Goal: Task Accomplishment & Management: Manage account settings

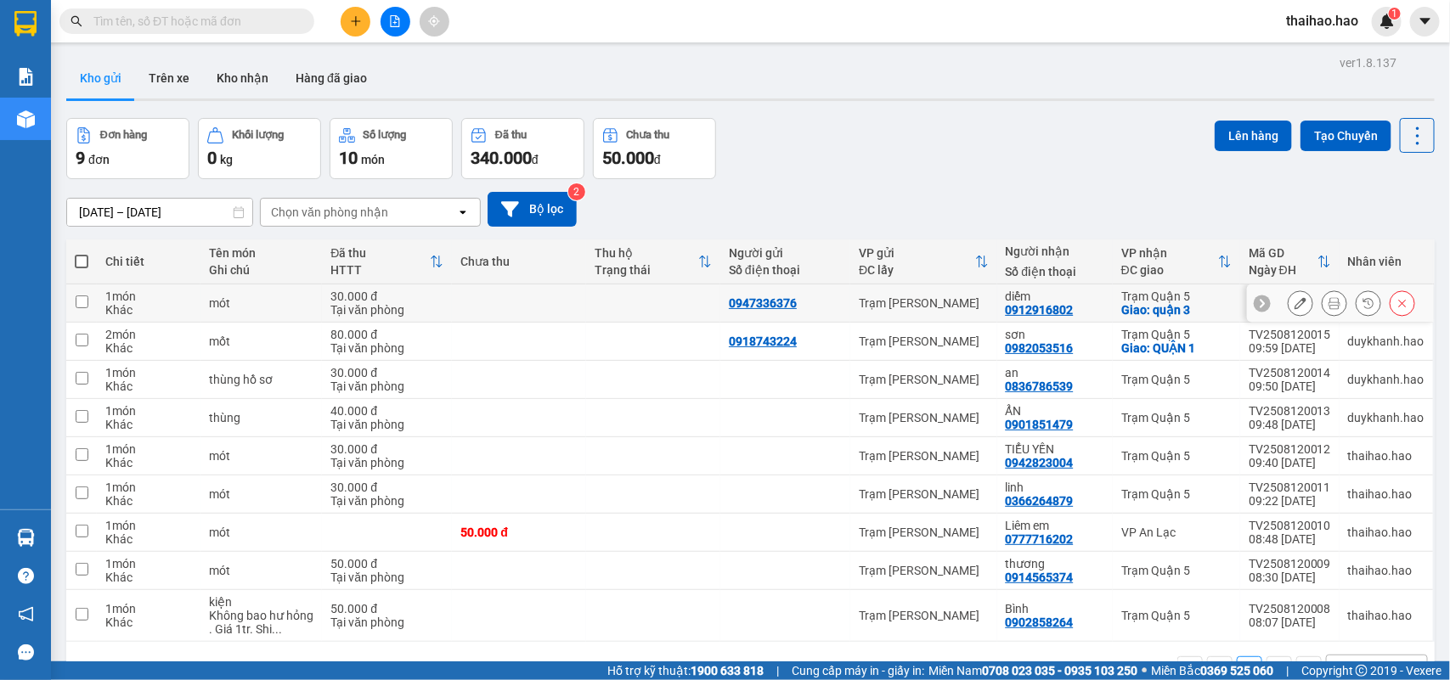
click at [1329, 307] on icon at bounding box center [1335, 303] width 12 height 12
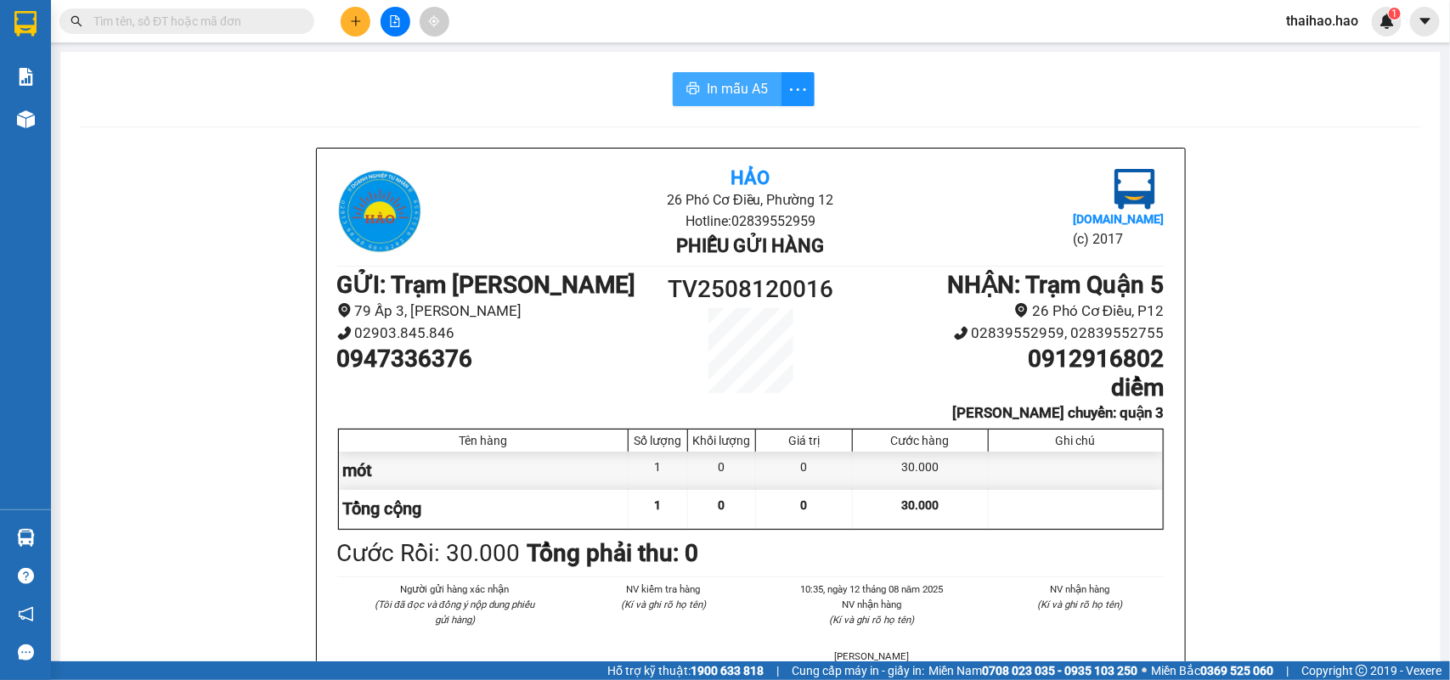
click at [690, 82] on button "In mẫu A5" at bounding box center [727, 89] width 109 height 34
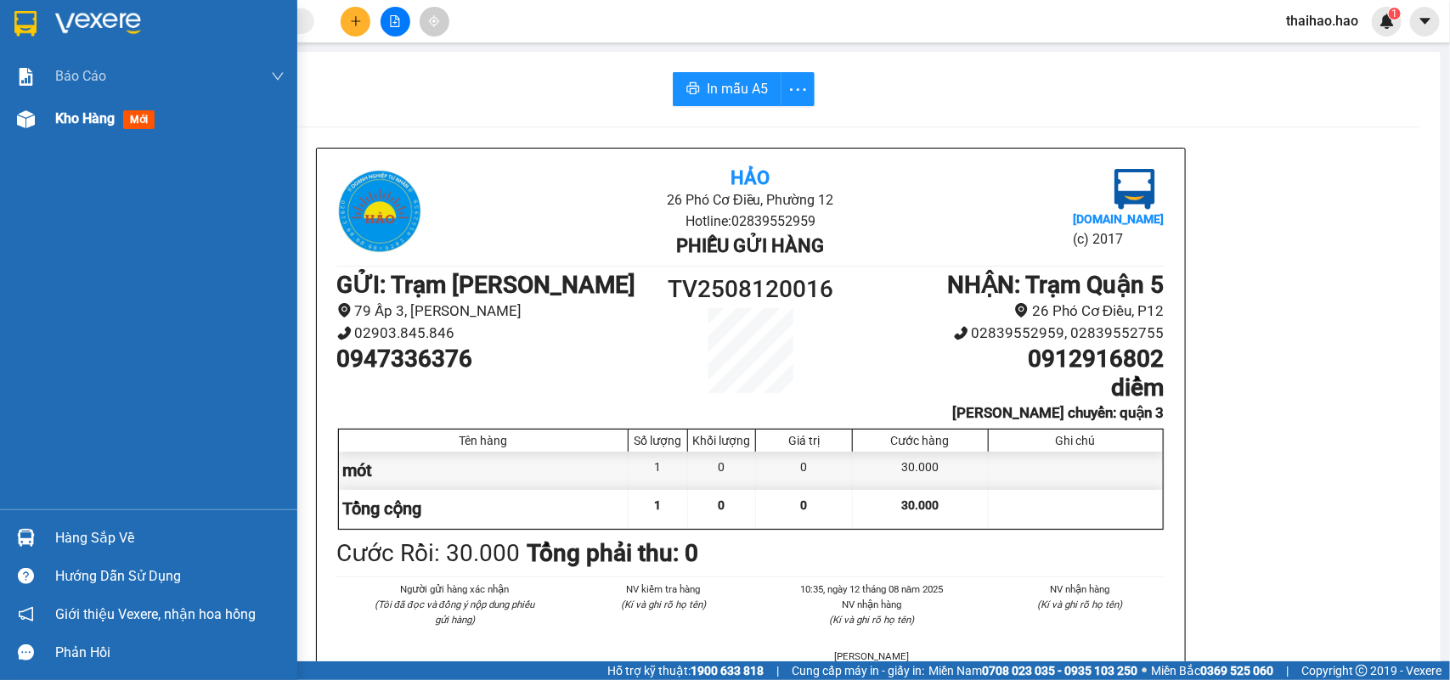
click at [31, 126] on img at bounding box center [26, 119] width 18 height 18
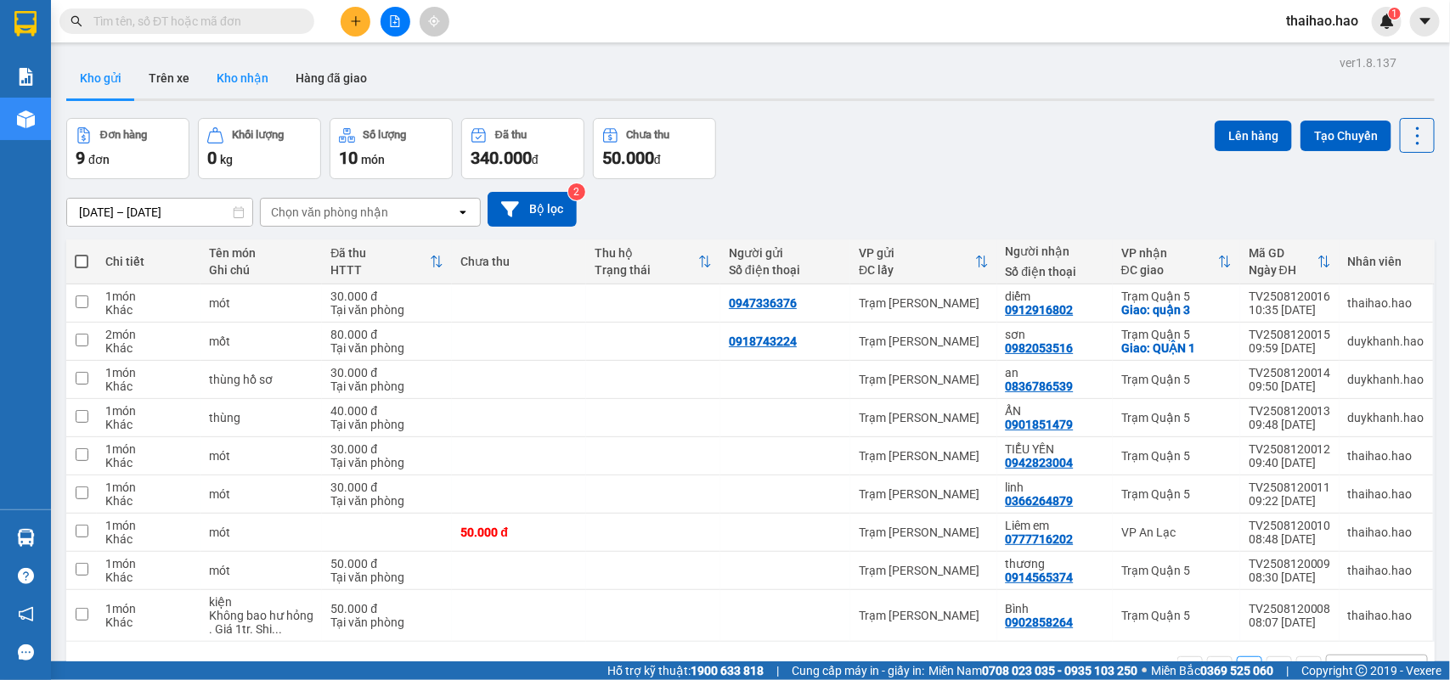
click at [261, 74] on button "Kho nhận" at bounding box center [242, 78] width 79 height 41
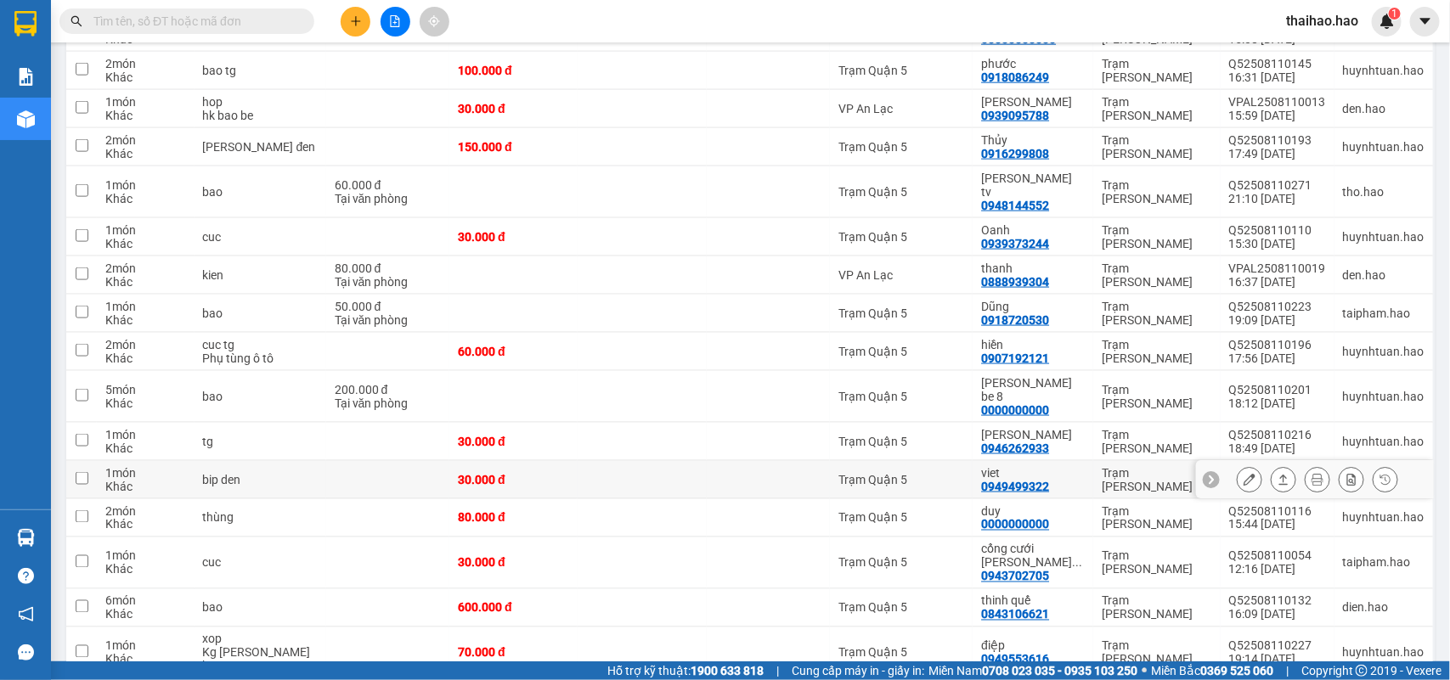
scroll to position [828, 0]
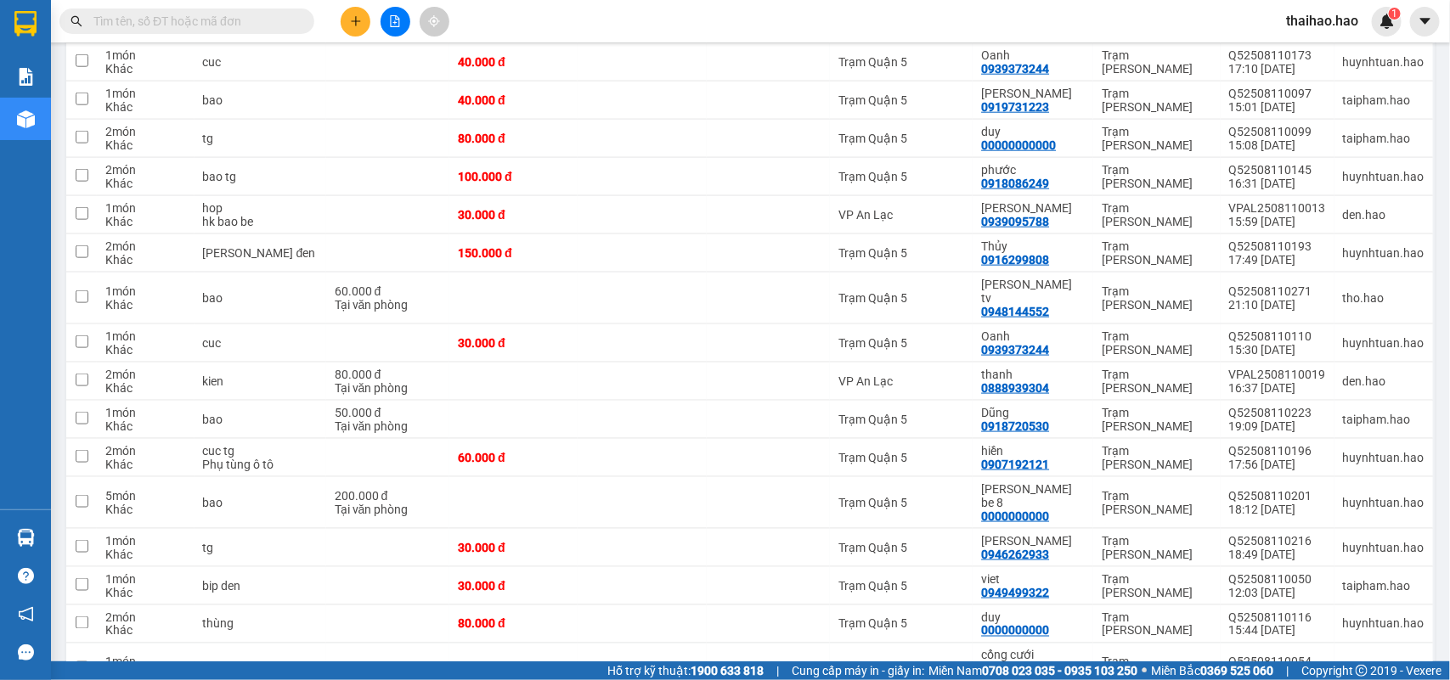
click at [273, 14] on input "text" at bounding box center [193, 21] width 200 height 19
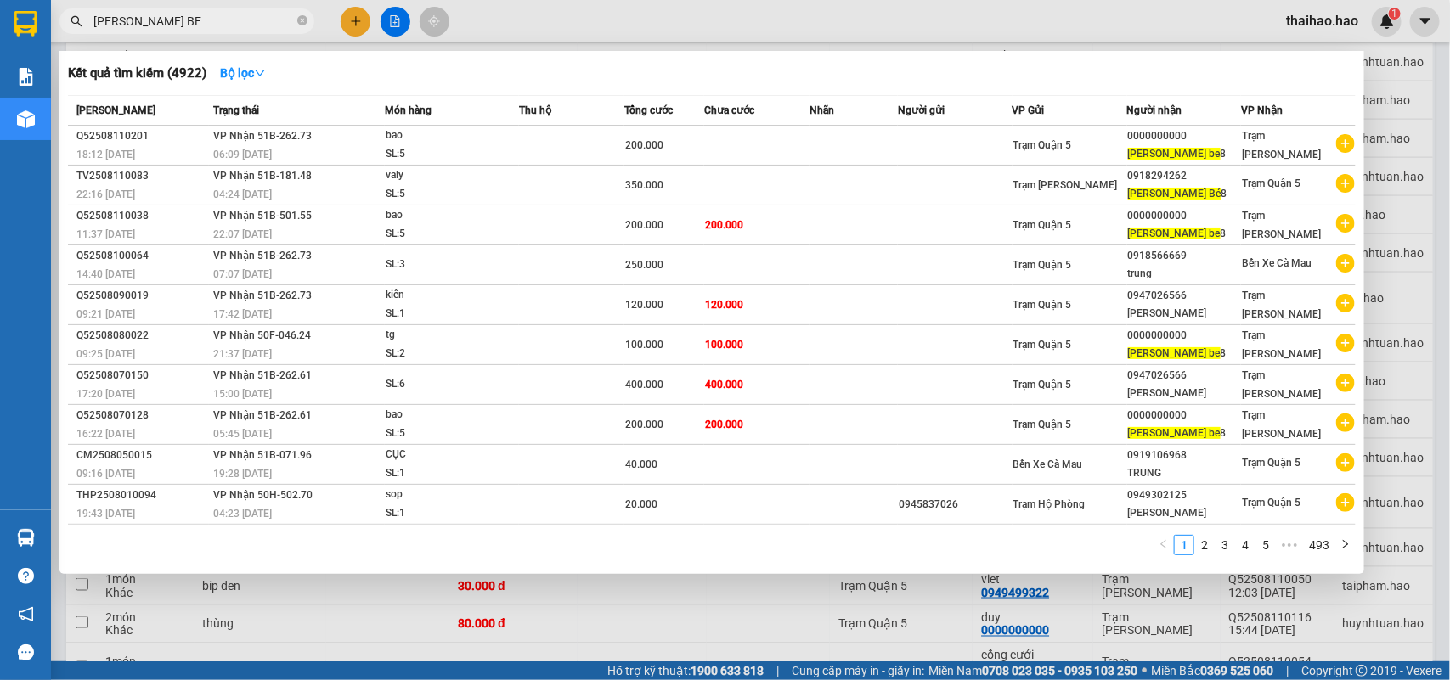
type input "[PERSON_NAME] BE 8"
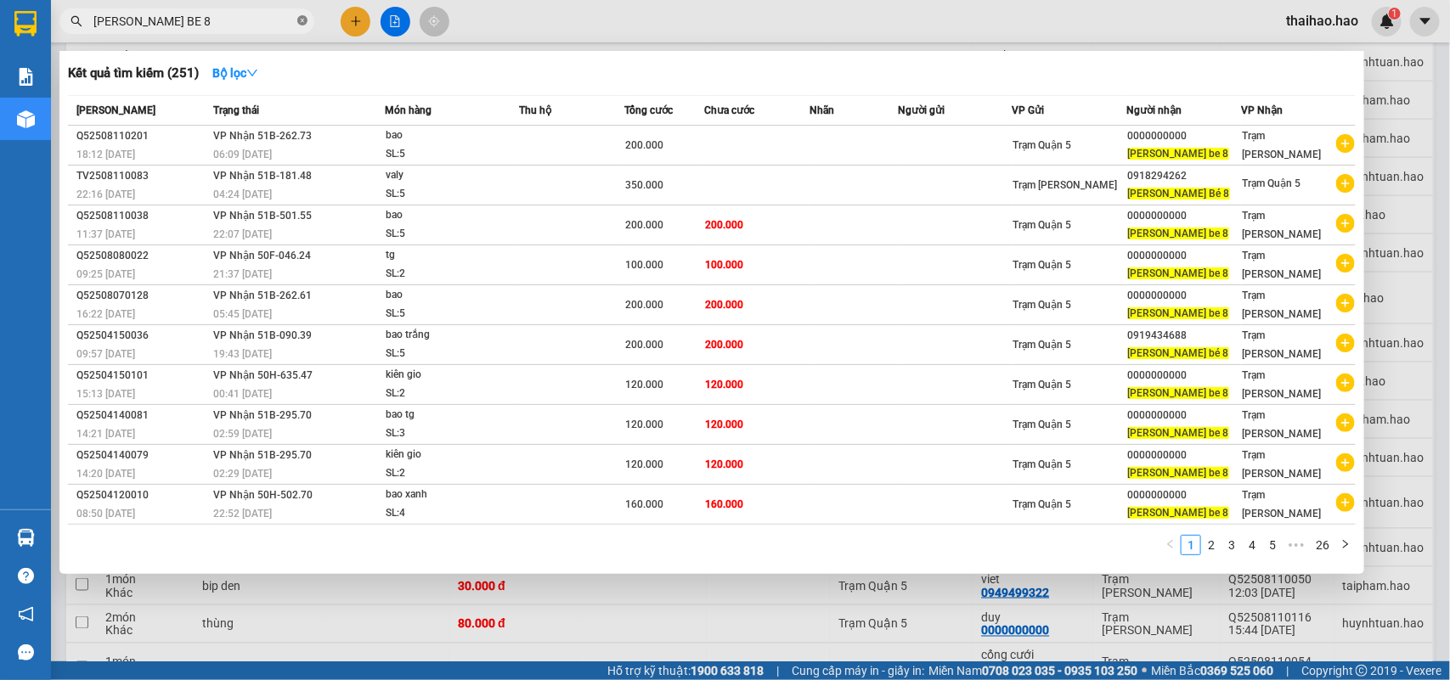
click at [306, 22] on icon "close-circle" at bounding box center [302, 20] width 10 height 10
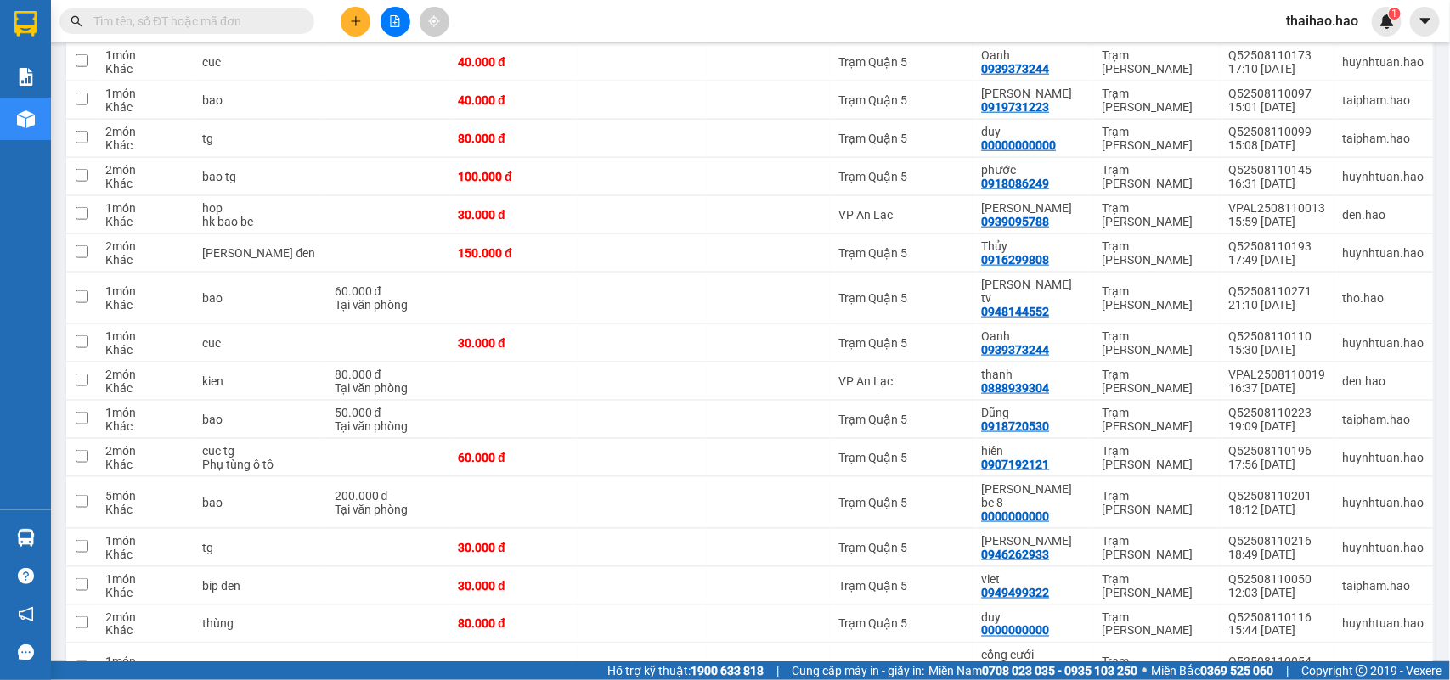
click at [286, 15] on input "text" at bounding box center [193, 21] width 200 height 19
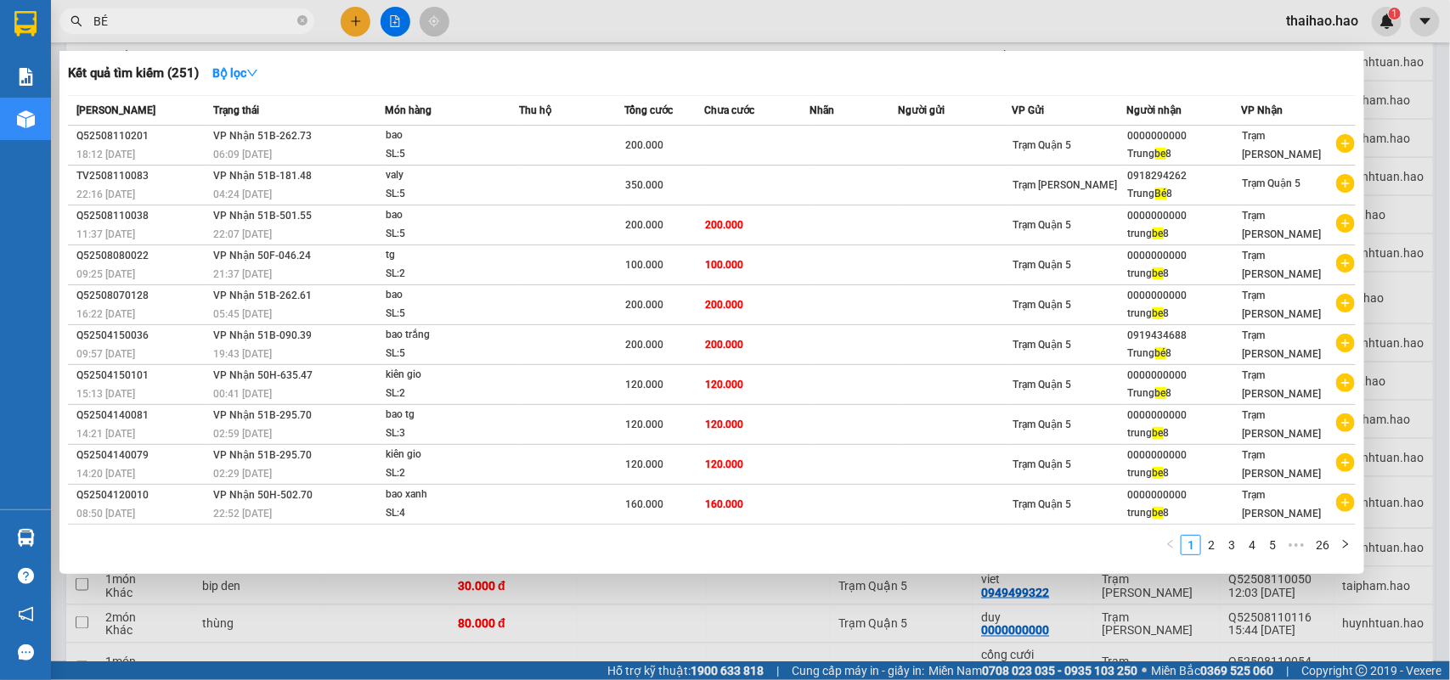
type input "BÉ 8"
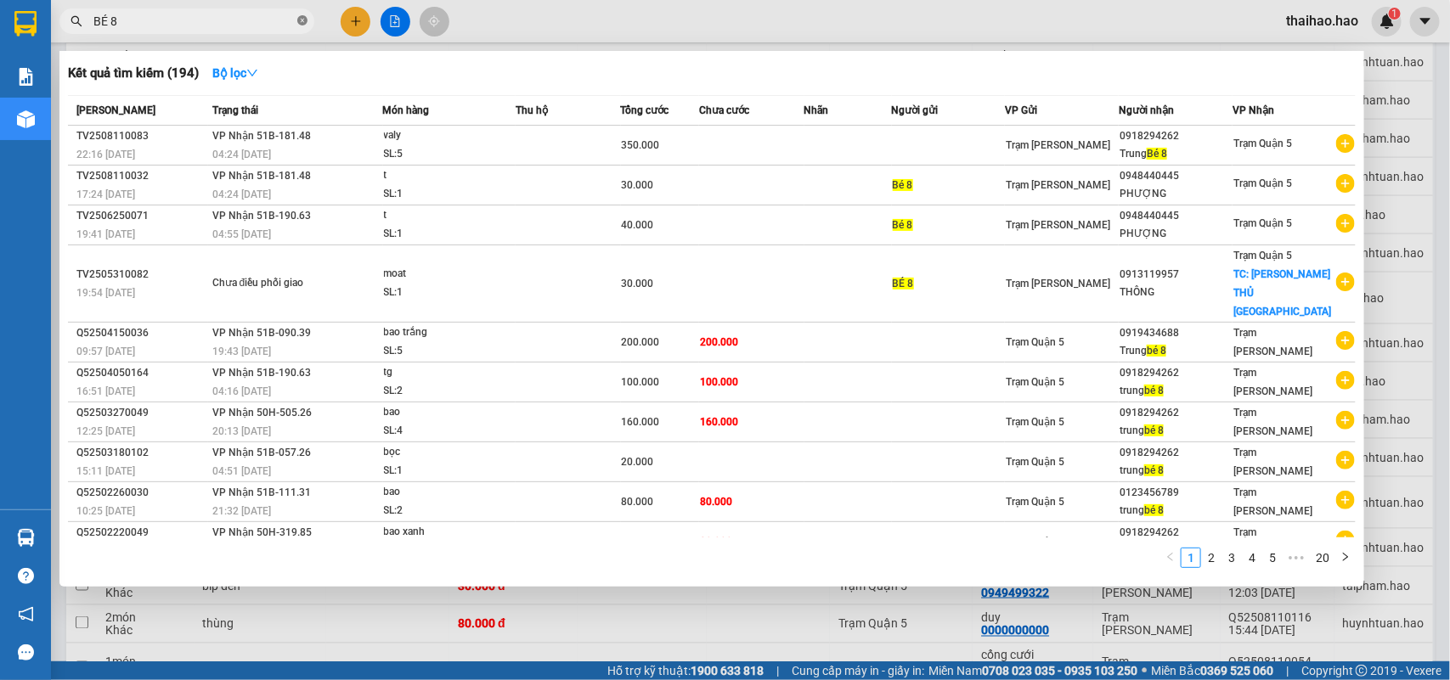
click at [302, 17] on icon "close-circle" at bounding box center [302, 20] width 10 height 10
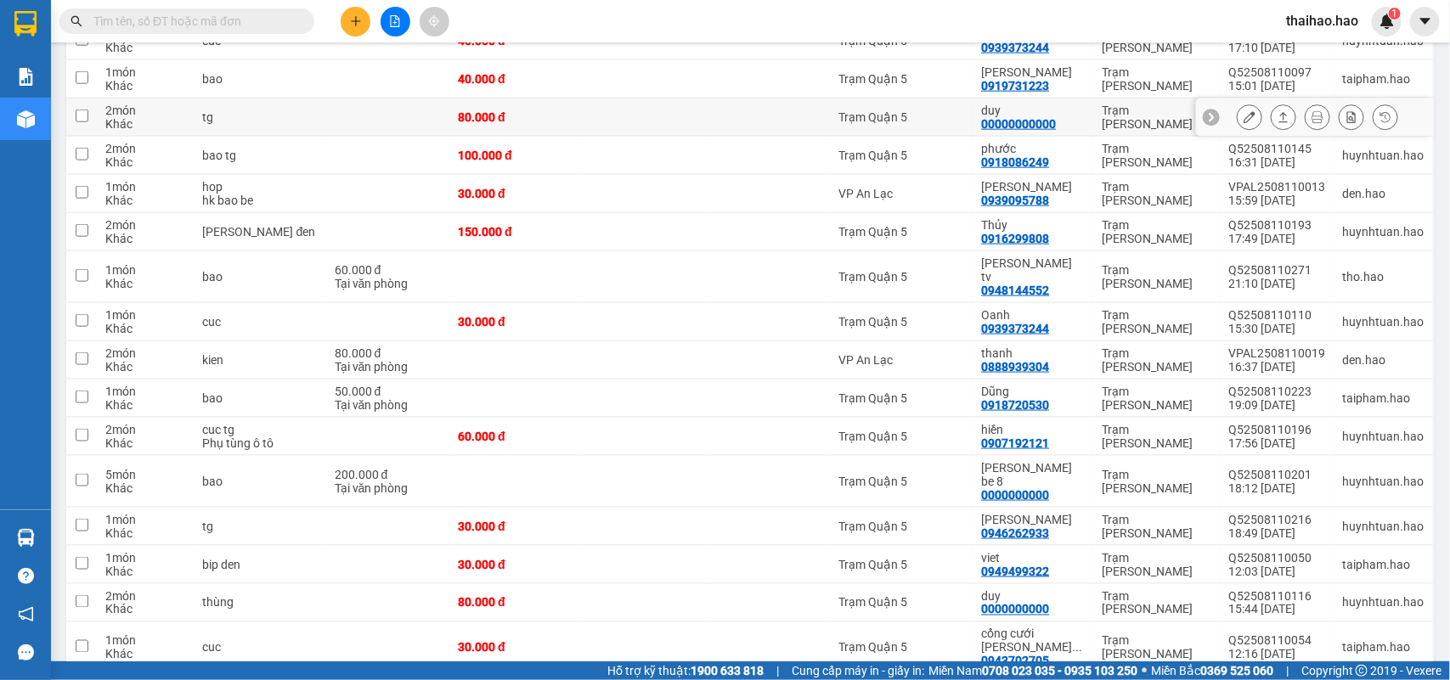
scroll to position [956, 0]
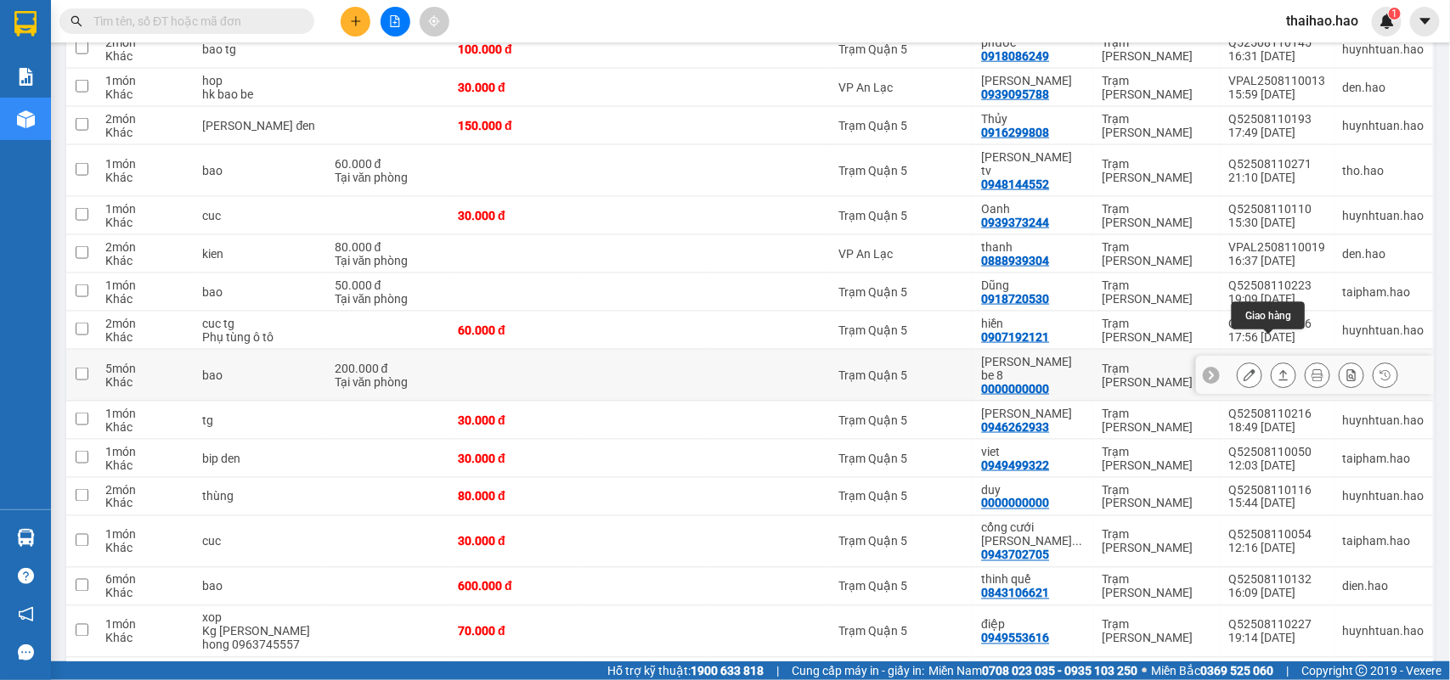
click at [1242, 361] on button at bounding box center [1250, 376] width 24 height 30
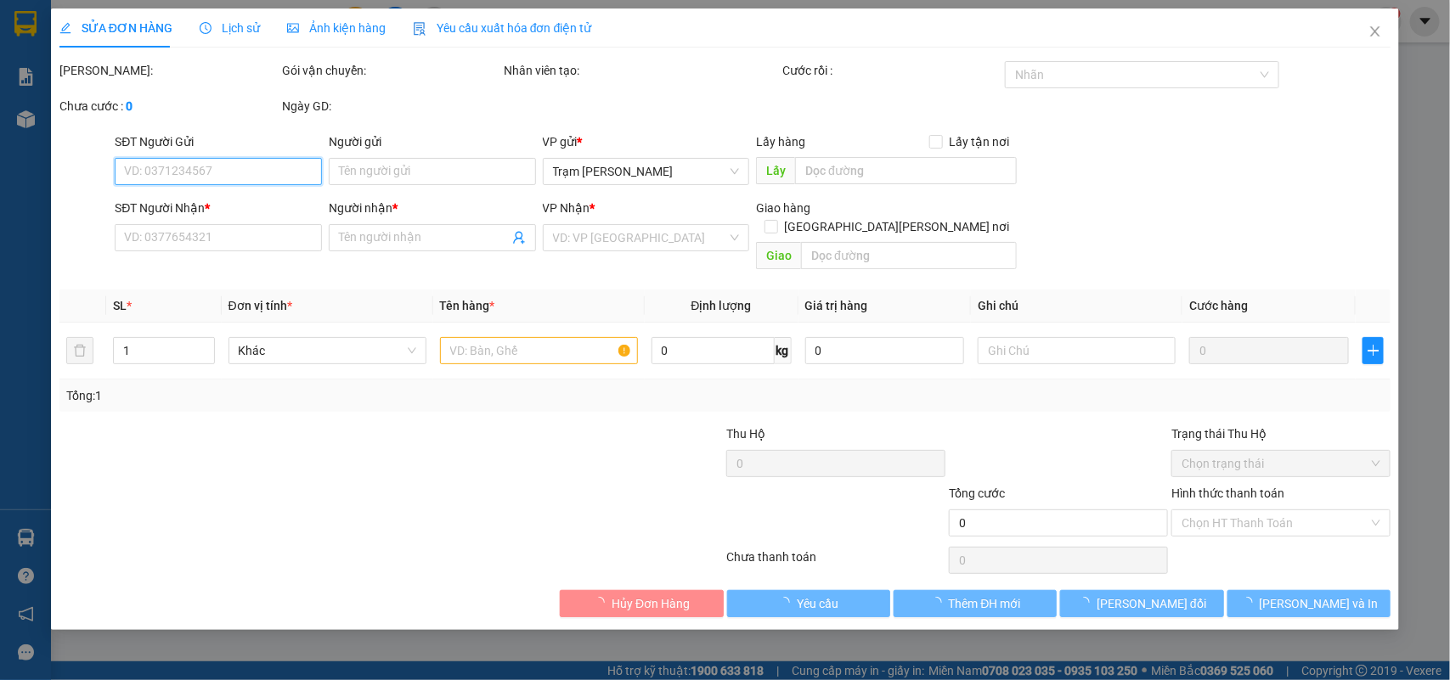
type input "0000000000"
type input "[PERSON_NAME] be 8"
type input "200.000"
type input "0"
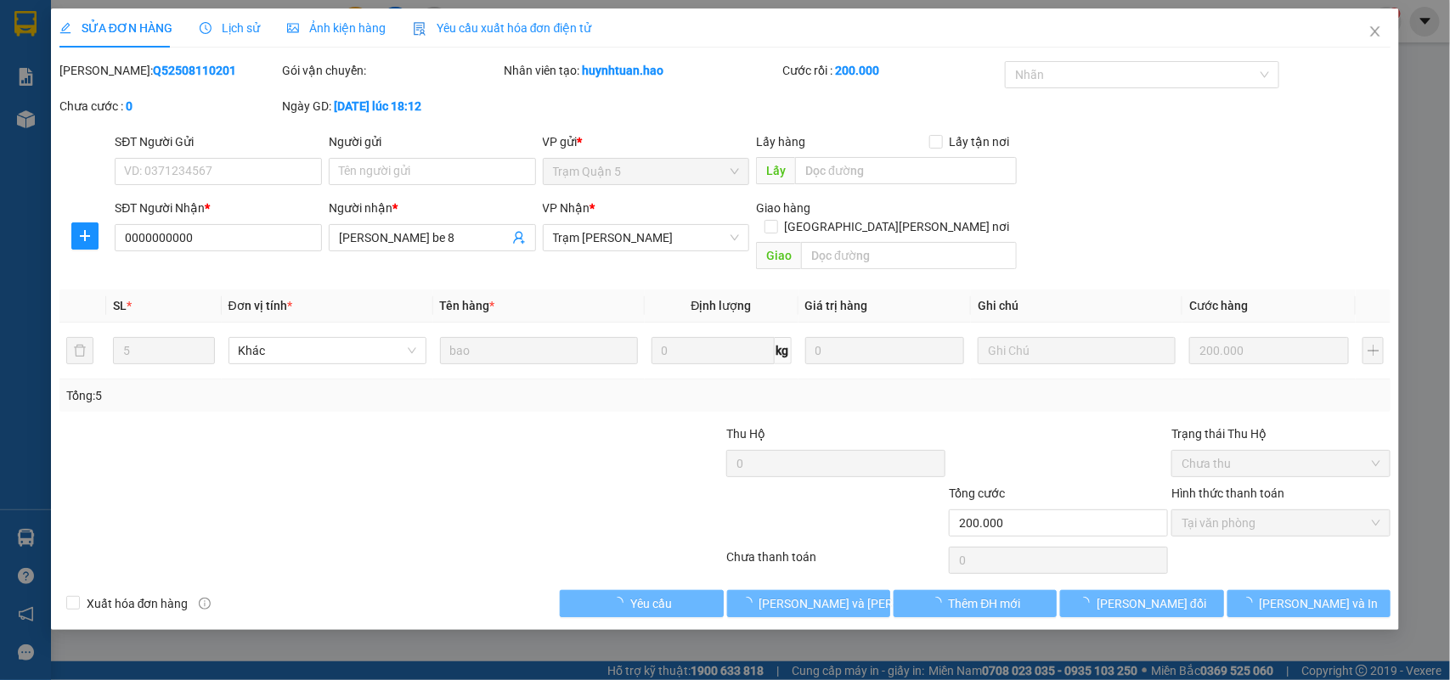
click at [358, 36] on div "Ảnh kiện hàng" at bounding box center [336, 28] width 99 height 19
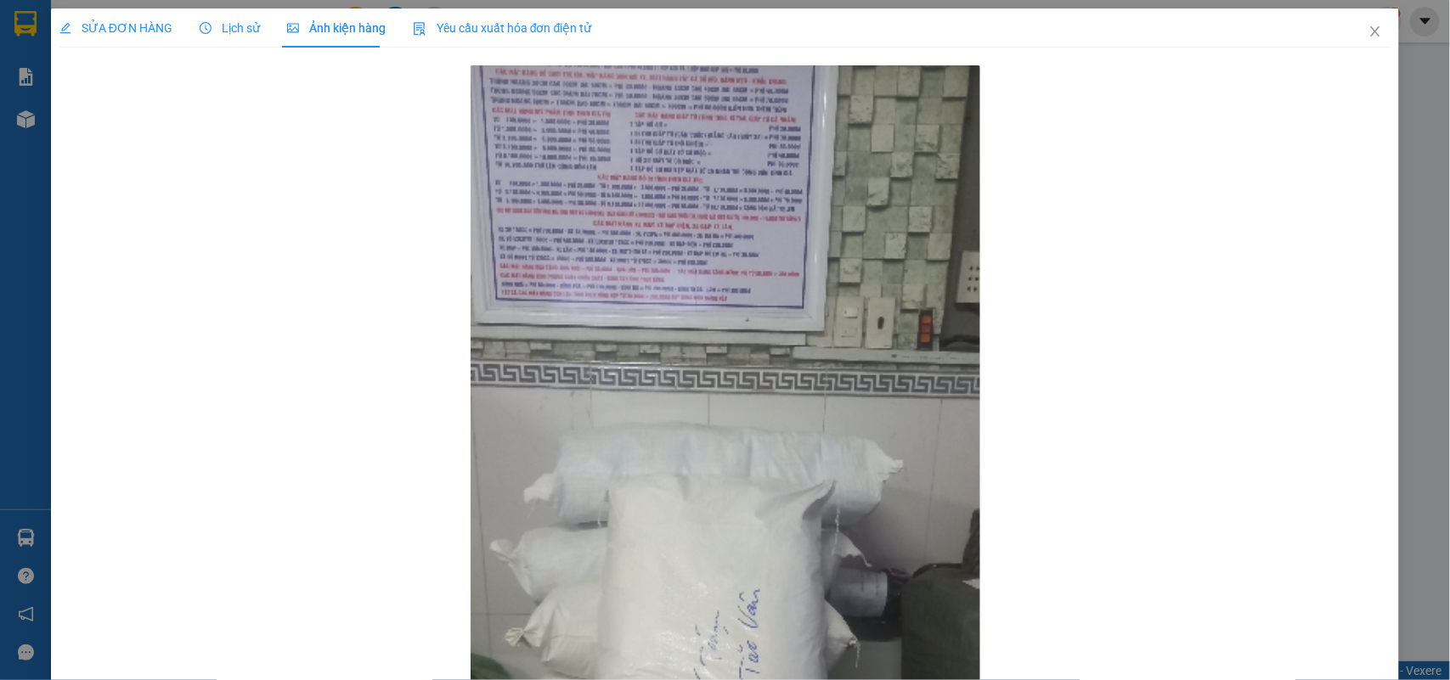
click at [218, 25] on span "Lịch sử" at bounding box center [230, 28] width 60 height 14
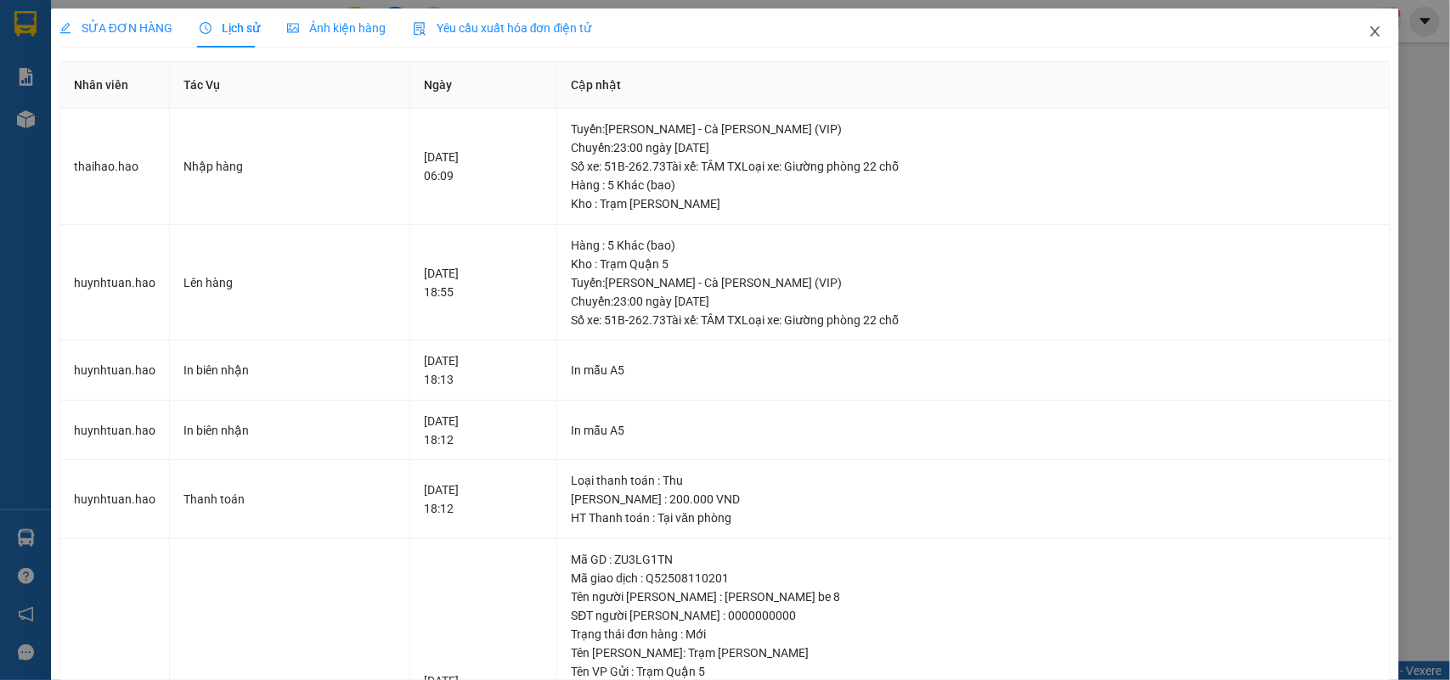
click at [1368, 35] on icon "close" at bounding box center [1375, 32] width 14 height 14
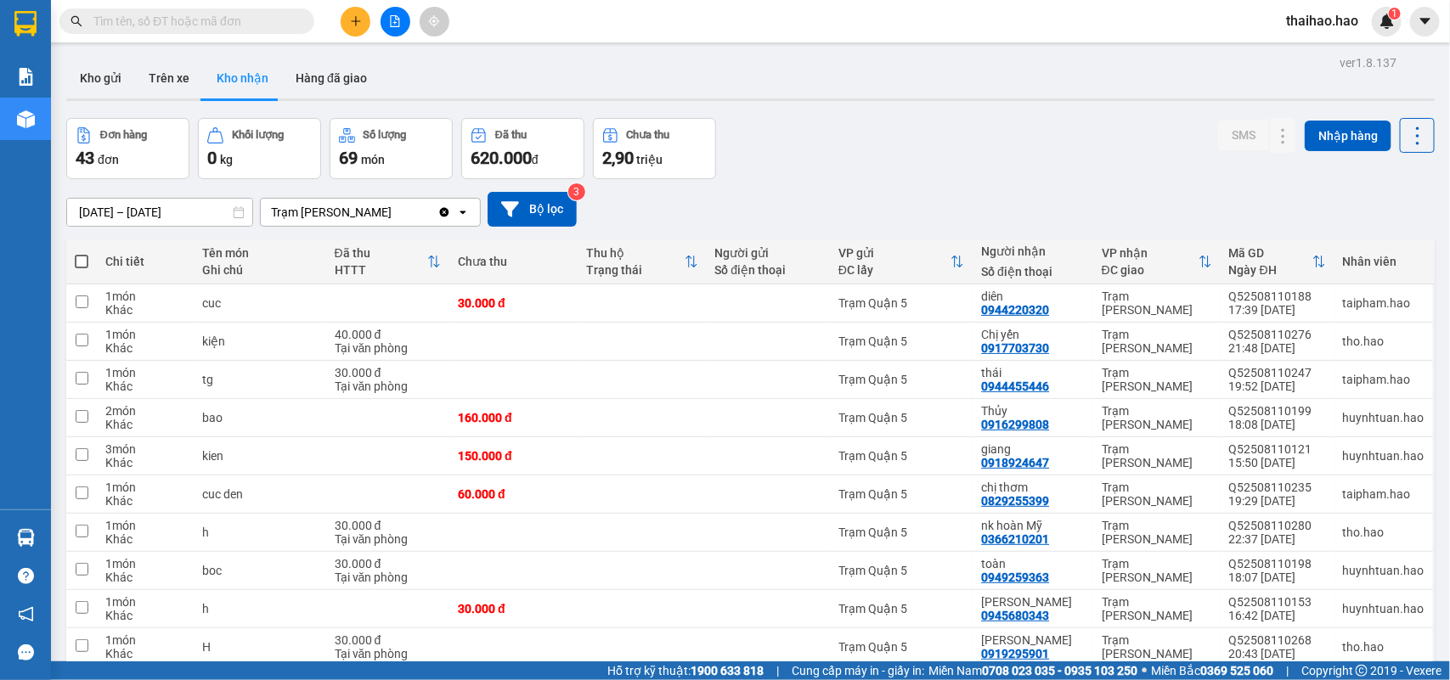
click at [234, 18] on input "text" at bounding box center [193, 21] width 200 height 19
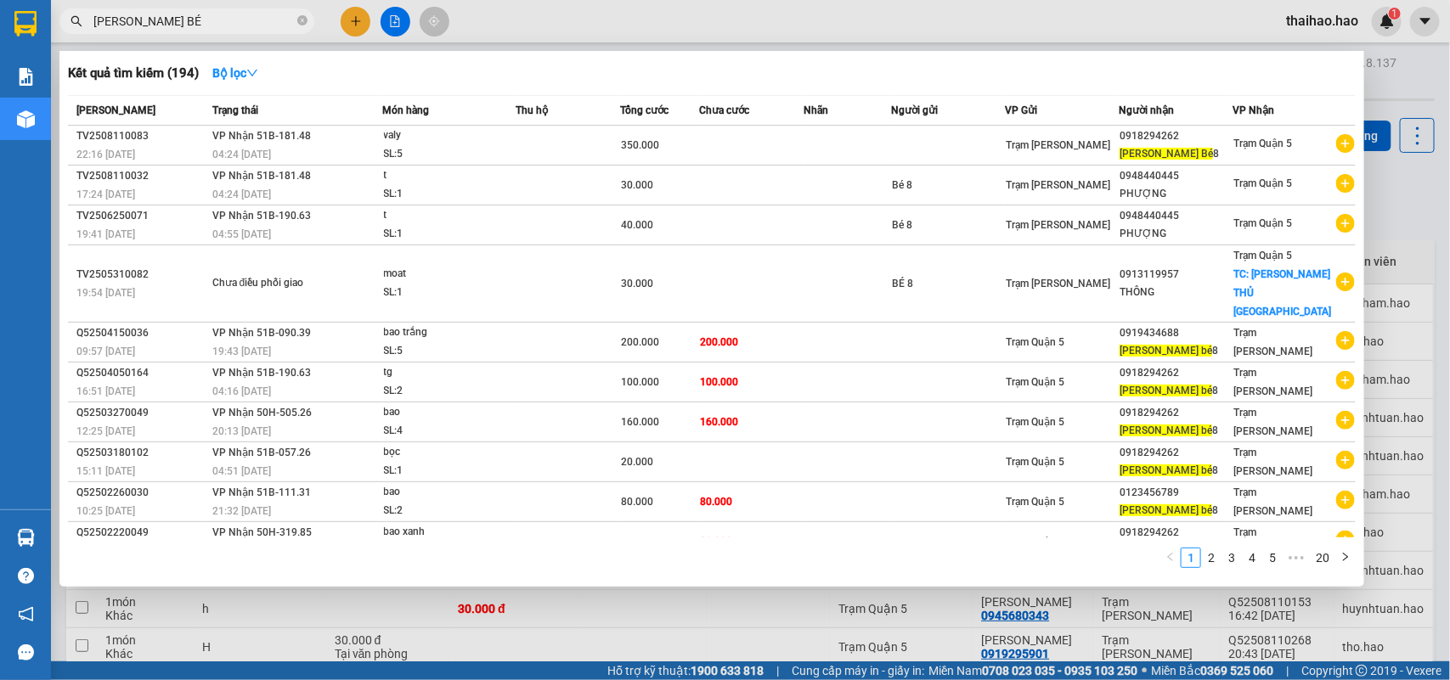
type input "[PERSON_NAME] BÉ 8"
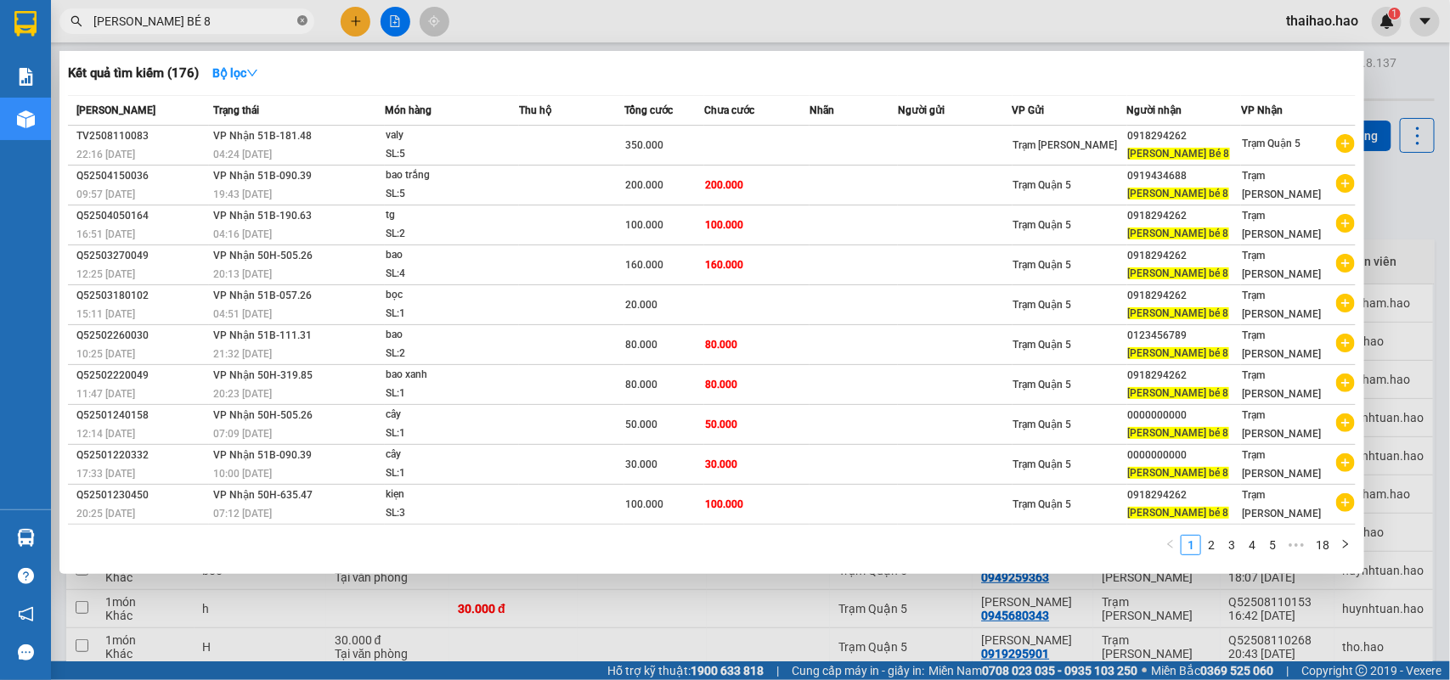
click at [303, 20] on icon "close-circle" at bounding box center [302, 20] width 10 height 10
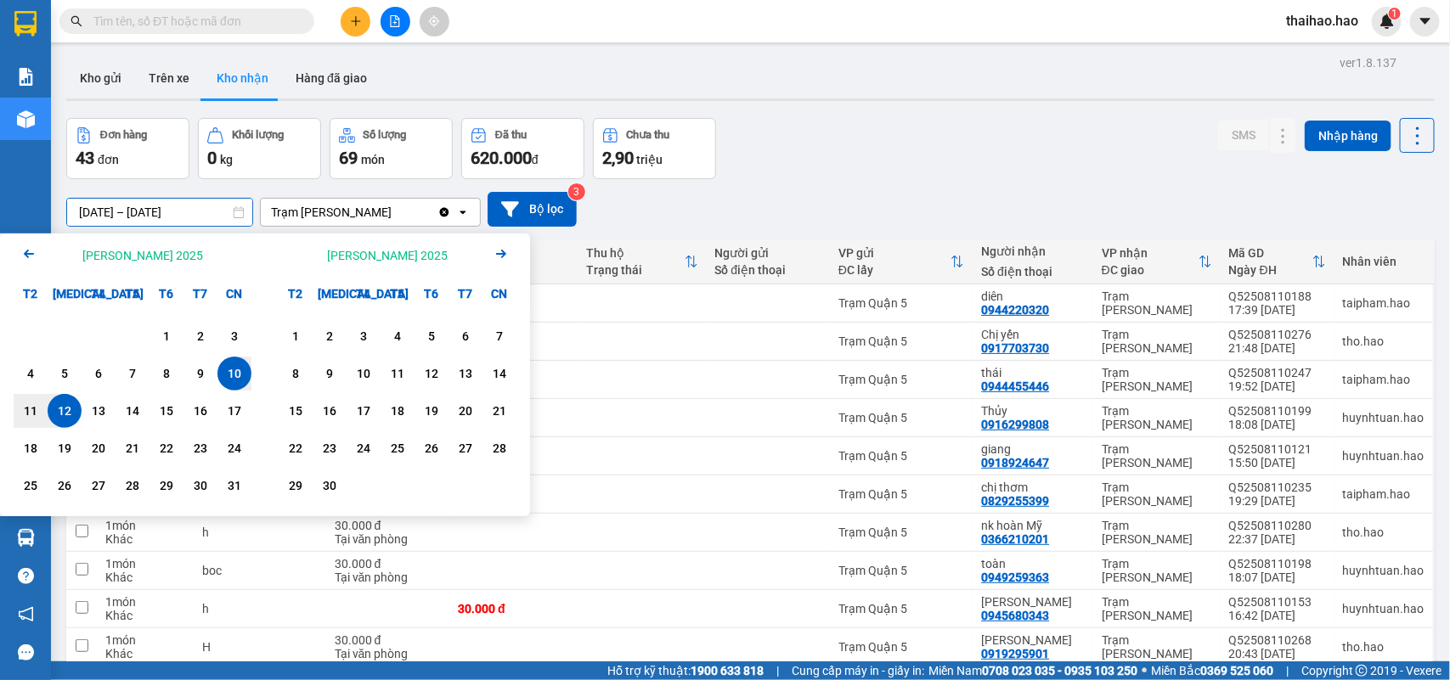
click at [54, 410] on div "12" at bounding box center [65, 411] width 24 height 20
type input "[DATE] – [DATE]"
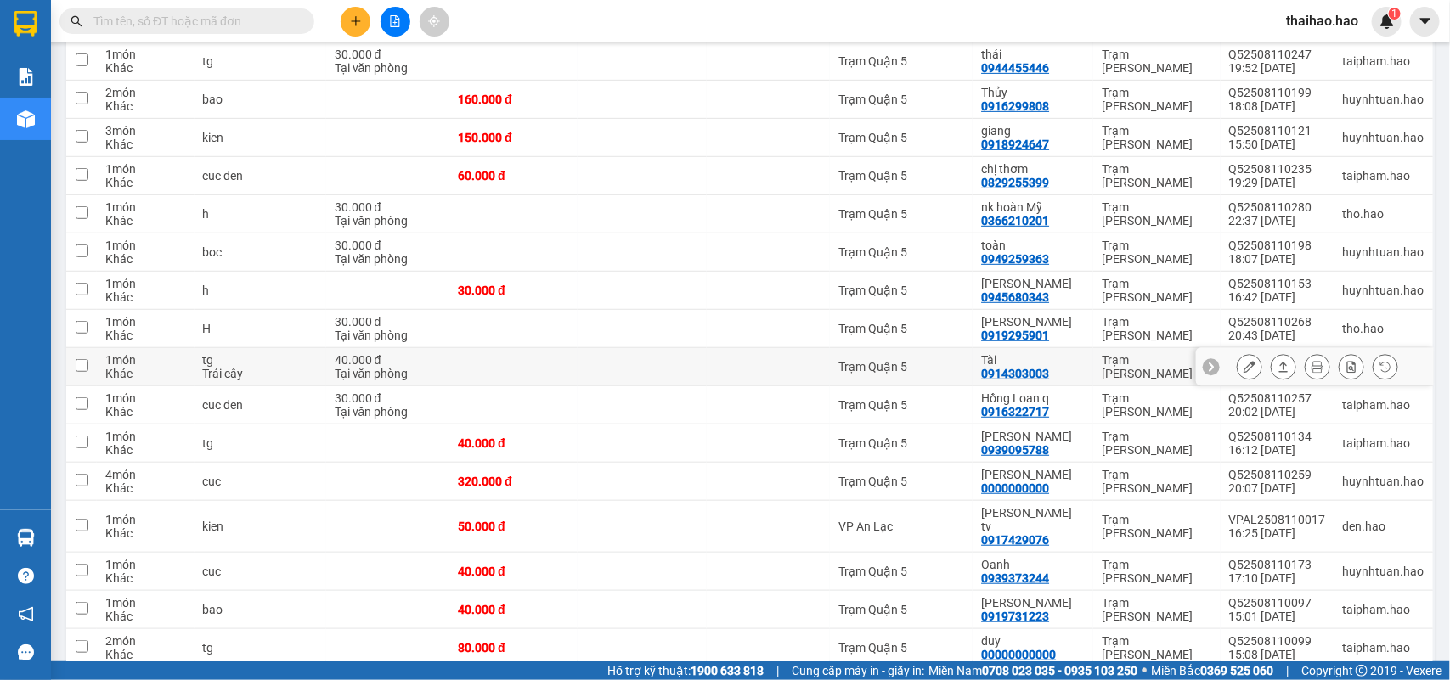
scroll to position [425, 0]
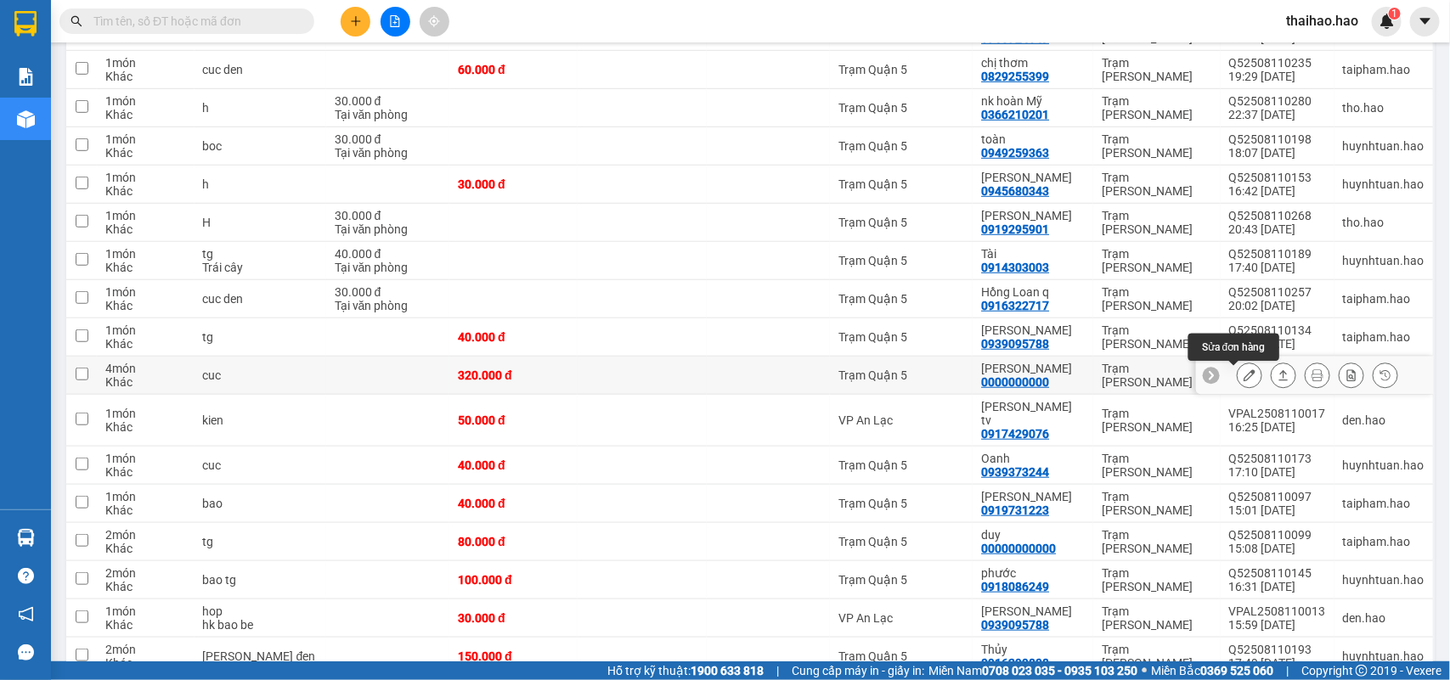
click at [1238, 375] on button at bounding box center [1250, 376] width 24 height 30
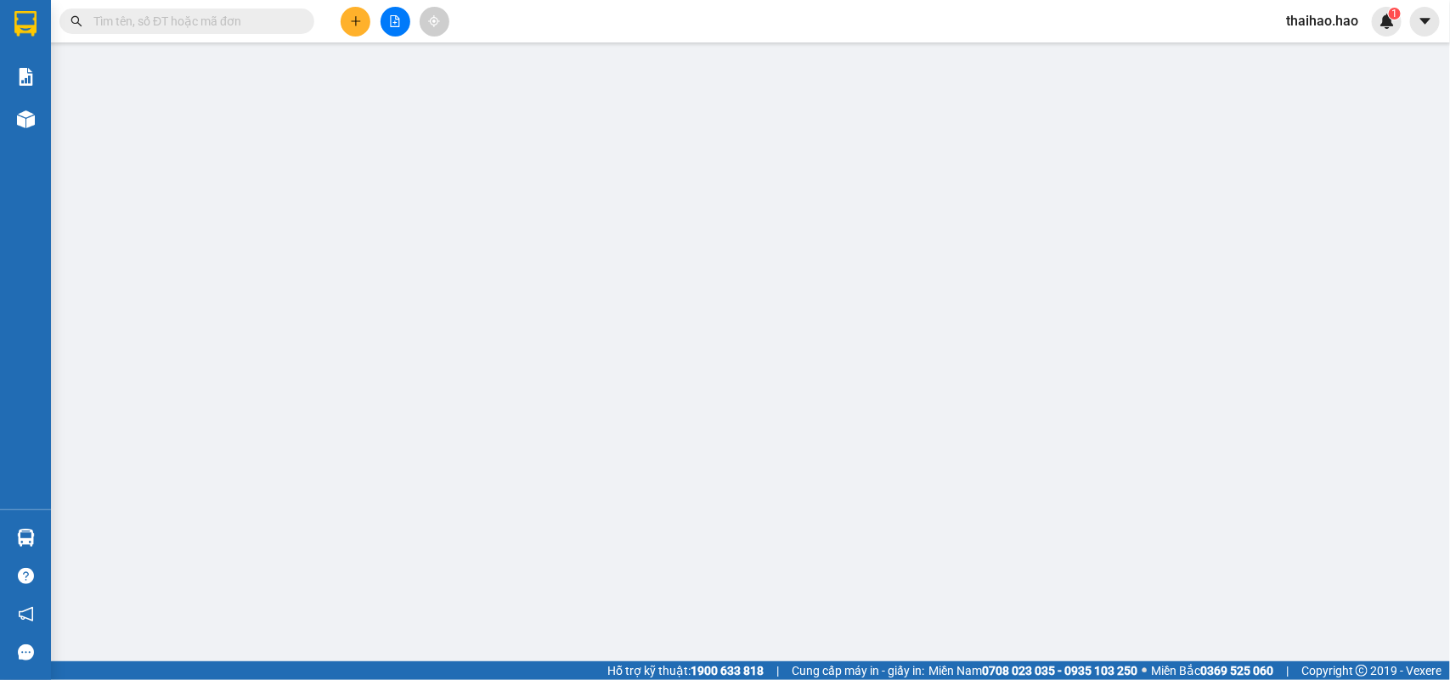
type input "0000000000"
type input "[PERSON_NAME]"
type input "320.000"
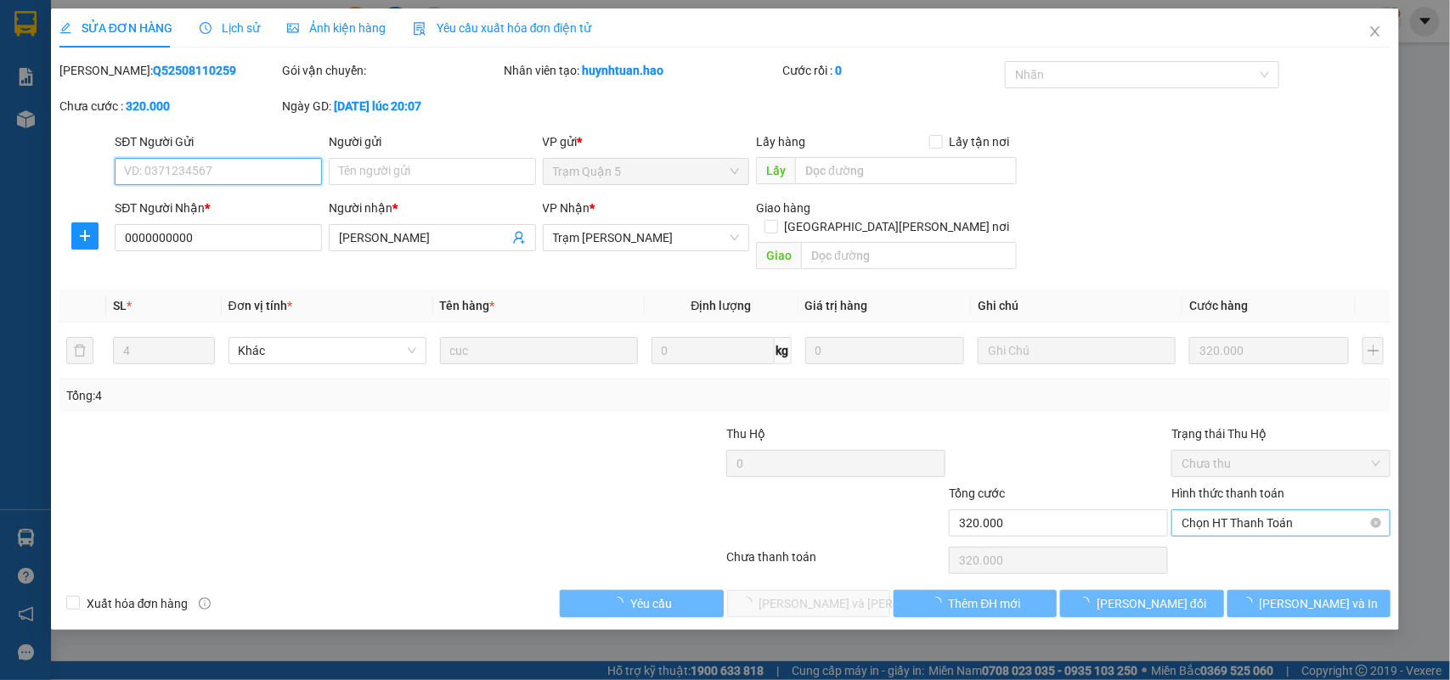
click at [1212, 511] on span "Chọn HT Thanh Toán" at bounding box center [1281, 523] width 199 height 25
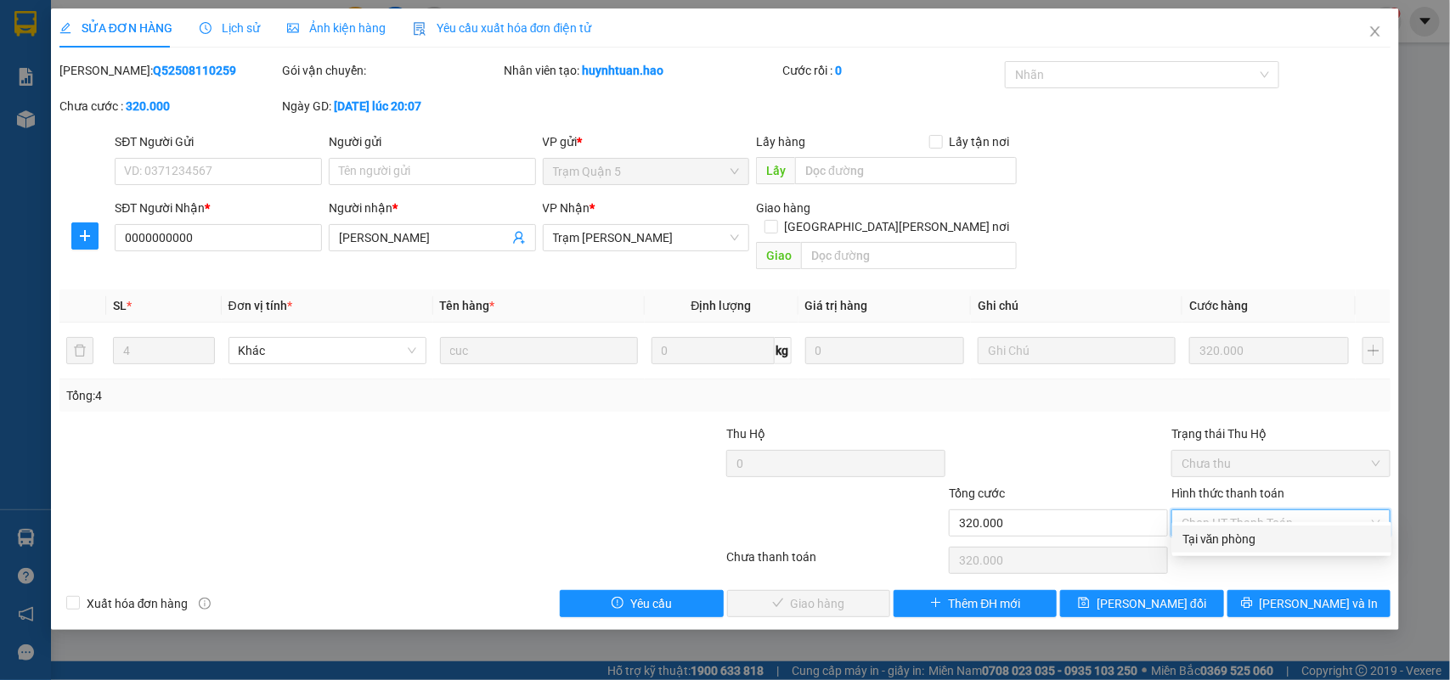
click at [1189, 541] on div "Tại văn phòng" at bounding box center [1281, 539] width 199 height 19
type input "0"
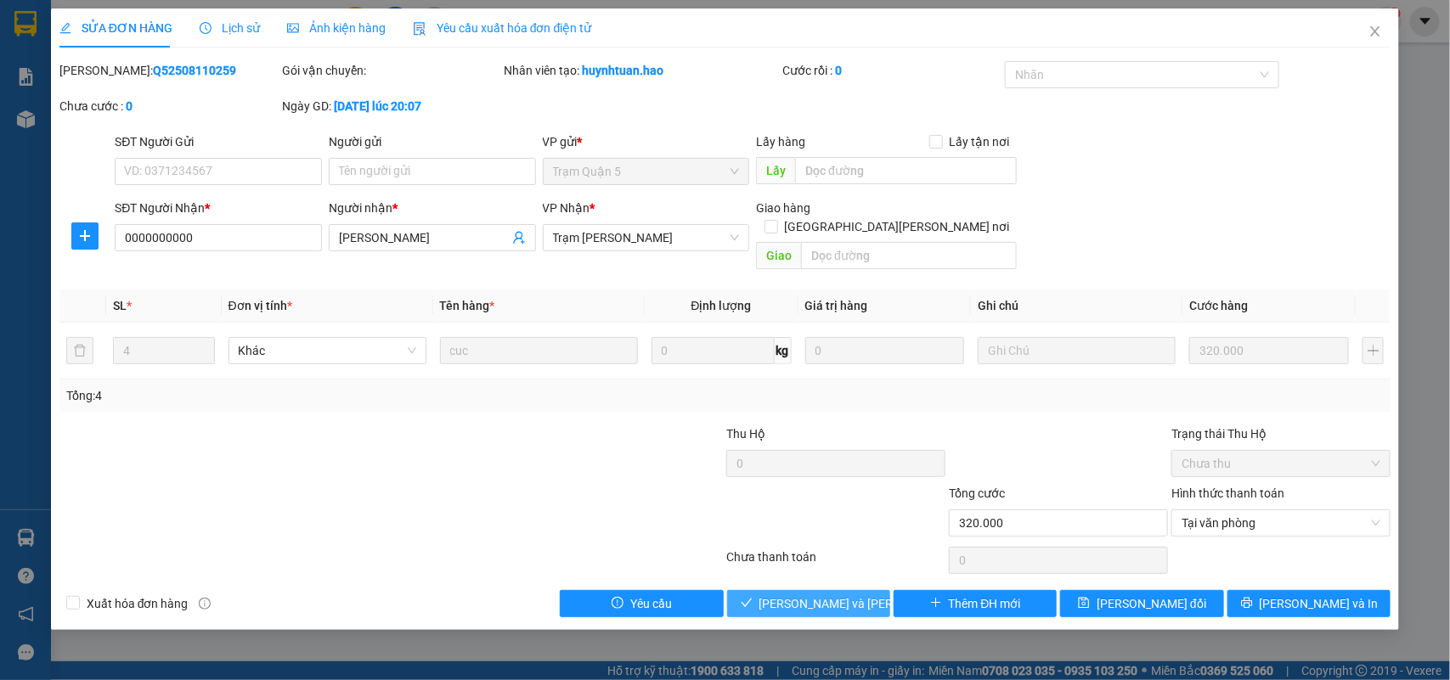
click at [804, 595] on span "[PERSON_NAME] và [PERSON_NAME] hàng" at bounding box center [873, 604] width 229 height 19
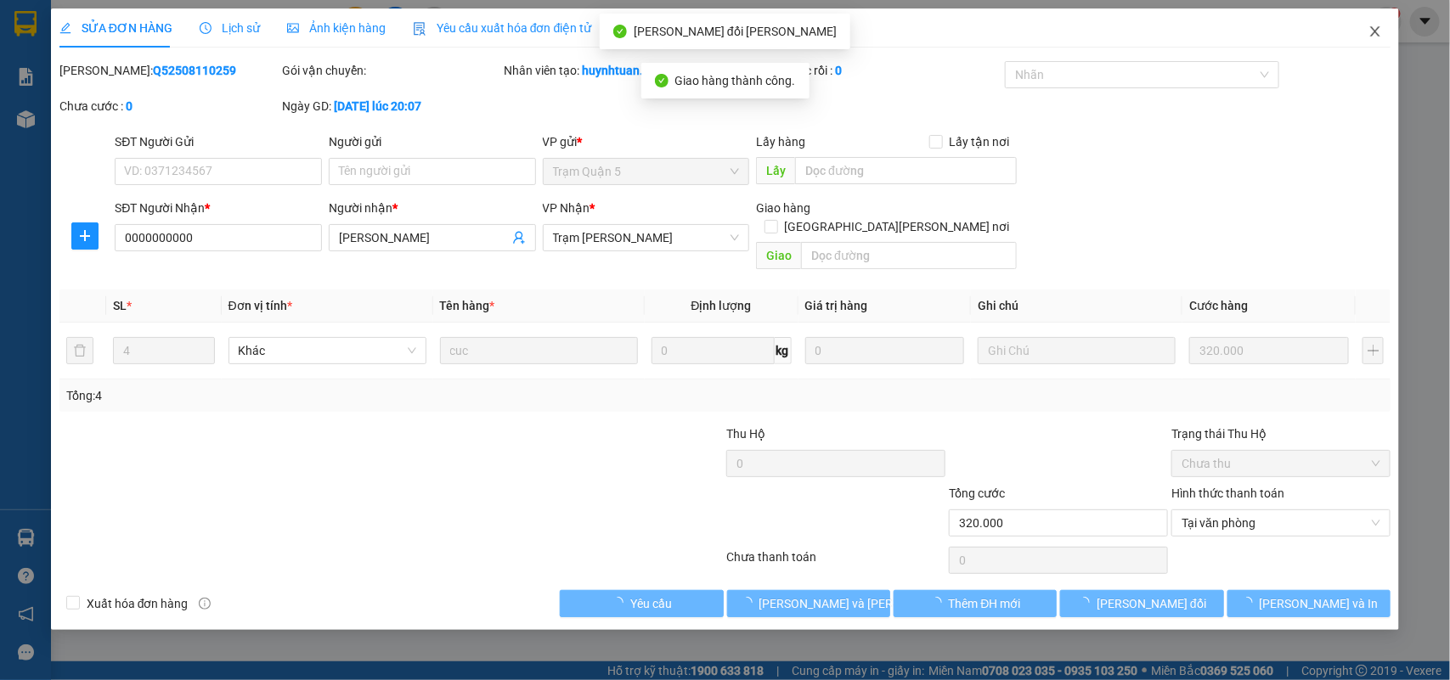
click at [1380, 28] on icon "close" at bounding box center [1375, 32] width 14 height 14
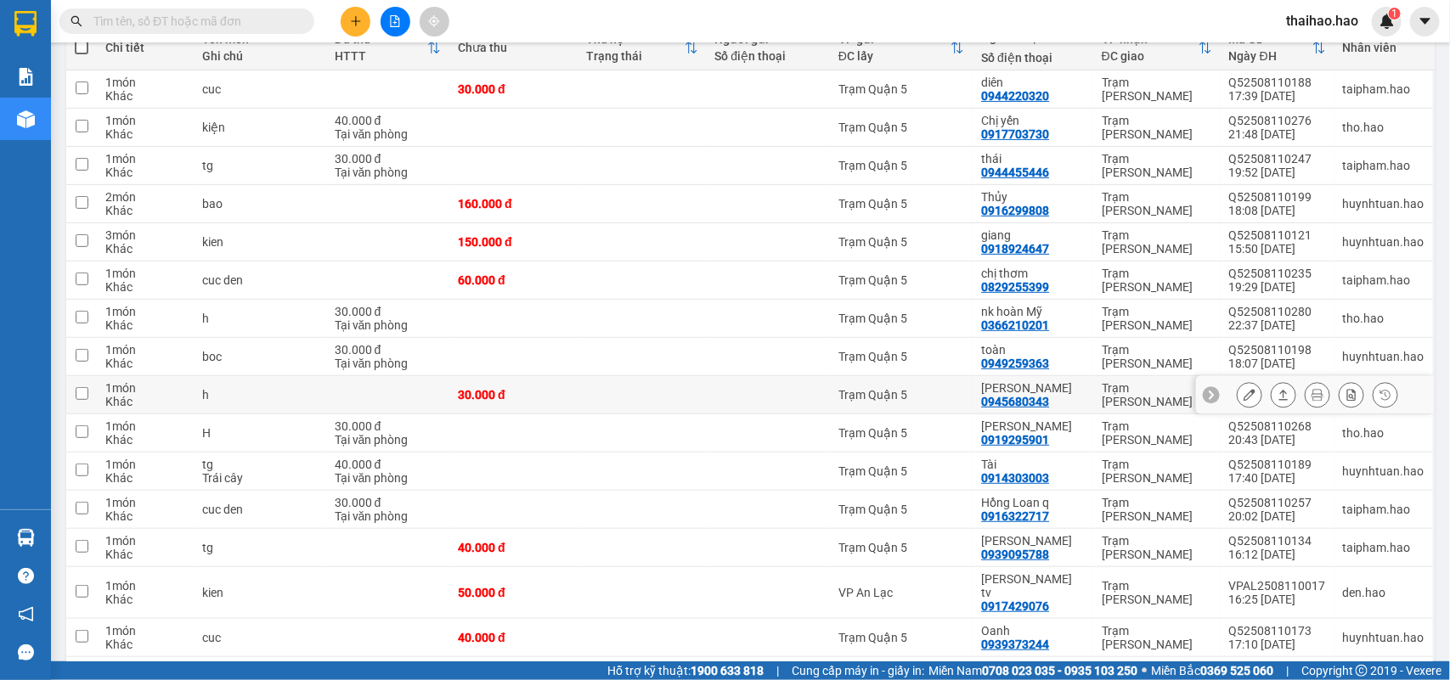
scroll to position [320, 0]
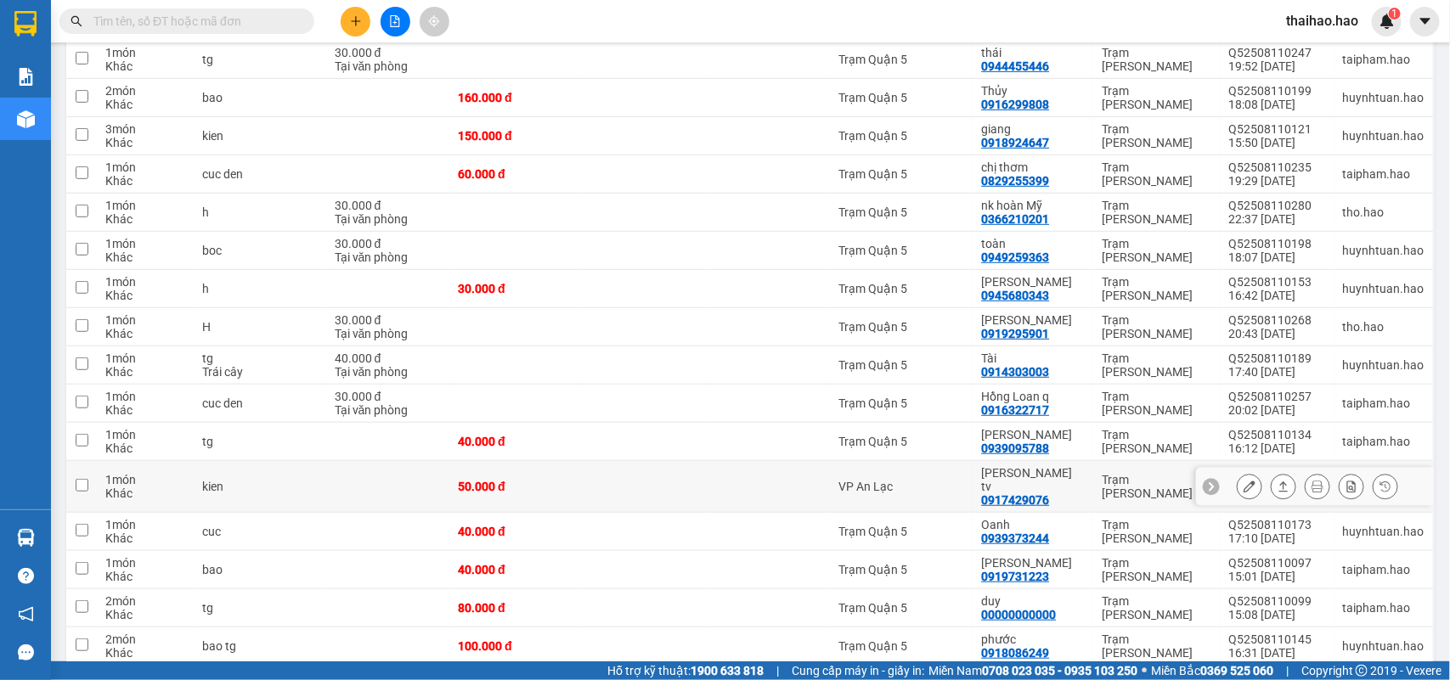
click at [1238, 482] on button at bounding box center [1250, 487] width 24 height 30
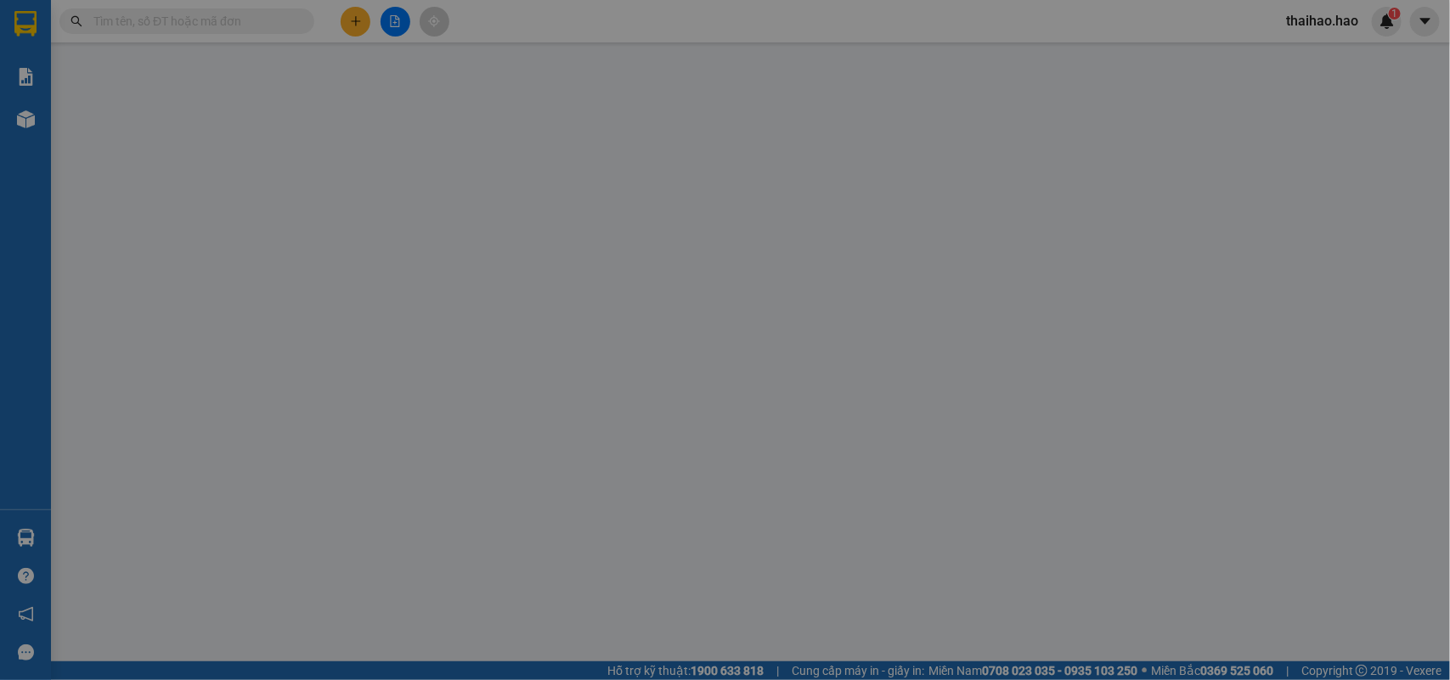
type input "0917429076"
type input "[PERSON_NAME] tv"
type input "50.000"
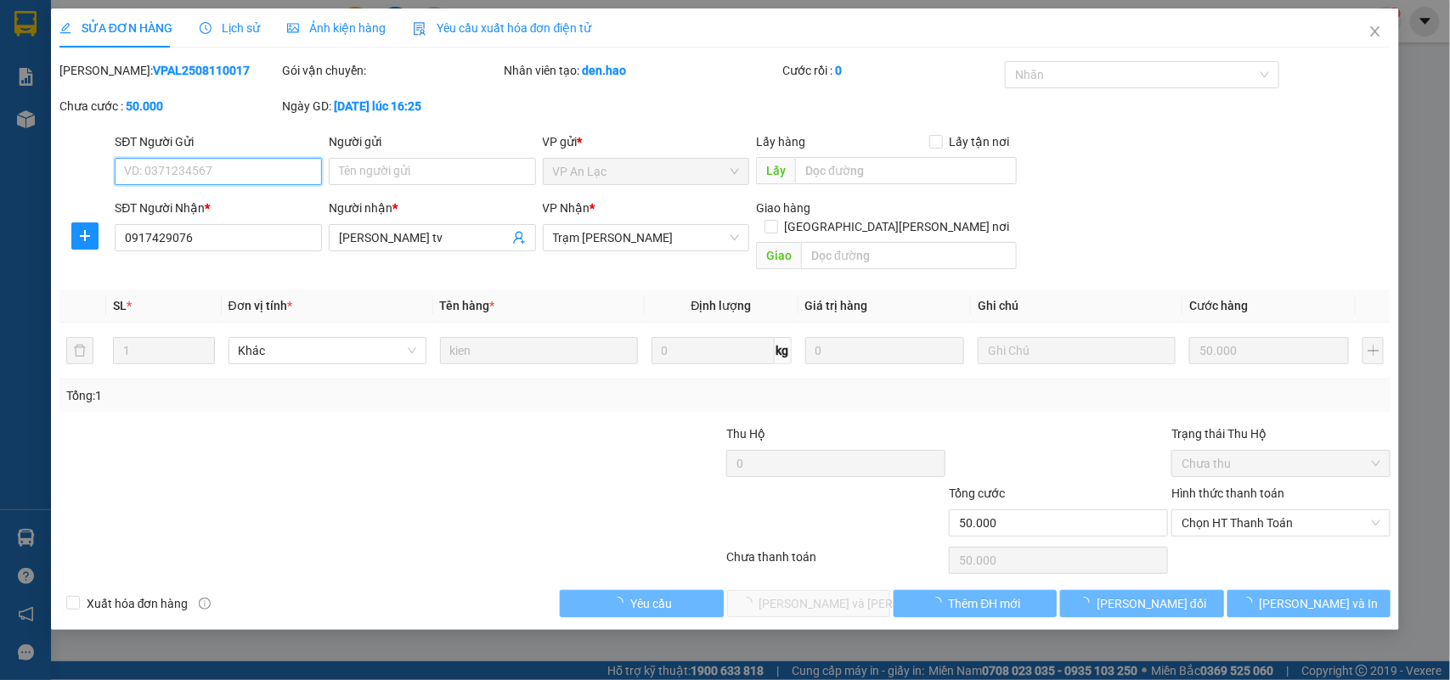
click at [1272, 511] on span "Chọn HT Thanh Toán" at bounding box center [1281, 523] width 199 height 25
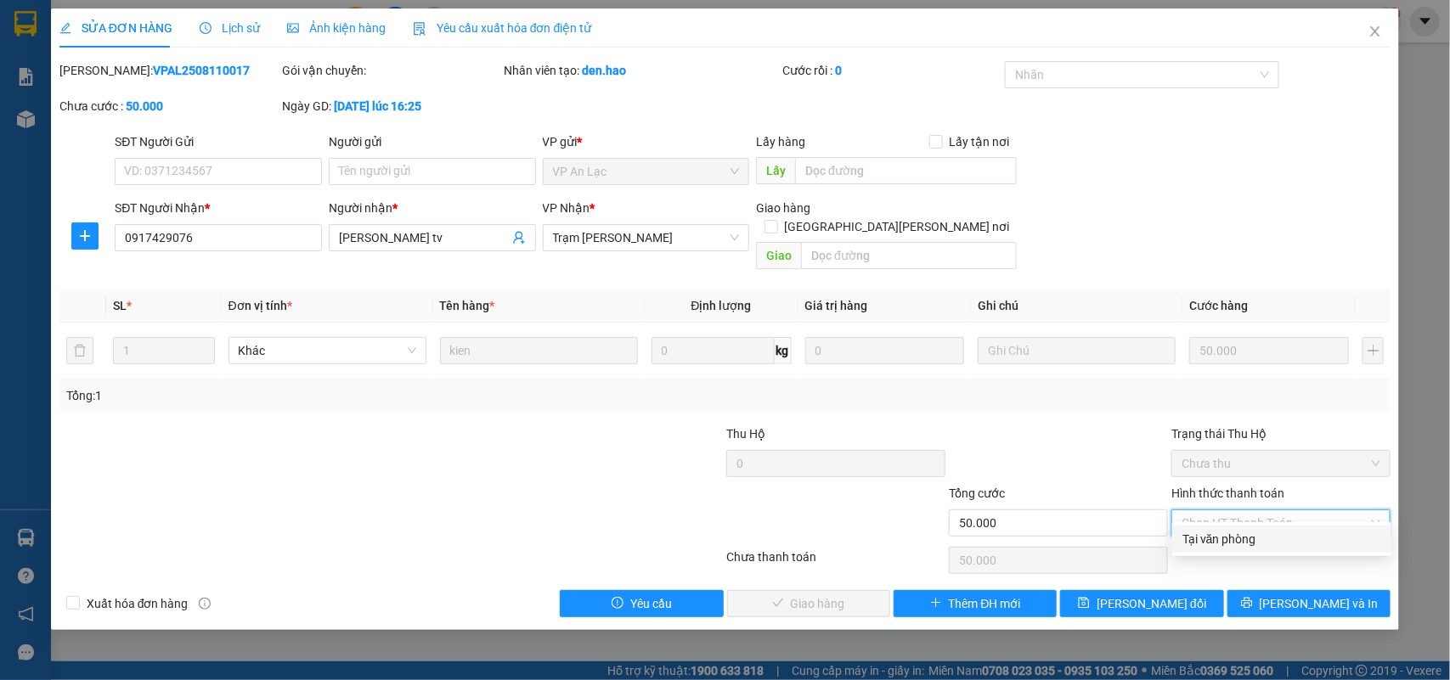
drag, startPoint x: 1232, startPoint y: 538, endPoint x: 1209, endPoint y: 539, distance: 23.0
click at [1228, 539] on div "Tại văn phòng" at bounding box center [1281, 539] width 199 height 19
type input "0"
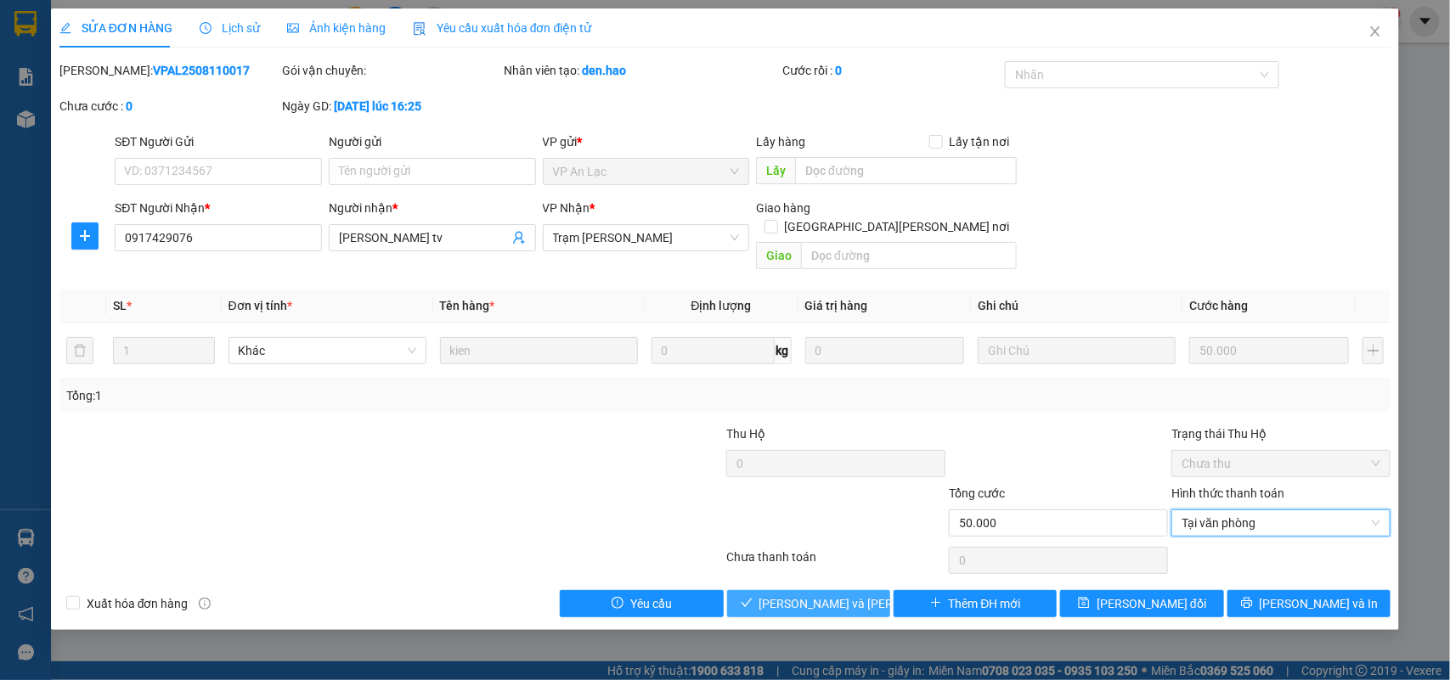
click at [838, 595] on span "[PERSON_NAME] và [PERSON_NAME] hàng" at bounding box center [873, 604] width 229 height 19
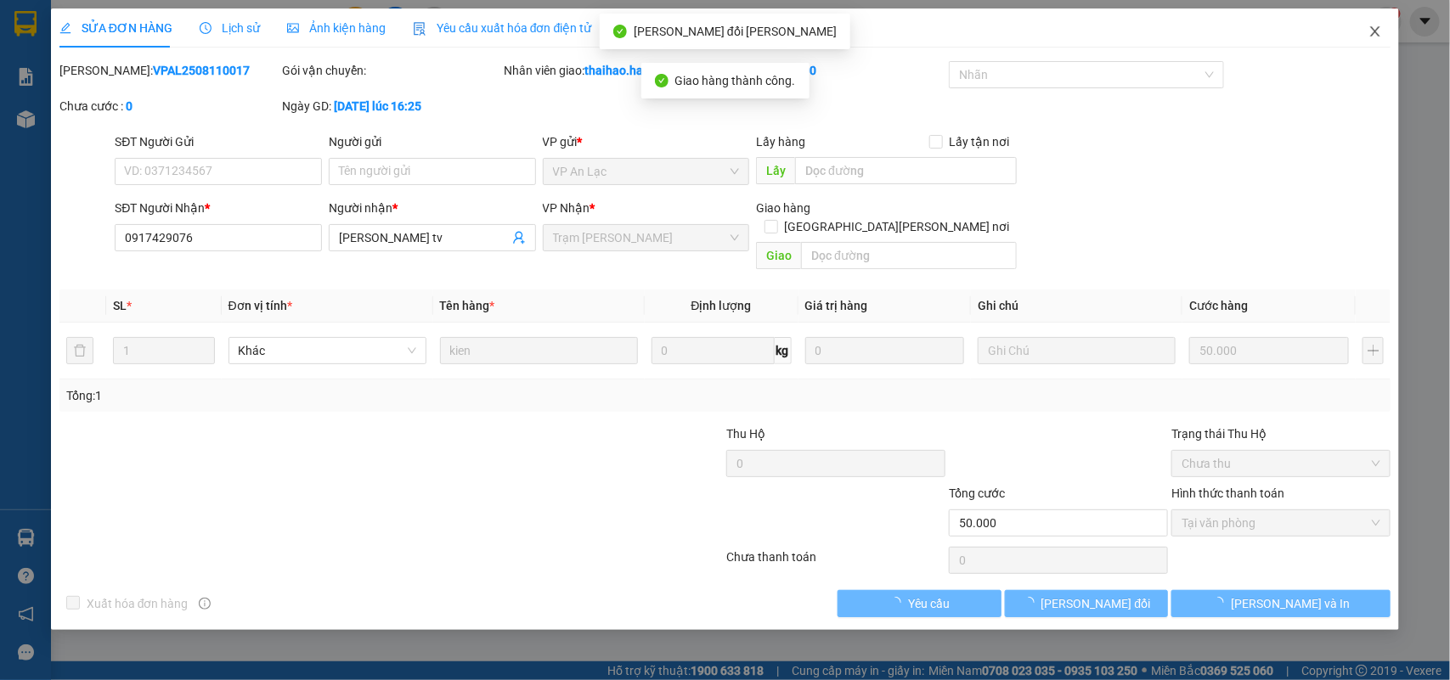
click at [1377, 37] on icon "close" at bounding box center [1375, 32] width 14 height 14
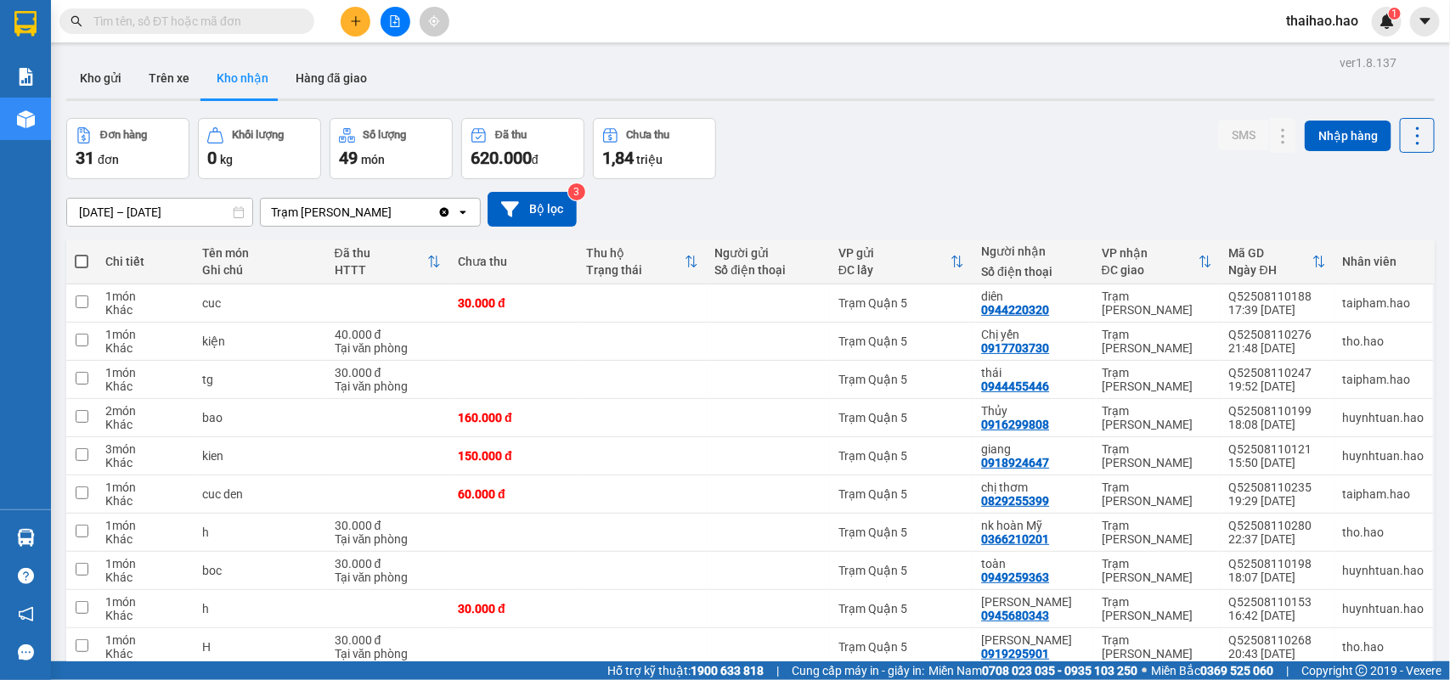
click at [133, 210] on input "[DATE] – [DATE]" at bounding box center [159, 212] width 185 height 27
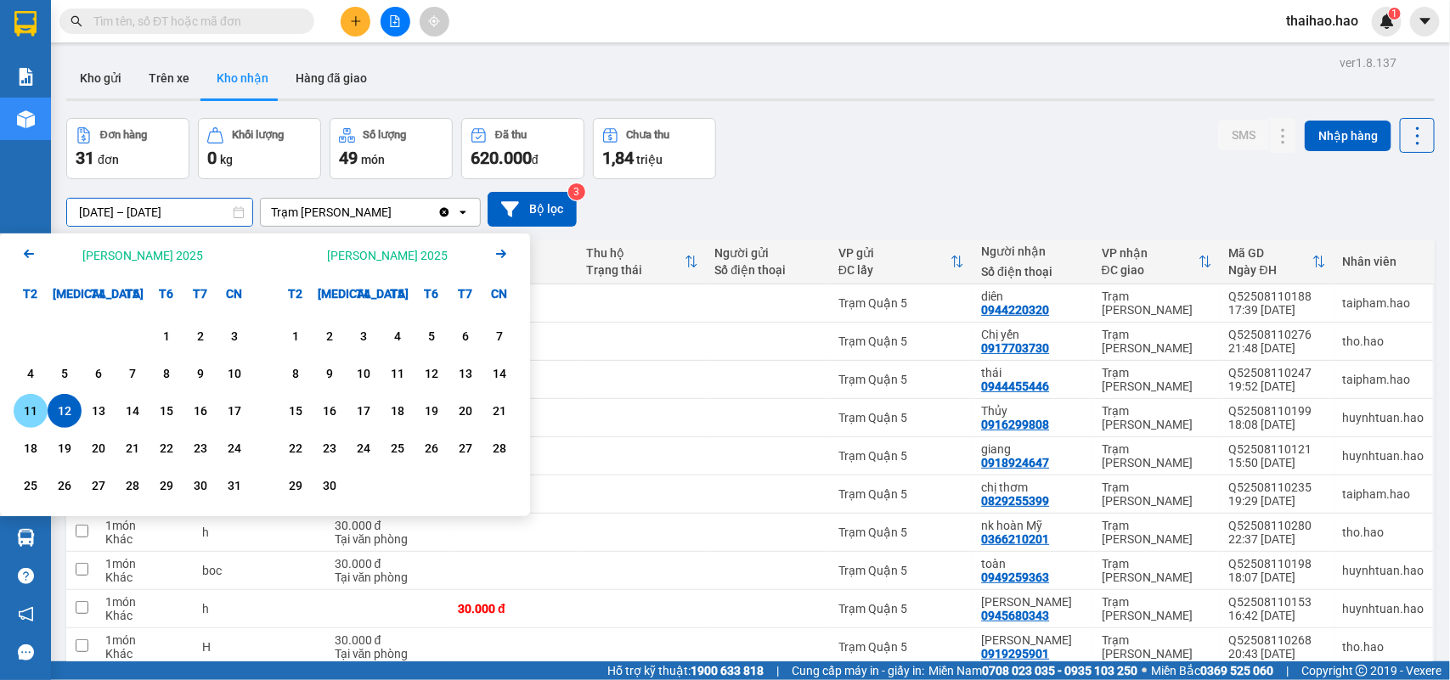
click at [36, 408] on div "11" at bounding box center [31, 411] width 24 height 20
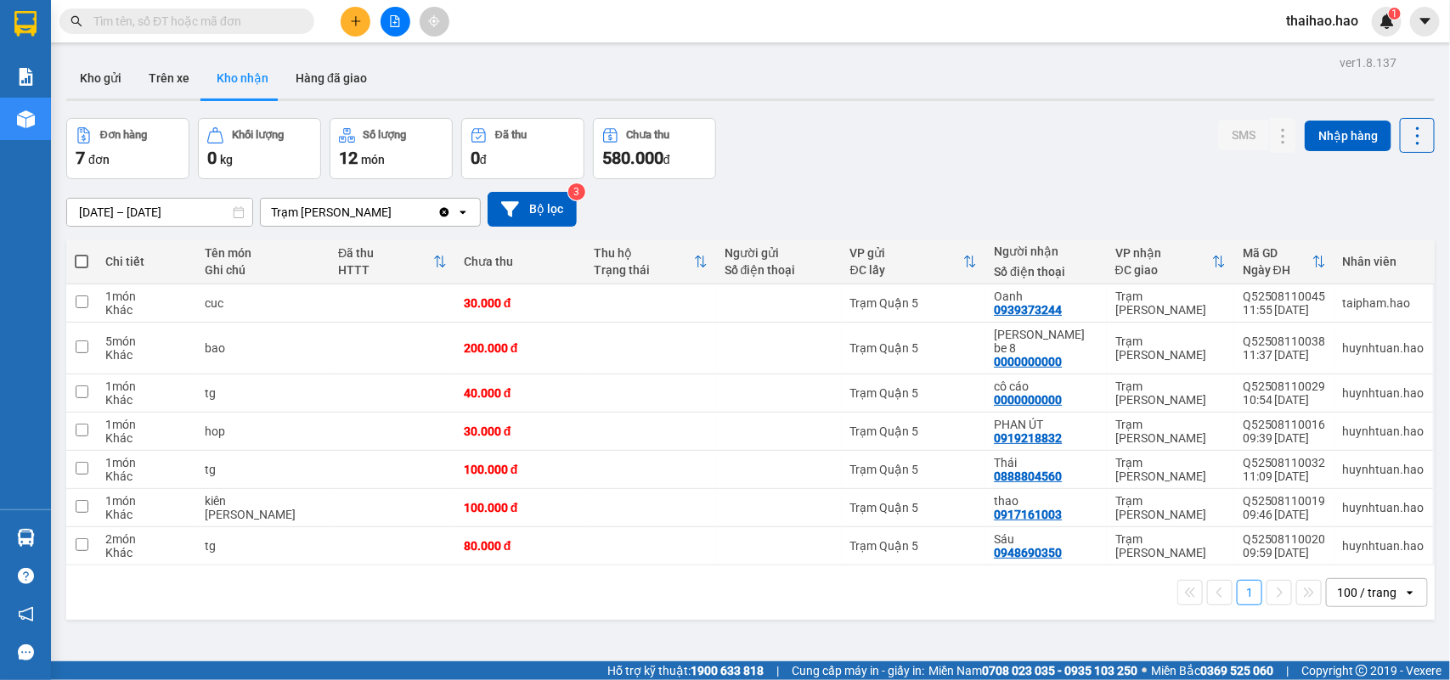
click at [223, 212] on input "[DATE] – [DATE]" at bounding box center [159, 212] width 185 height 27
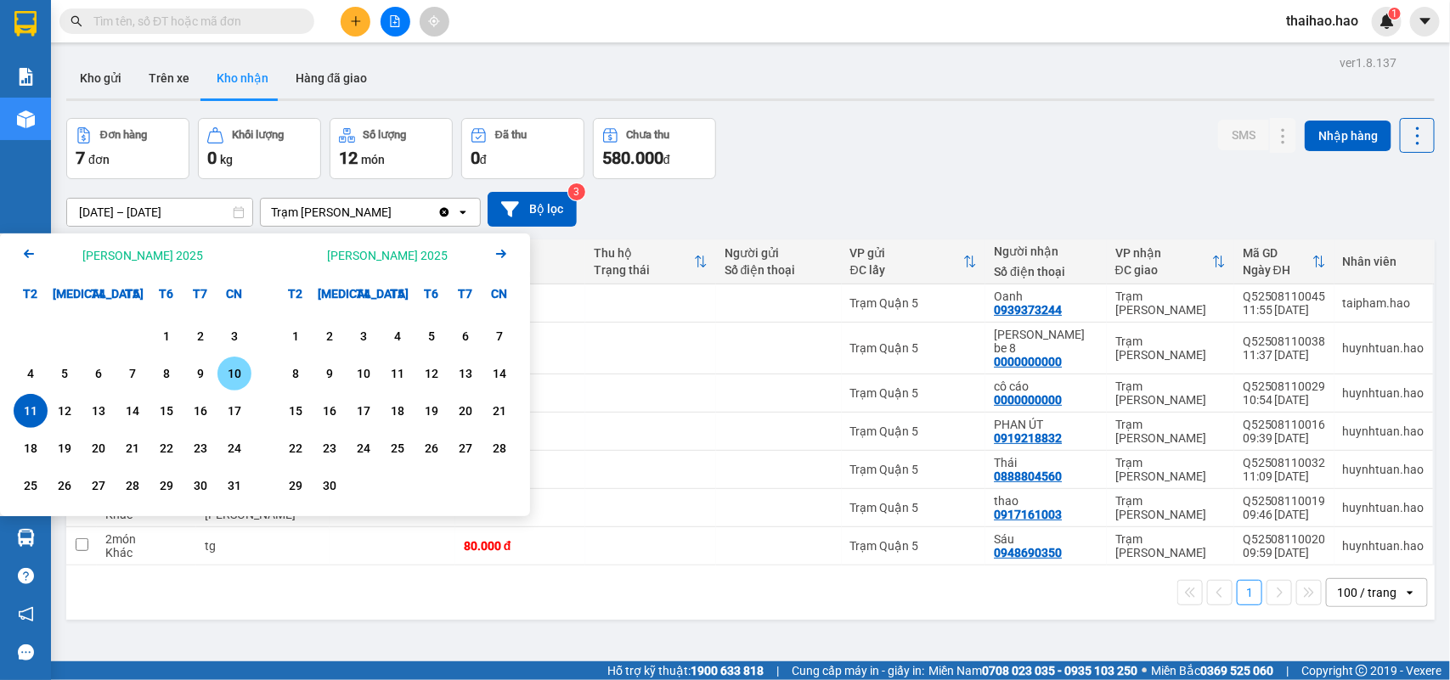
click at [225, 365] on div "10" at bounding box center [235, 374] width 24 height 20
click at [128, 364] on div "7" at bounding box center [133, 374] width 24 height 20
type input "[DATE] – [DATE]"
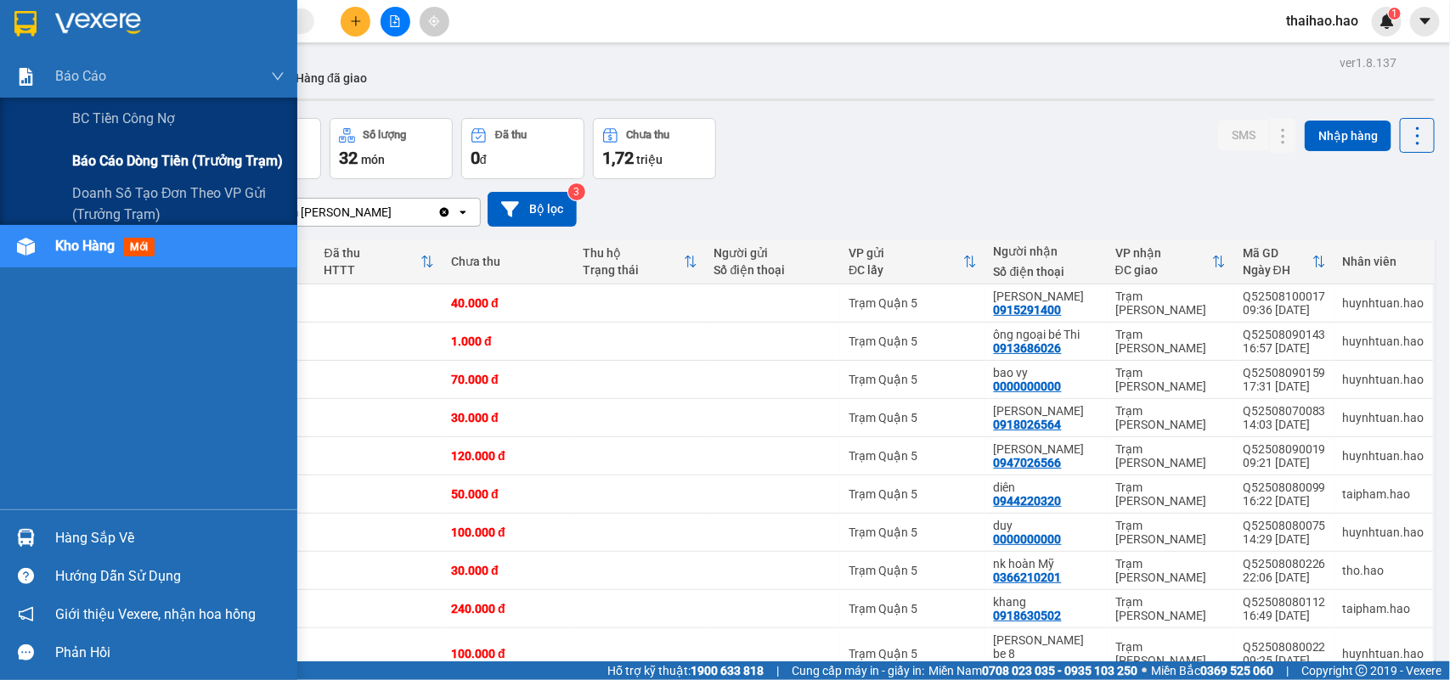
click at [108, 172] on span "Báo cáo dòng tiền (trưởng trạm)" at bounding box center [177, 160] width 211 height 21
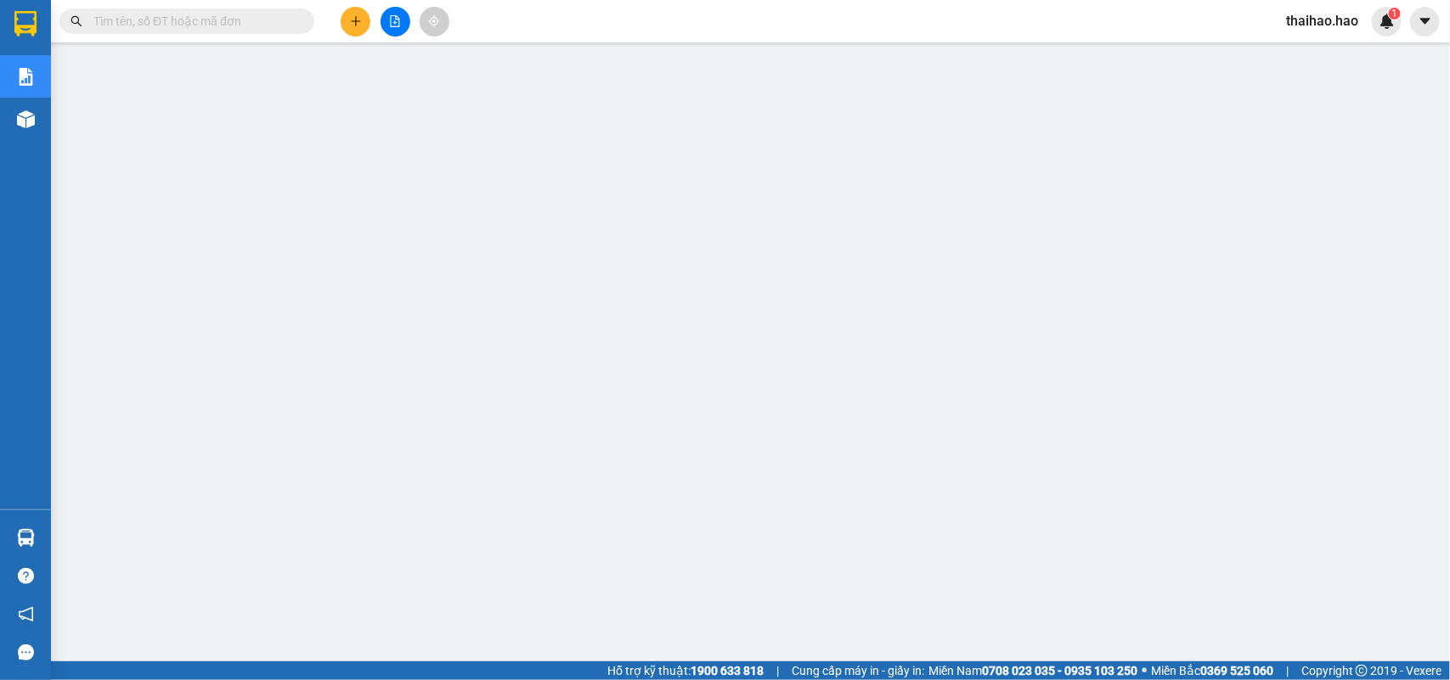
click at [251, 20] on input "text" at bounding box center [193, 21] width 200 height 19
click at [257, 27] on input "text" at bounding box center [193, 21] width 200 height 19
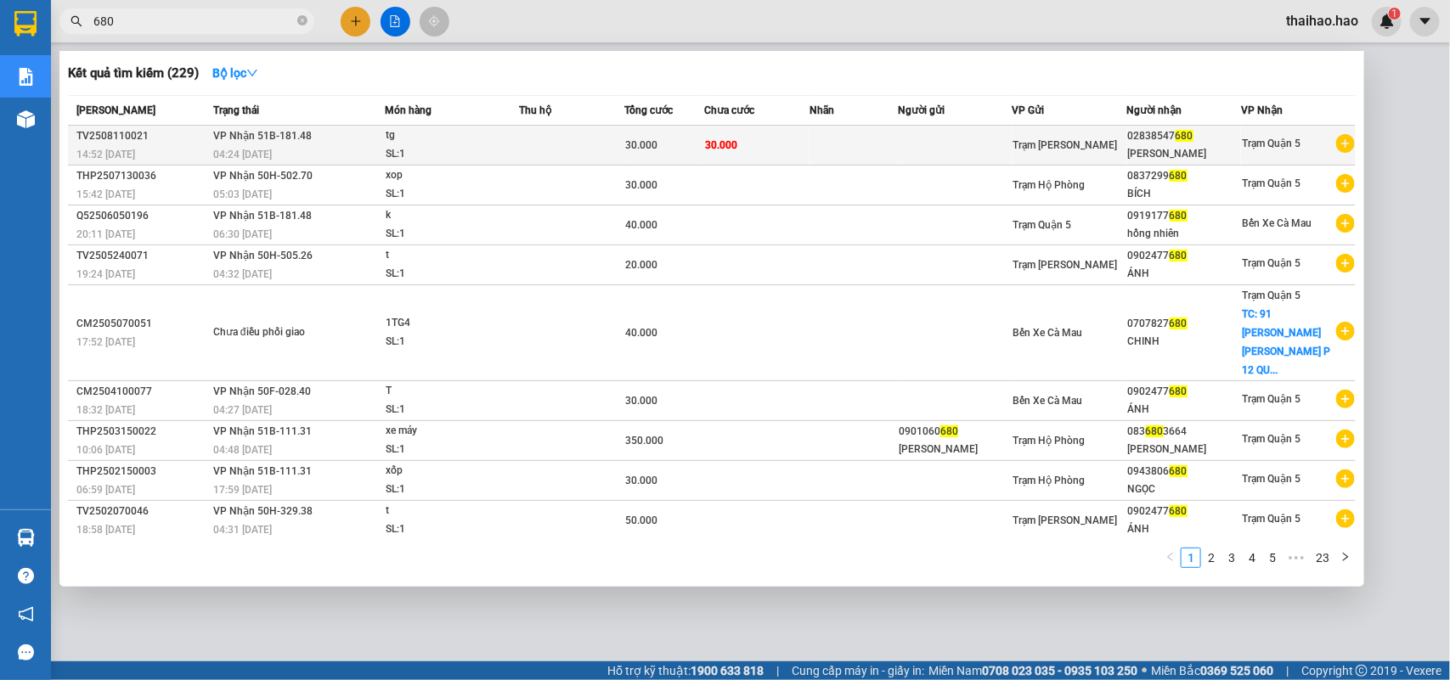
type input "680"
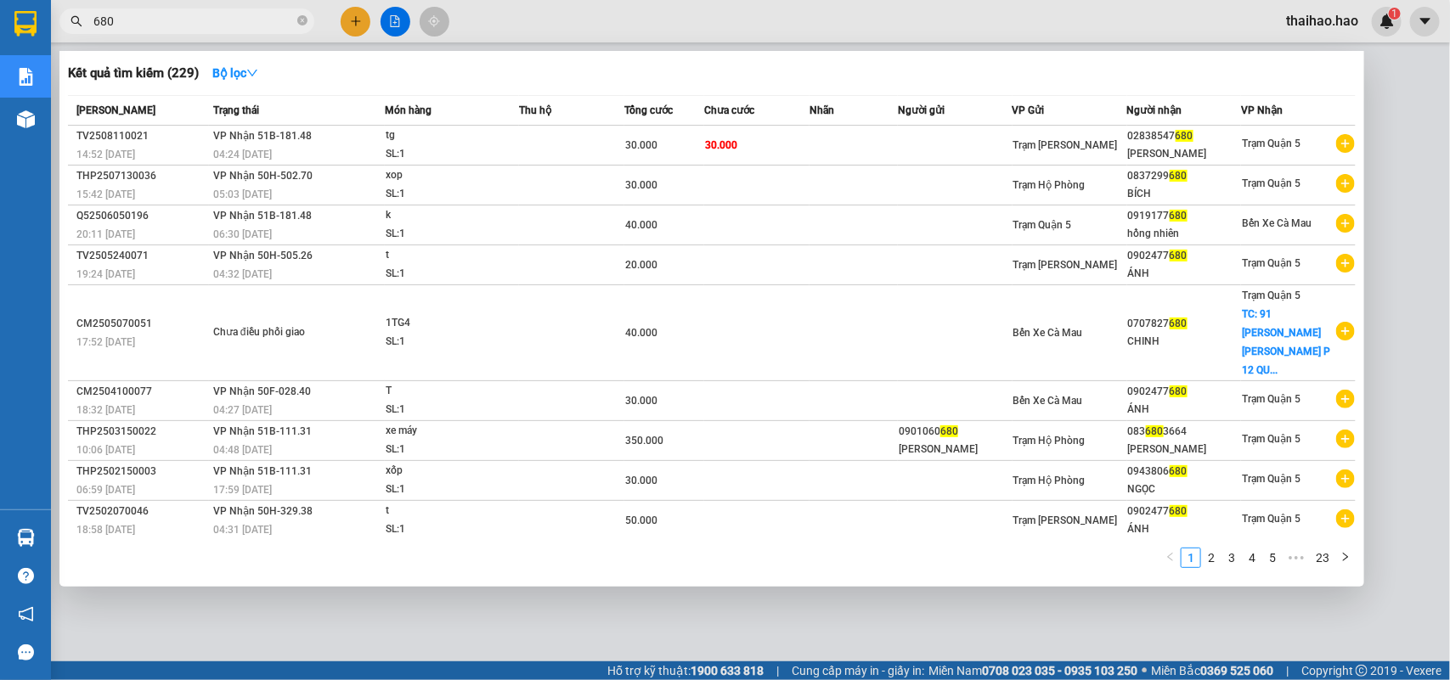
click at [771, 140] on td "30.000" at bounding box center [756, 146] width 105 height 40
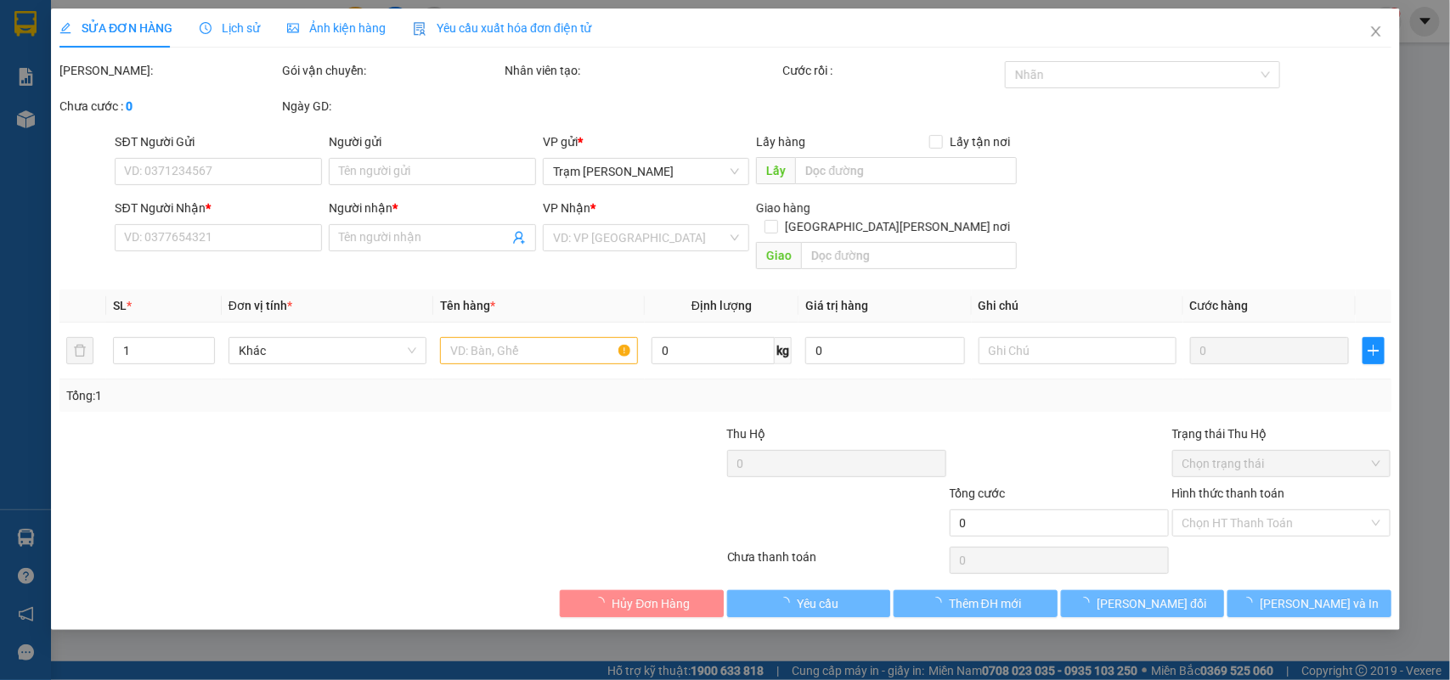
type input "02838547680"
type input "[PERSON_NAME]"
type input "30.000"
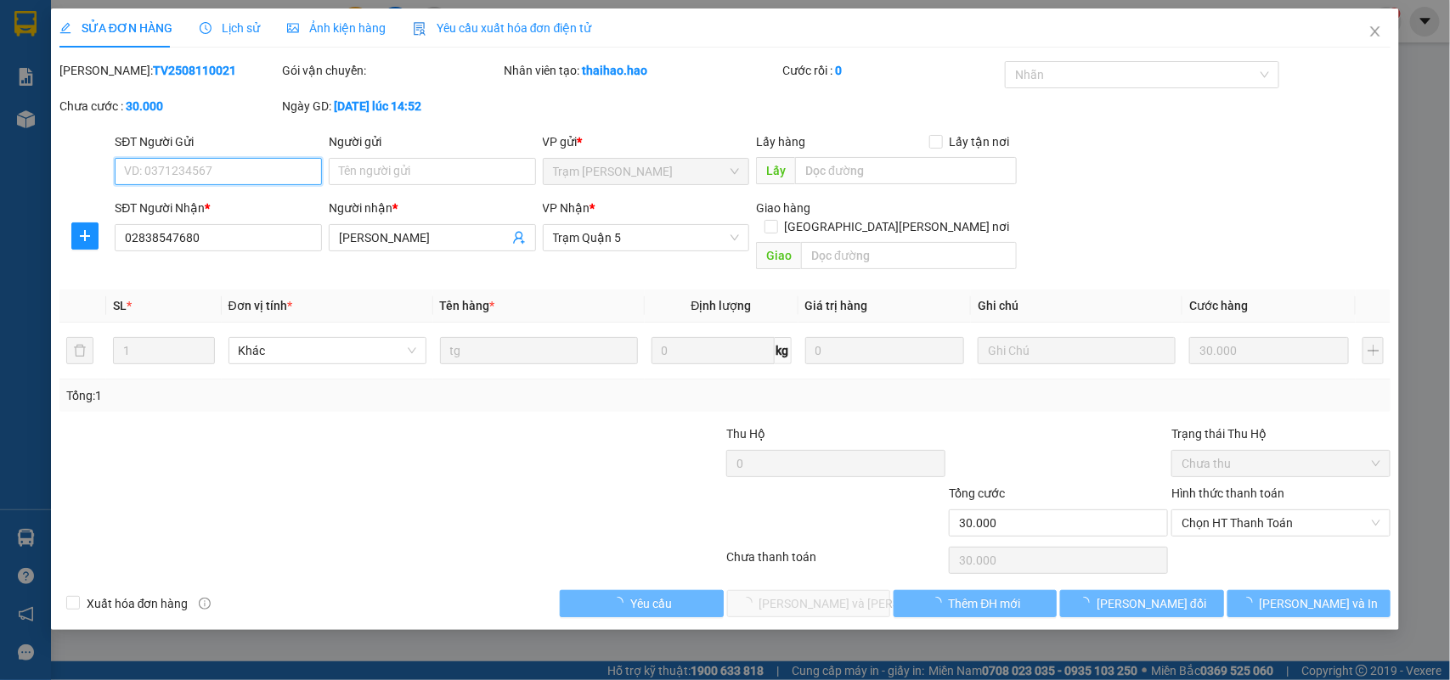
click at [324, 14] on div "Ảnh kiện hàng" at bounding box center [336, 27] width 99 height 39
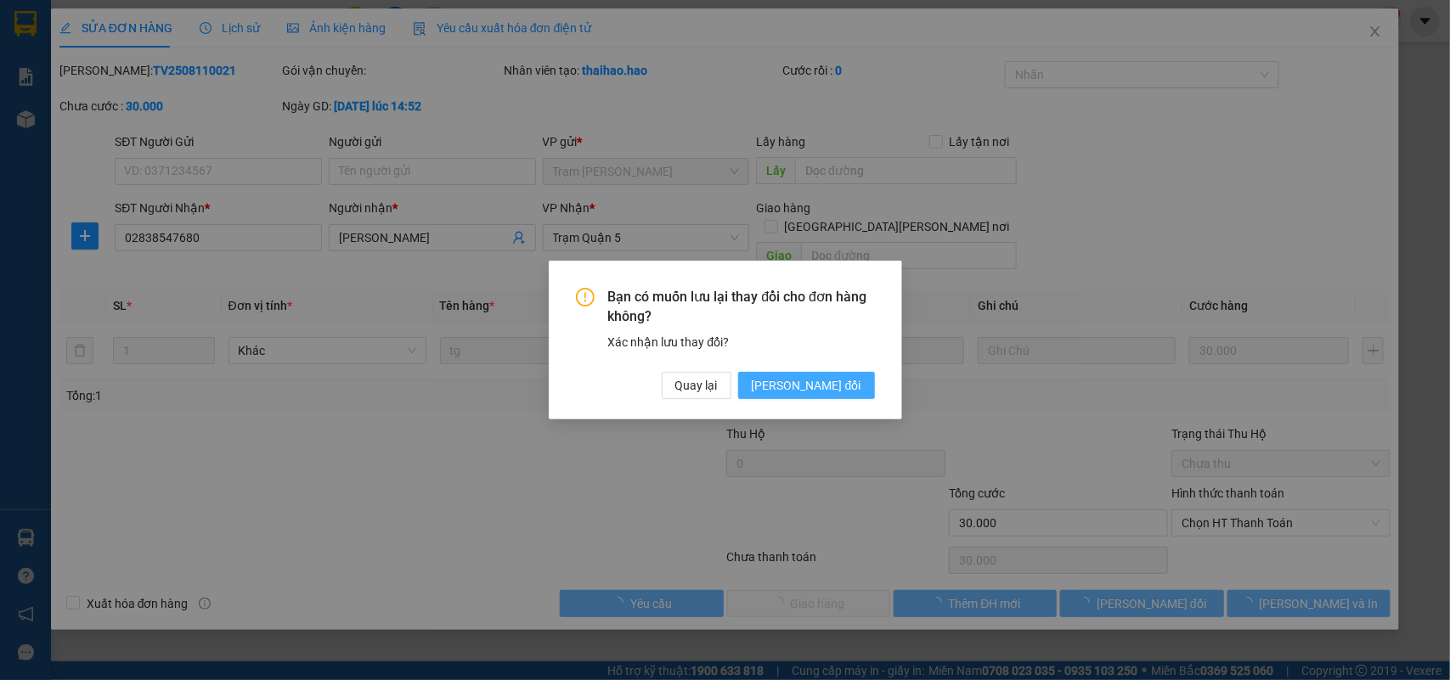
click at [814, 376] on span "[PERSON_NAME] đổi" at bounding box center [807, 385] width 110 height 19
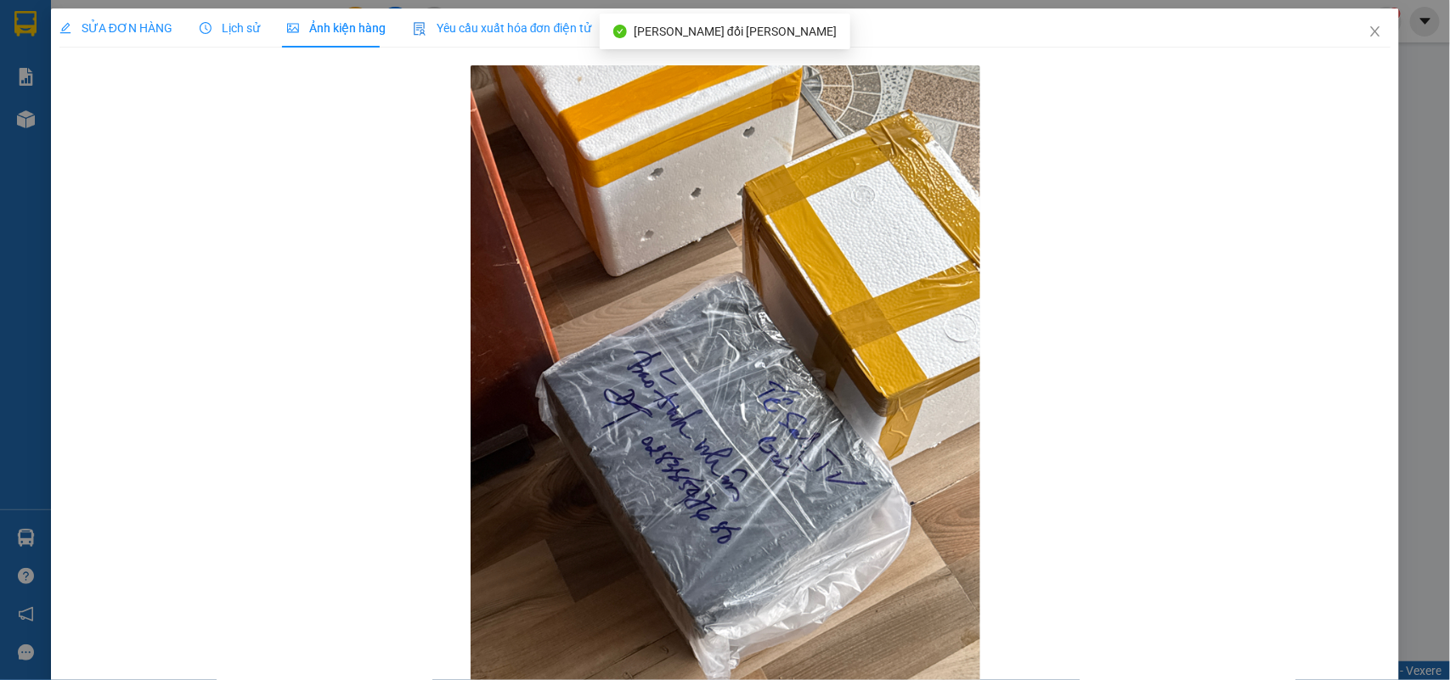
click at [228, 31] on span "Lịch sử" at bounding box center [230, 28] width 60 height 14
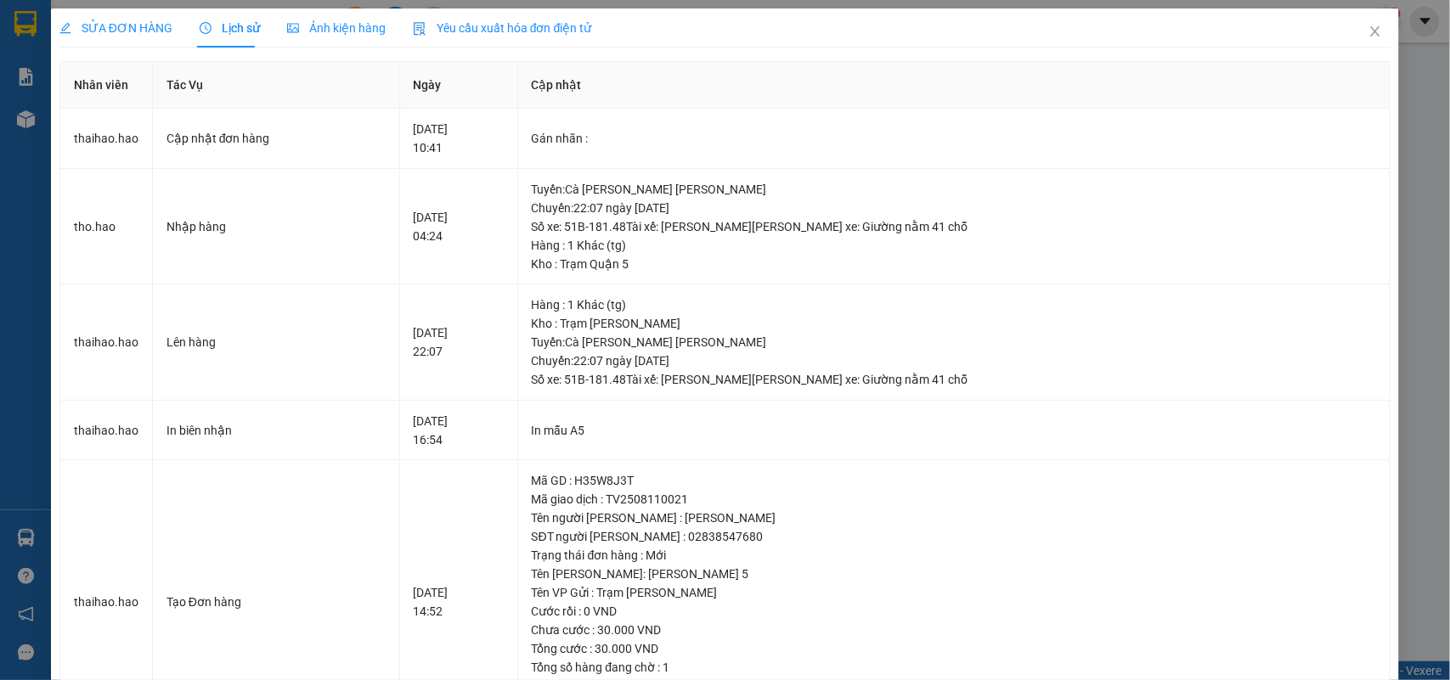
click at [303, 27] on span "Ảnh kiện hàng" at bounding box center [336, 28] width 99 height 14
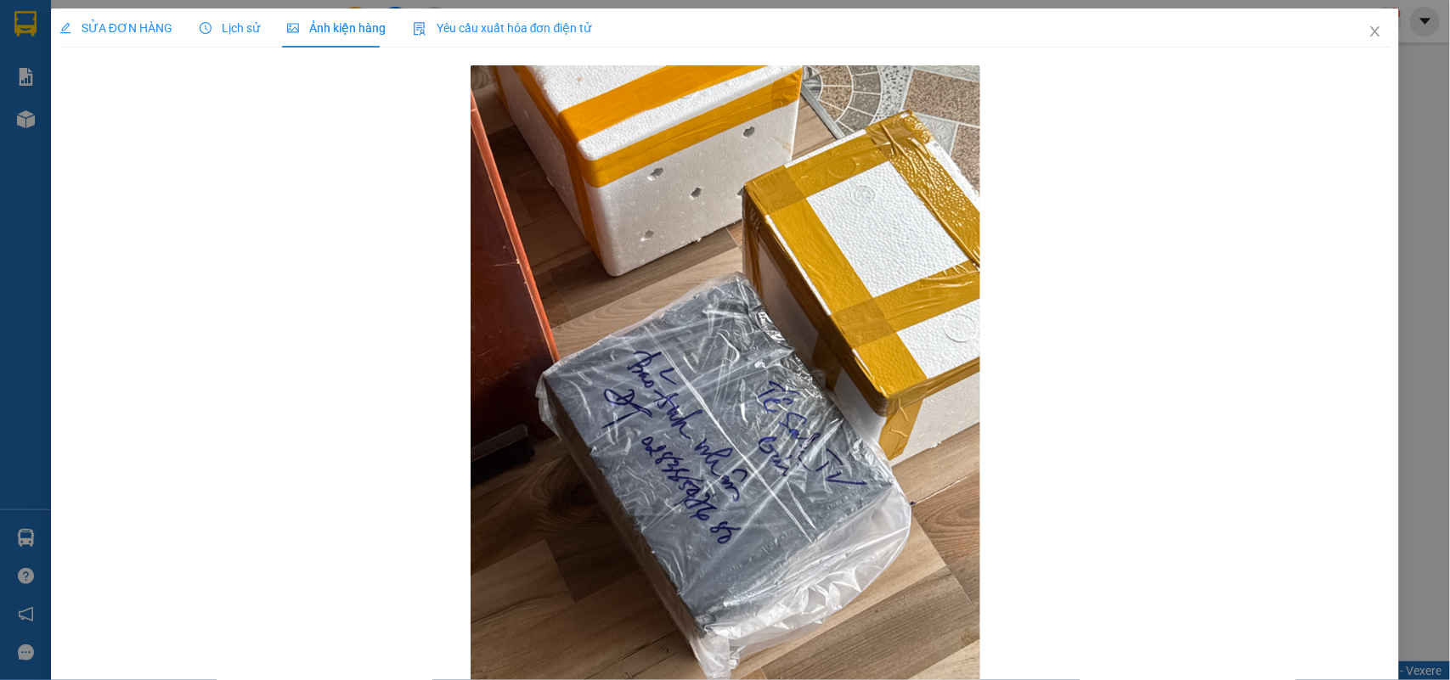
click at [245, 21] on span "Lịch sử" at bounding box center [230, 28] width 60 height 14
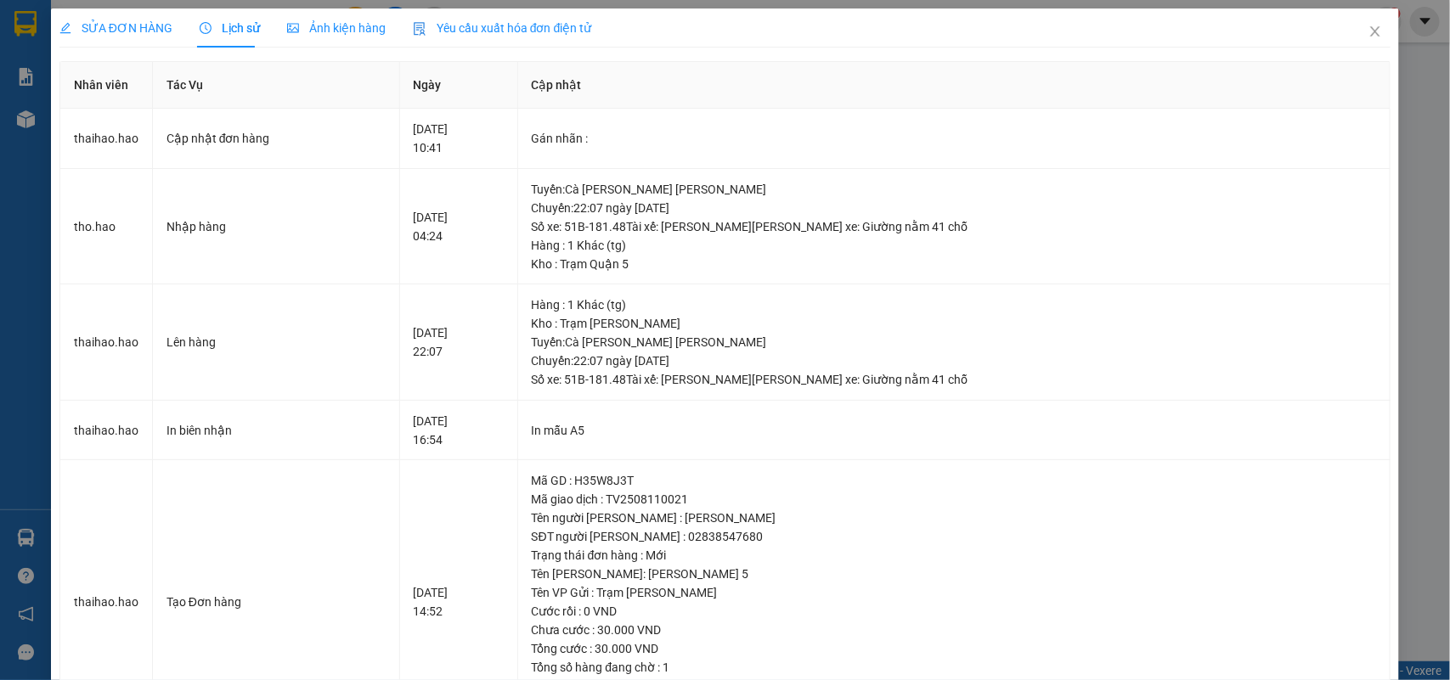
click at [150, 31] on span "SỬA ĐƠN HÀNG" at bounding box center [115, 28] width 113 height 14
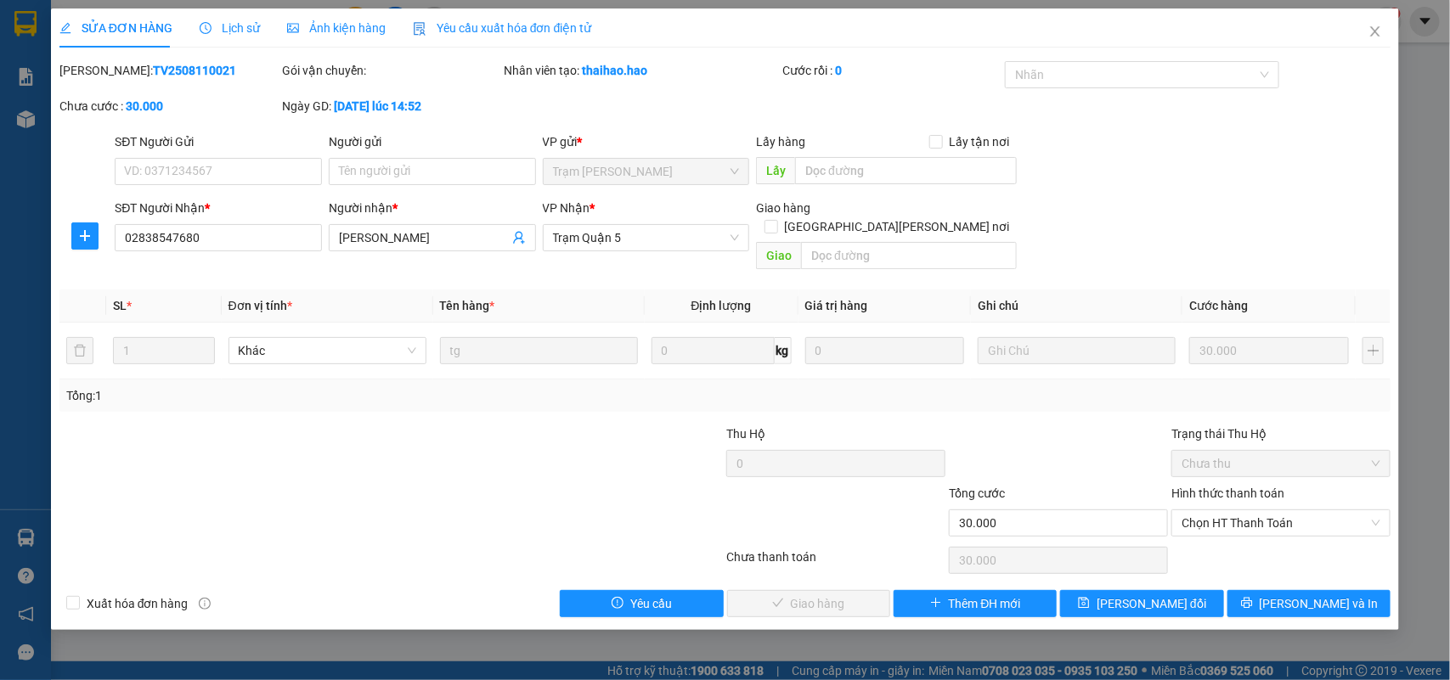
click at [291, 19] on div "Ảnh kiện hàng" at bounding box center [336, 28] width 99 height 19
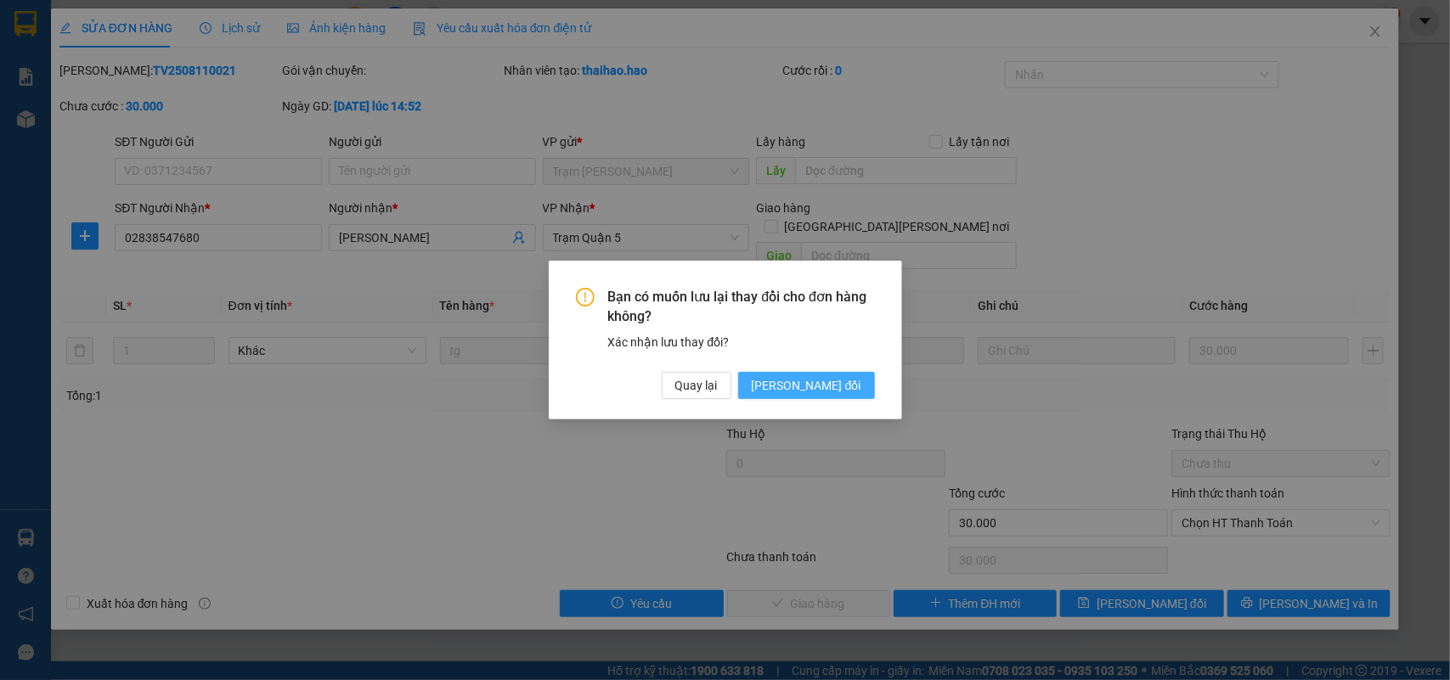
click at [814, 386] on span "[PERSON_NAME] đổi" at bounding box center [807, 385] width 110 height 19
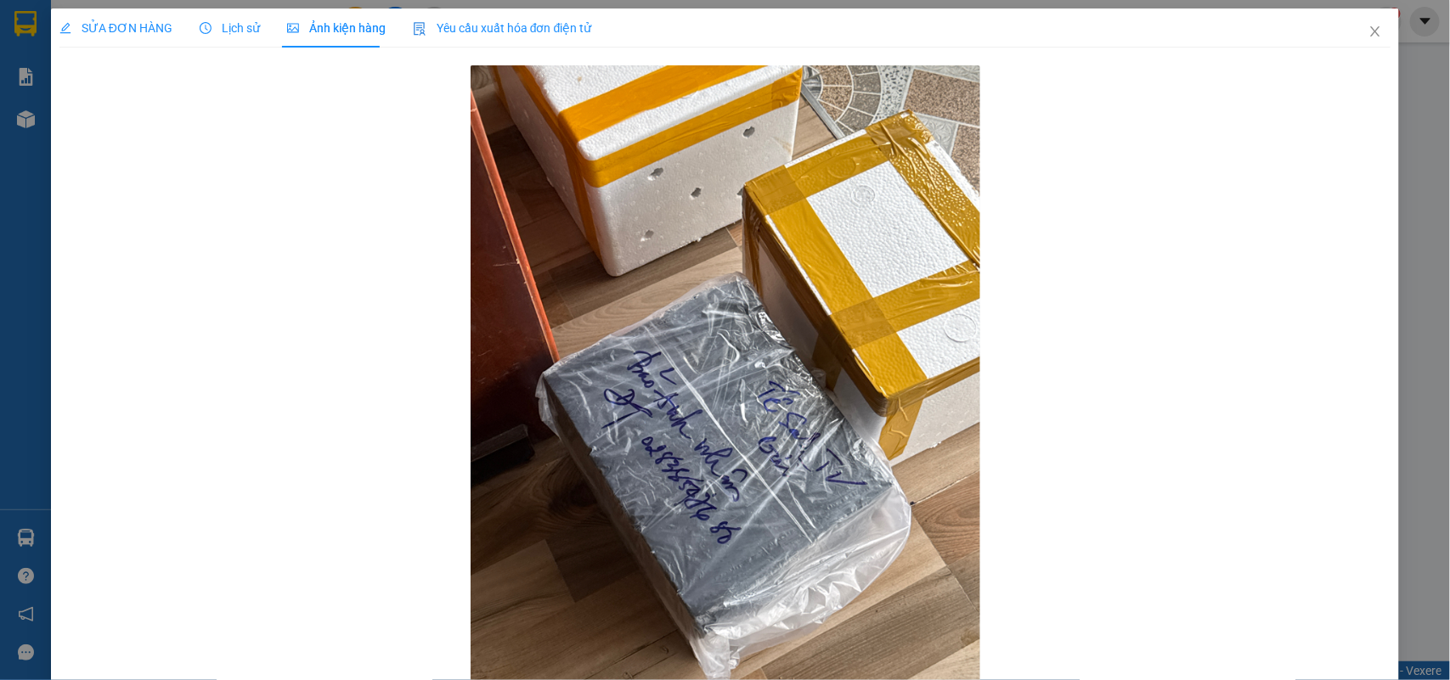
click at [151, 24] on span "SỬA ĐƠN HÀNG" at bounding box center [115, 28] width 113 height 14
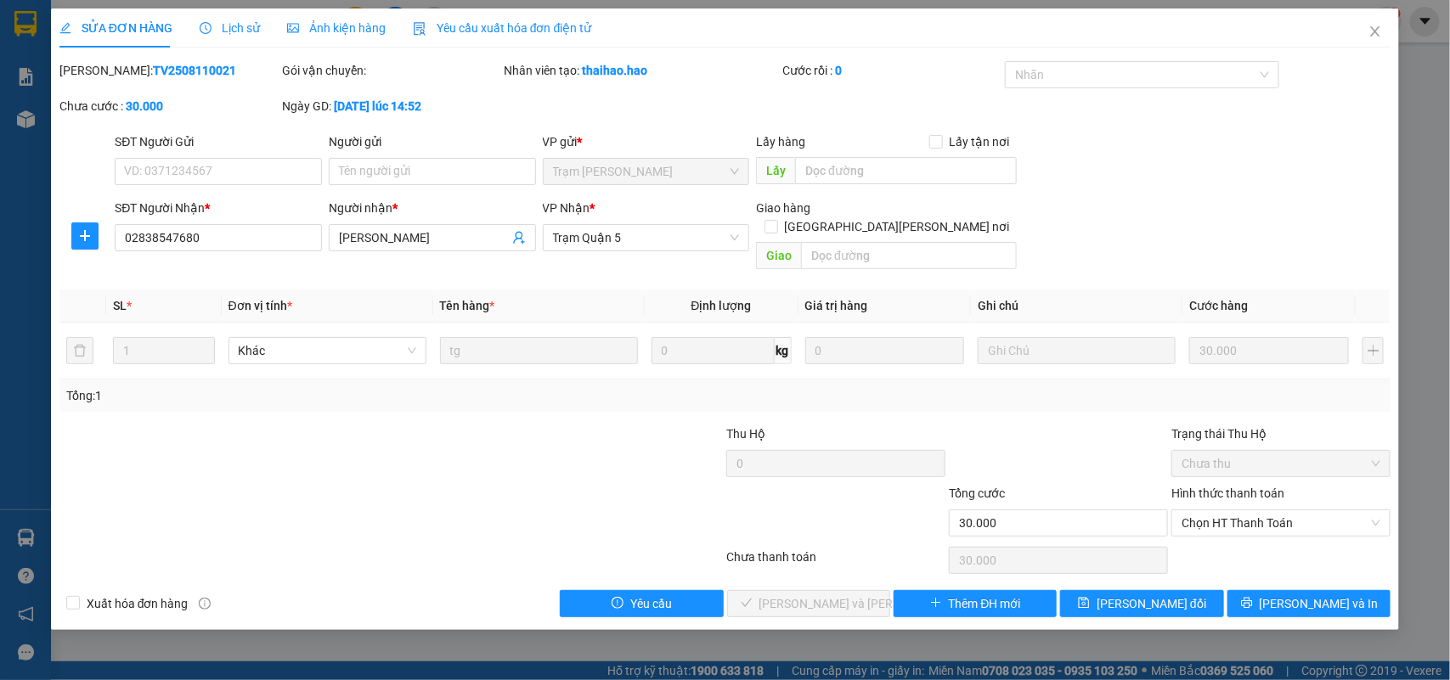
click at [332, 14] on div "Ảnh kiện hàng" at bounding box center [336, 27] width 99 height 39
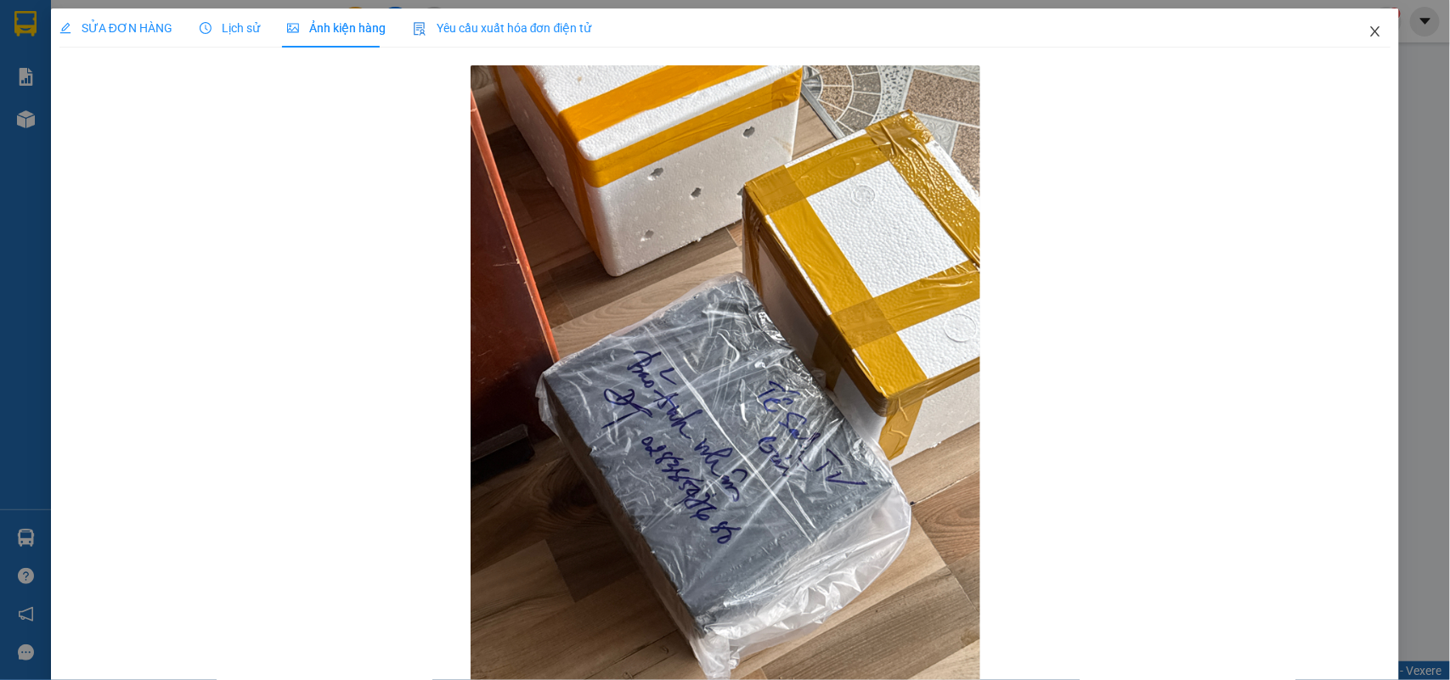
click at [1374, 26] on span "Close" at bounding box center [1375, 32] width 48 height 48
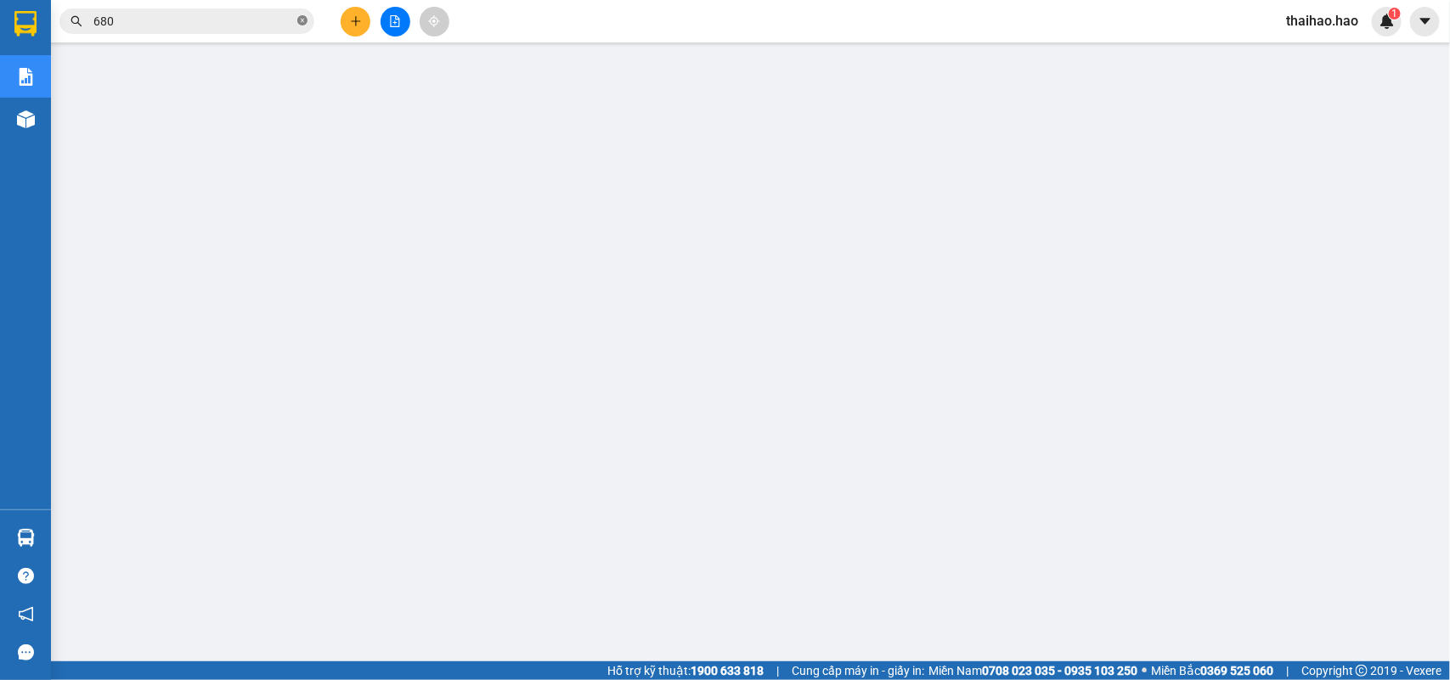
click at [300, 22] on icon "close-circle" at bounding box center [302, 20] width 10 height 10
click at [285, 22] on input "text" at bounding box center [193, 21] width 200 height 19
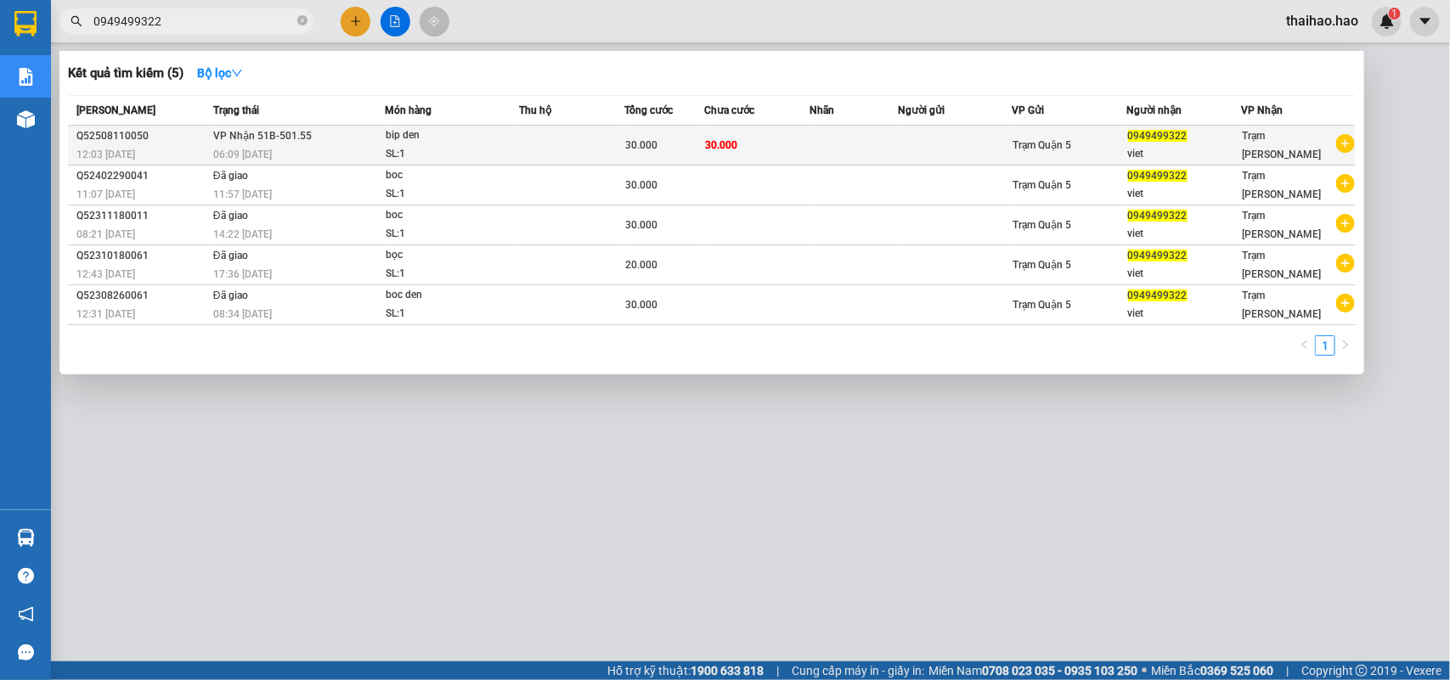
type input "0949499322"
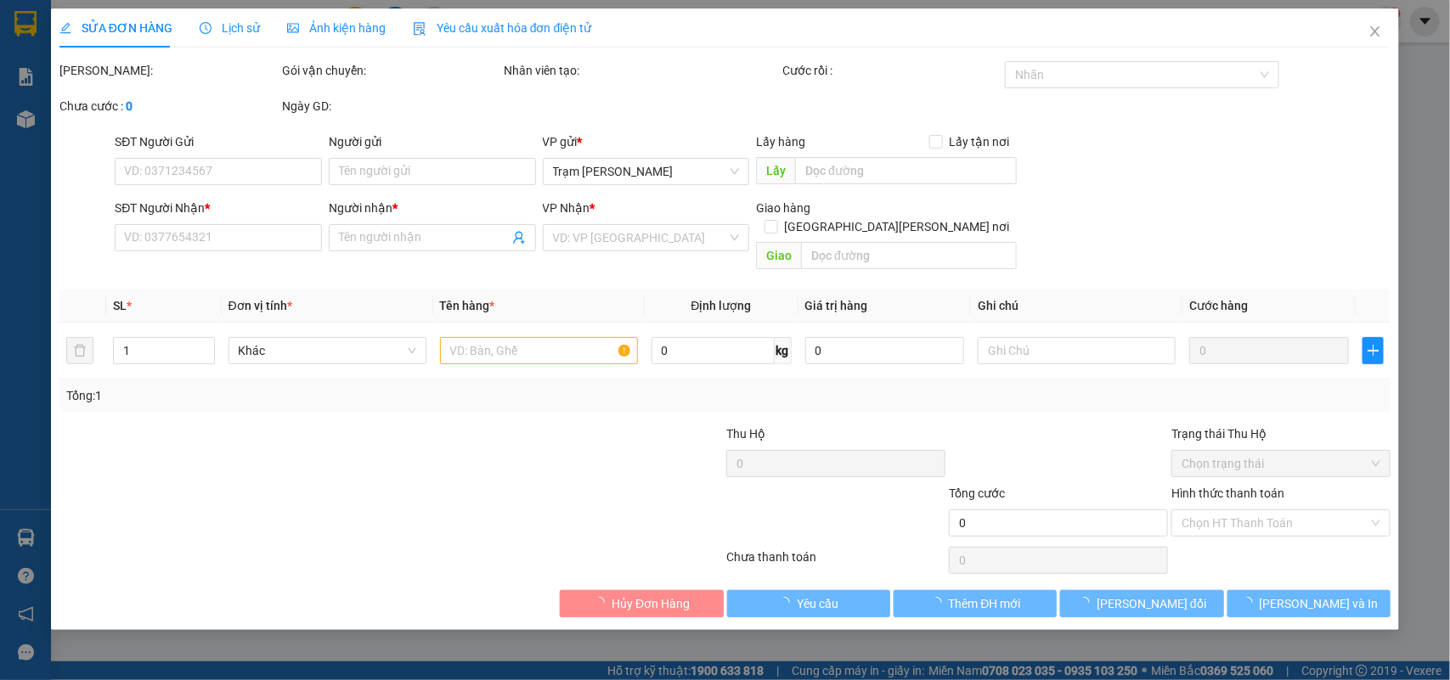
click at [353, 30] on span "Ảnh kiện hàng" at bounding box center [336, 28] width 99 height 14
type input "0949499322"
type input "viet"
type input "30.000"
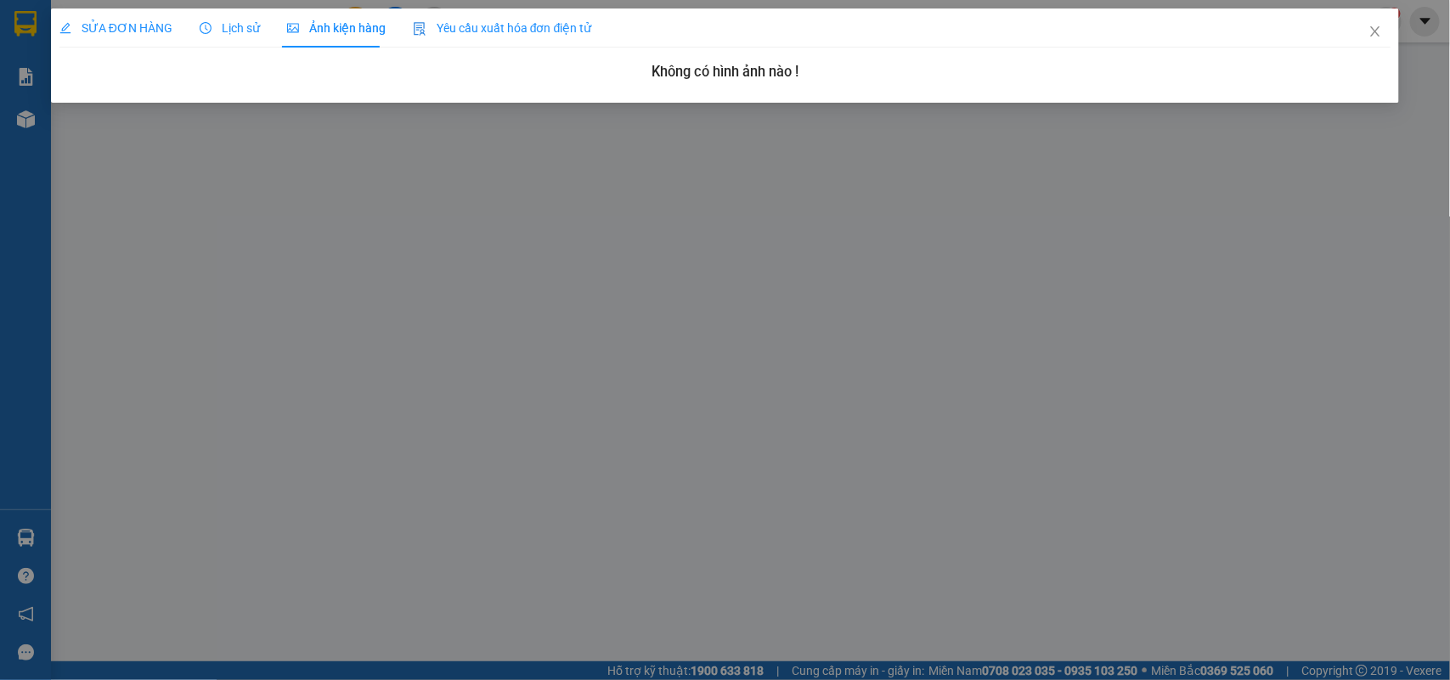
click at [134, 6] on div "SỬA ĐƠN HÀNG Lịch sử [PERSON_NAME] hàng Yêu cầu xuất [PERSON_NAME] điện tử Tota…" at bounding box center [725, 340] width 1450 height 680
click at [137, 21] on span "SỬA ĐƠN HÀNG" at bounding box center [115, 28] width 113 height 14
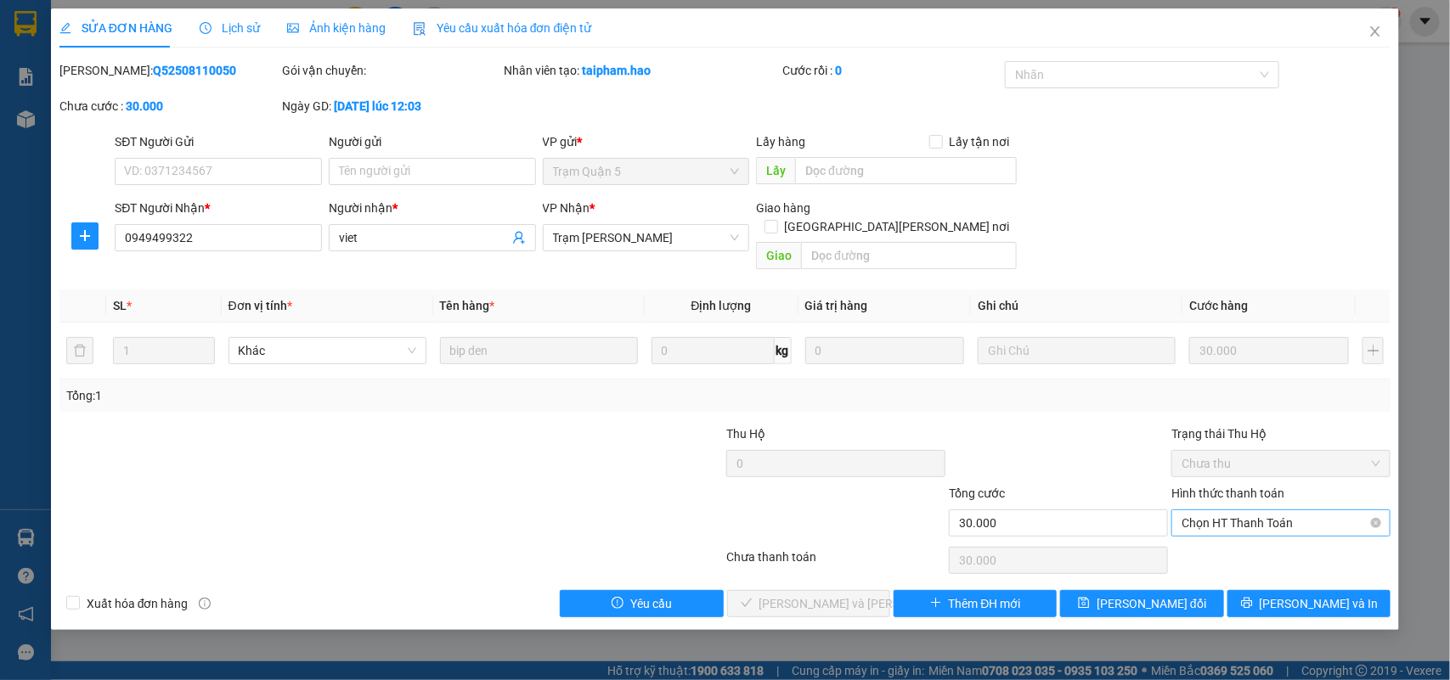
click at [1196, 511] on span "Chọn HT Thanh Toán" at bounding box center [1281, 523] width 199 height 25
click at [1198, 540] on div "Tại văn phòng" at bounding box center [1281, 539] width 199 height 19
type input "0"
click at [811, 596] on button "[PERSON_NAME] và [PERSON_NAME] hàng" at bounding box center [808, 603] width 163 height 27
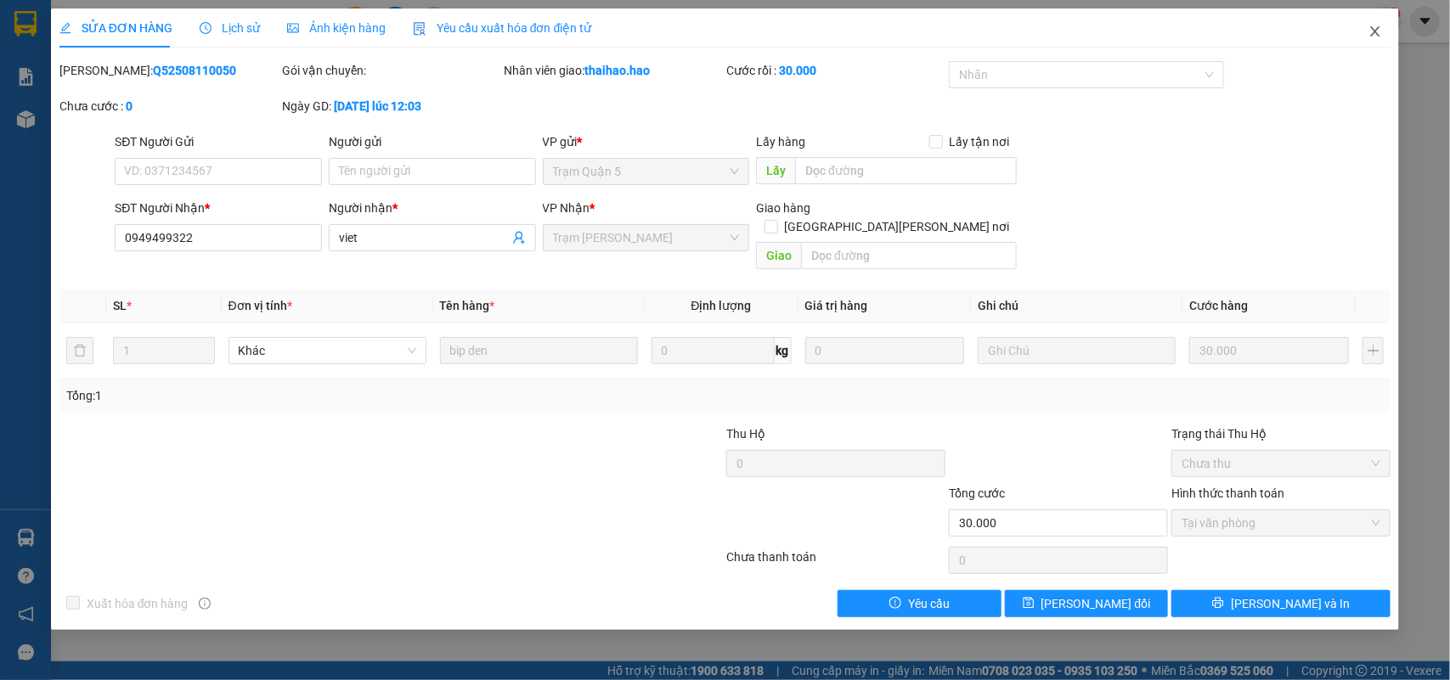
click at [1369, 27] on icon "close" at bounding box center [1375, 32] width 14 height 14
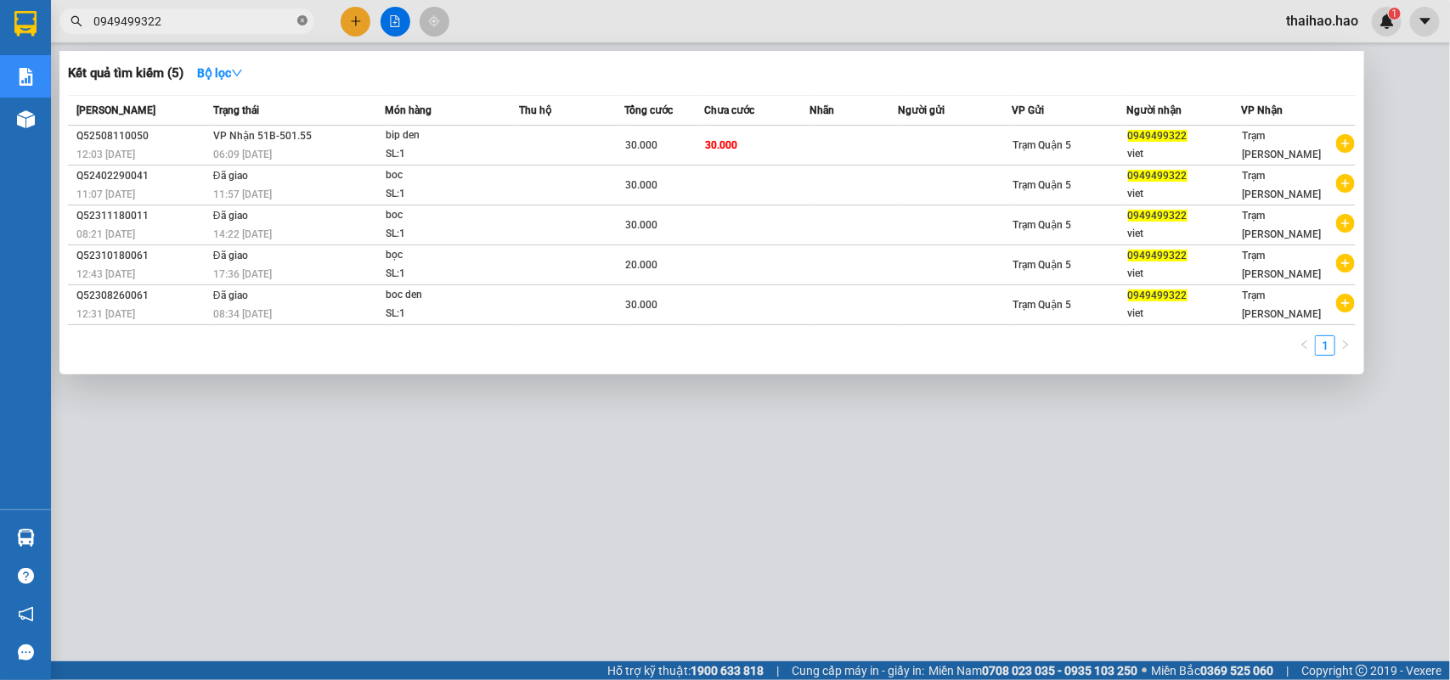
click at [306, 25] on icon "close-circle" at bounding box center [302, 20] width 10 height 10
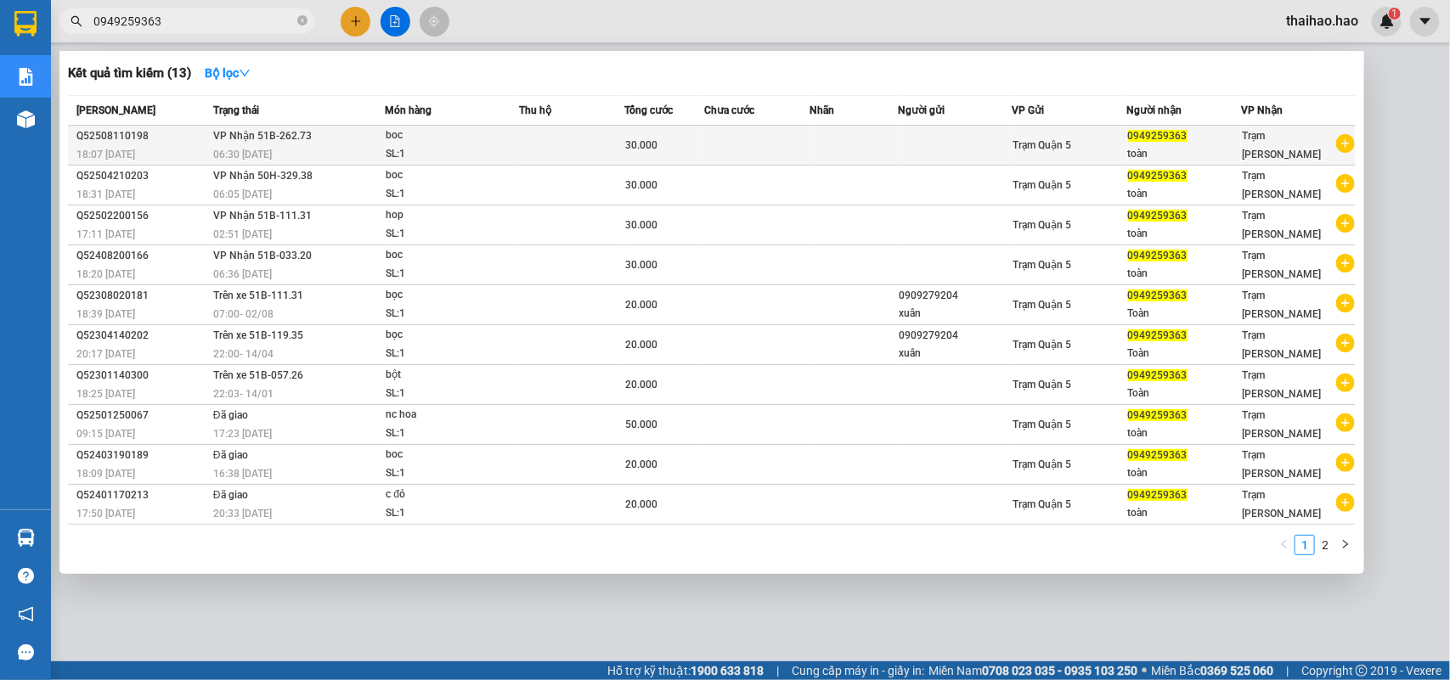
type input "0949259363"
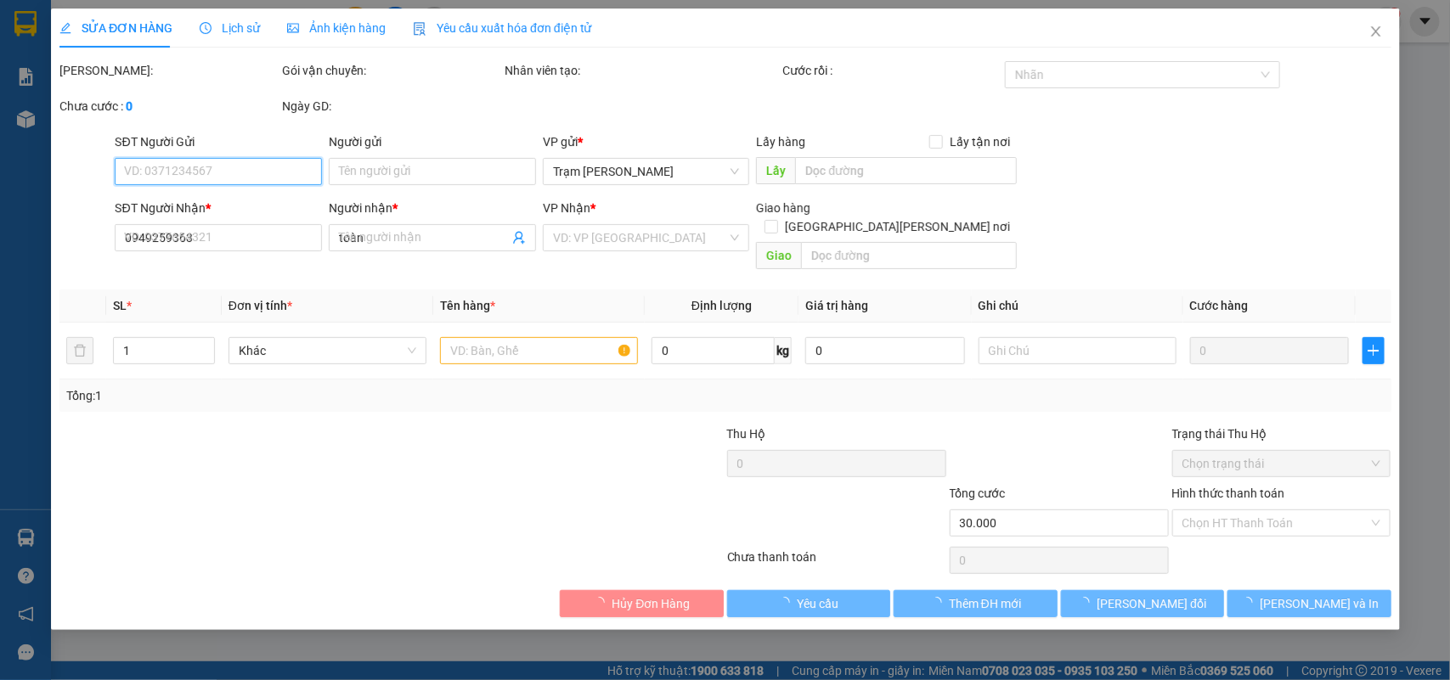
click at [245, 34] on span "Lịch sử" at bounding box center [230, 28] width 60 height 14
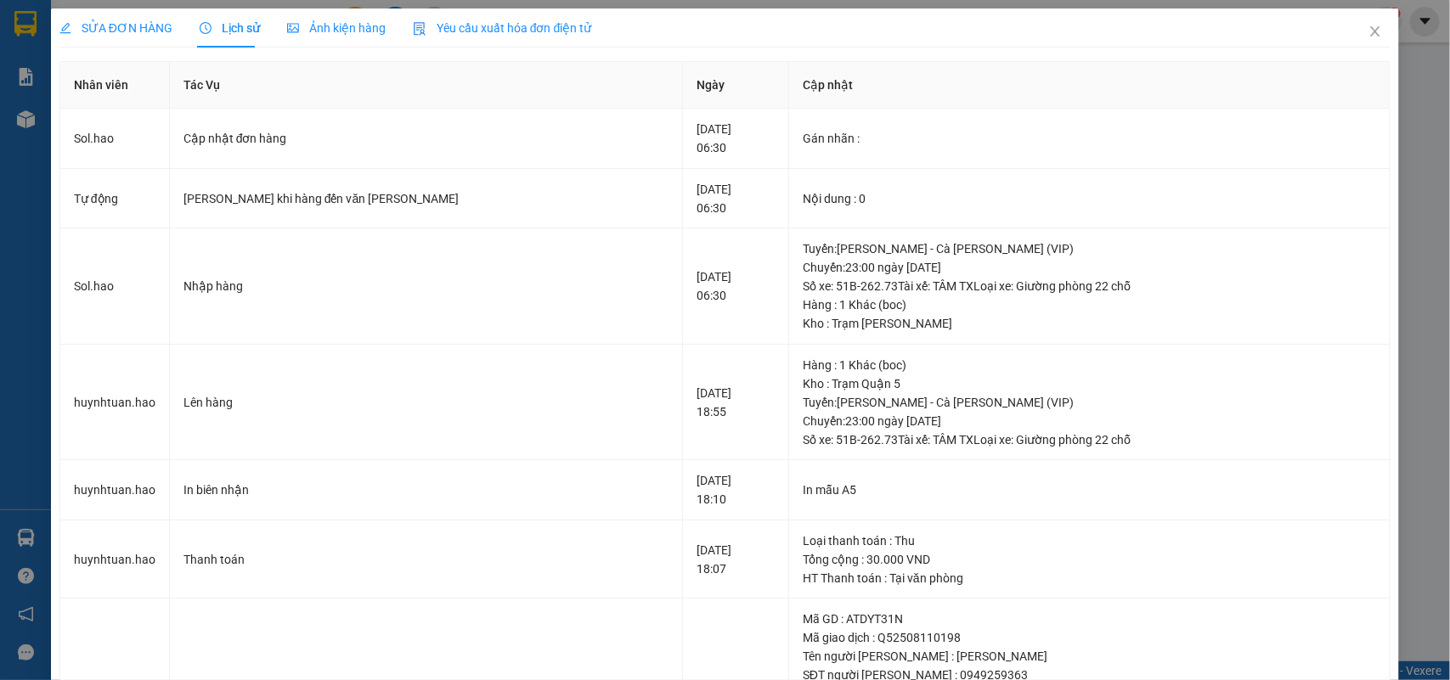
click at [302, 39] on div "Ảnh kiện hàng" at bounding box center [336, 27] width 99 height 39
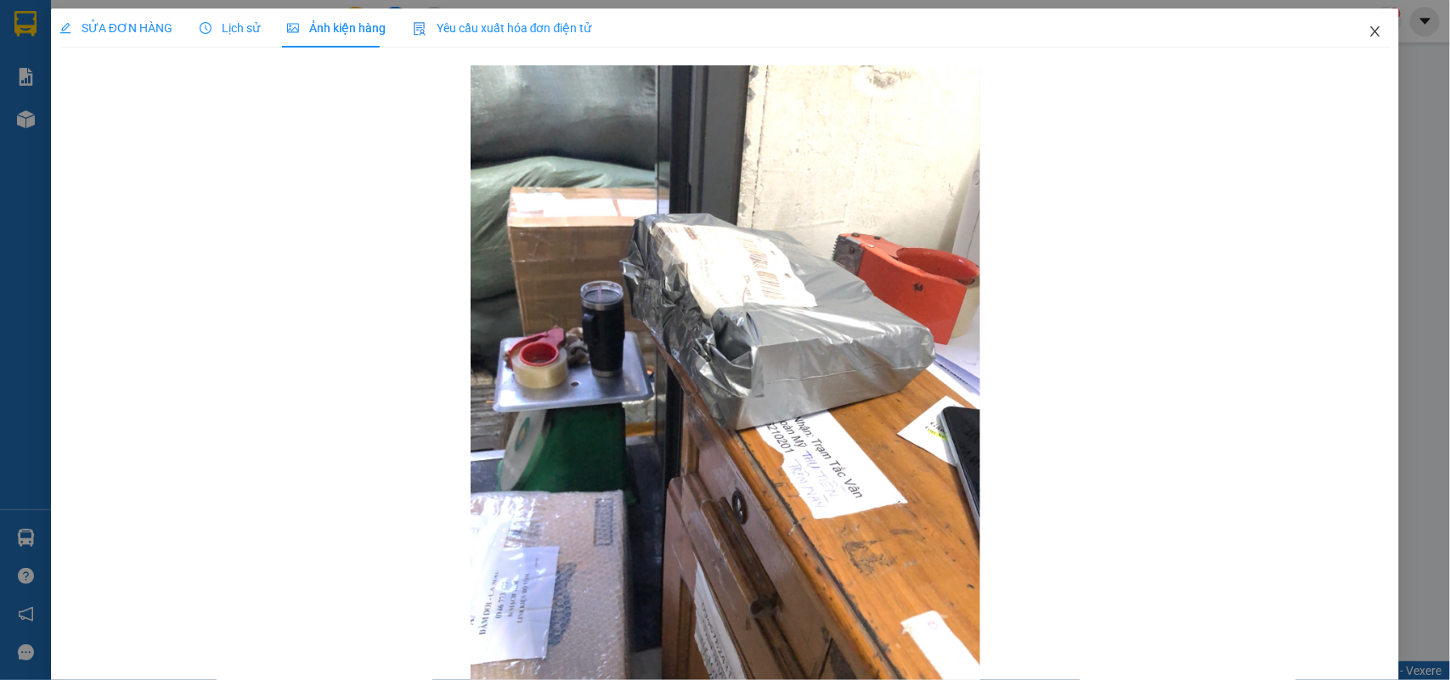
click at [1368, 34] on span "Close" at bounding box center [1375, 32] width 48 height 48
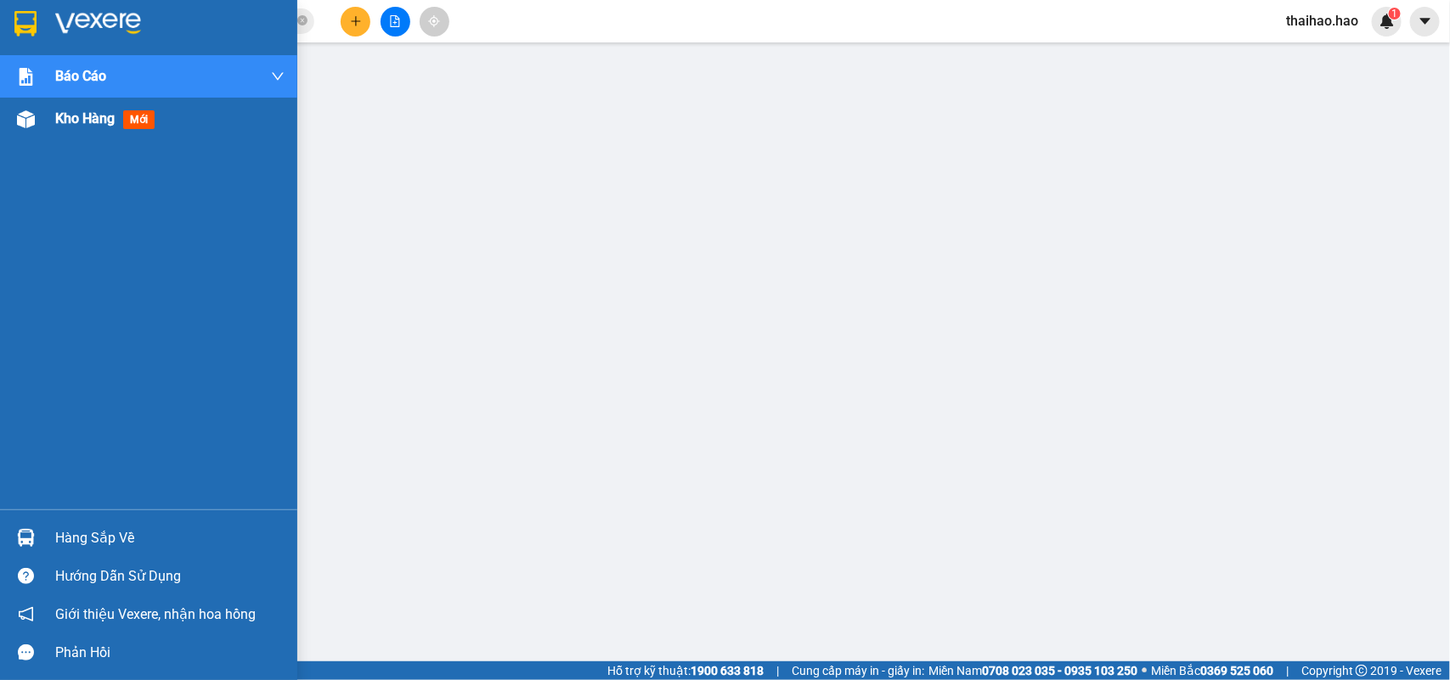
click at [65, 119] on span "Kho hàng" at bounding box center [84, 118] width 59 height 16
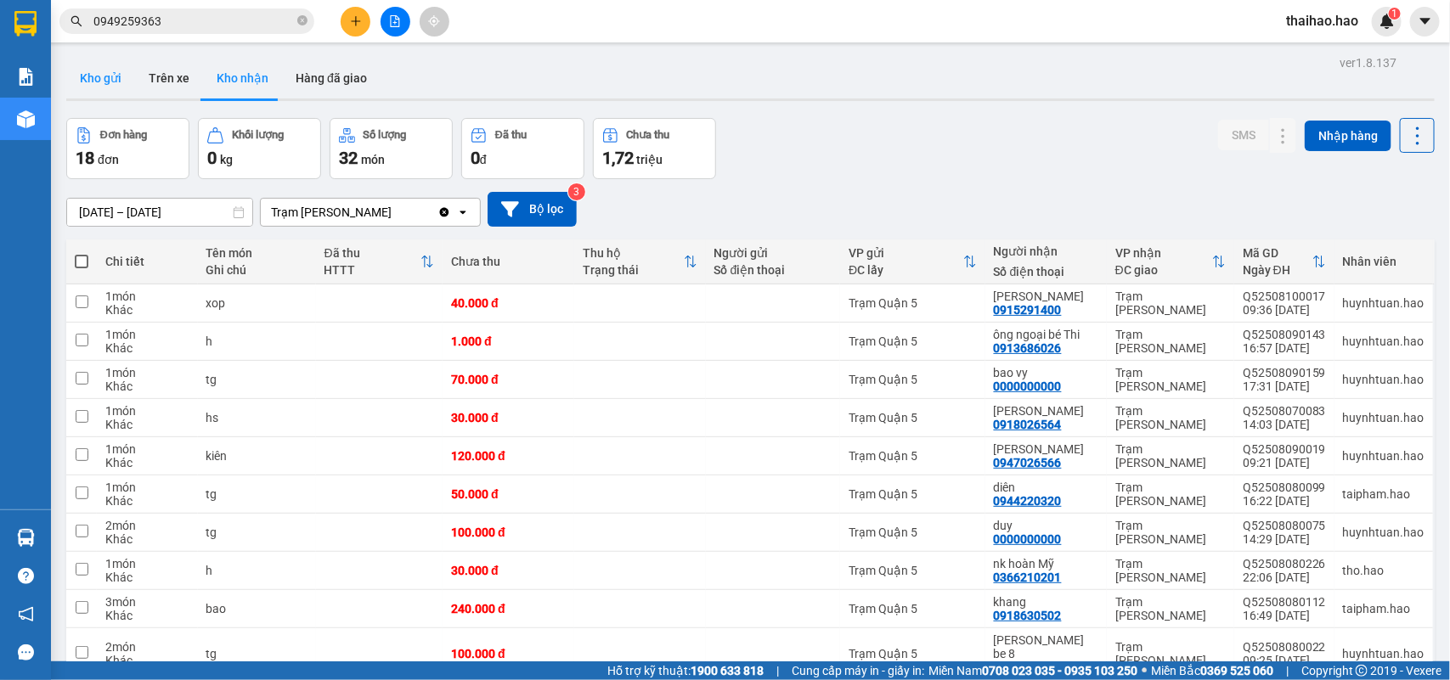
click at [121, 82] on button "Kho gửi" at bounding box center [100, 78] width 69 height 41
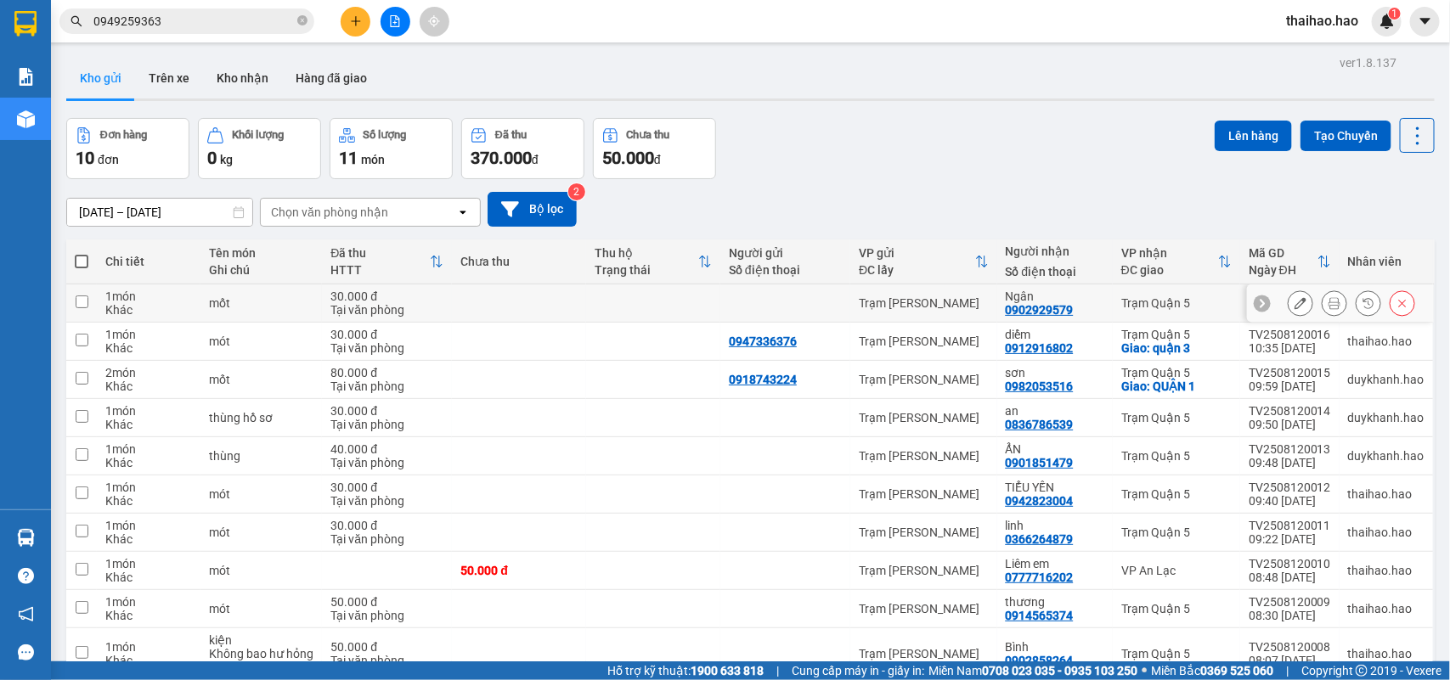
click at [1329, 302] on icon at bounding box center [1335, 303] width 12 height 12
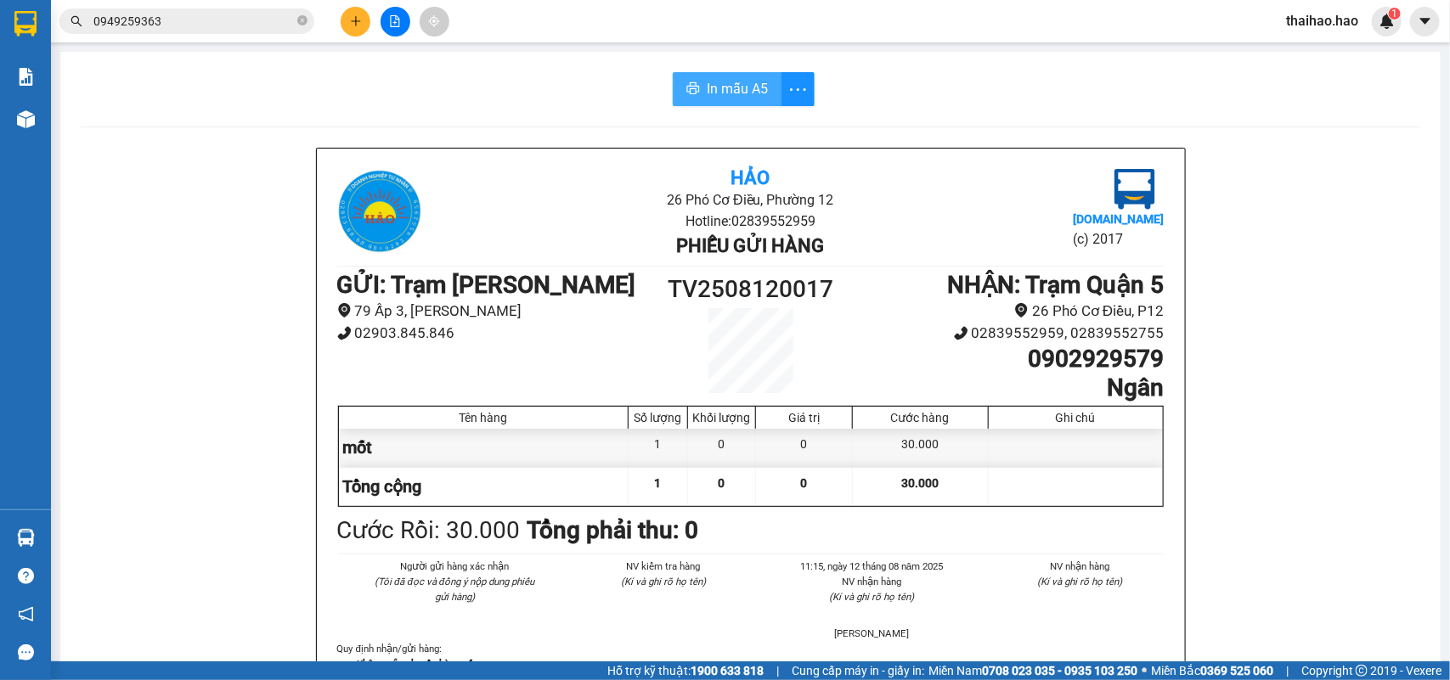
click at [708, 78] on span "In mẫu A5" at bounding box center [737, 88] width 61 height 21
click at [303, 24] on icon "close-circle" at bounding box center [302, 20] width 10 height 10
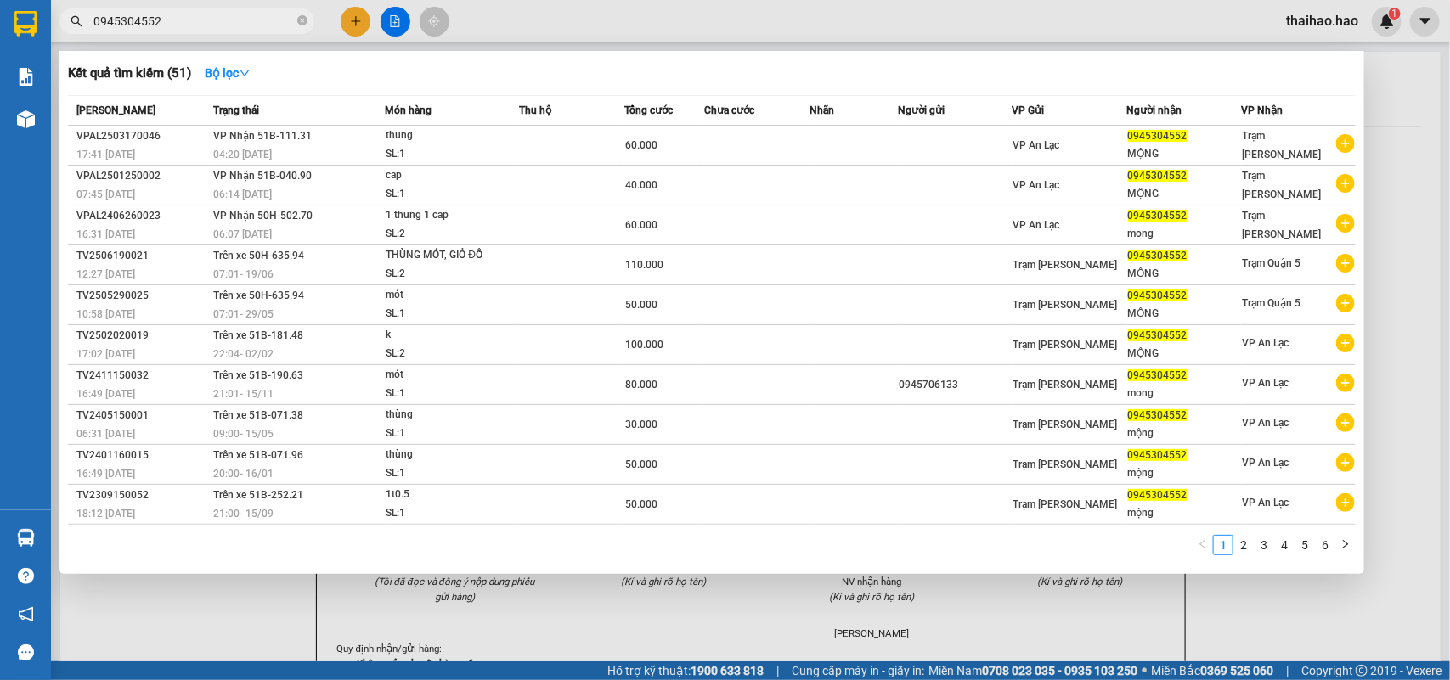
type input "0945304552"
click at [211, 6] on div at bounding box center [725, 340] width 1450 height 680
click at [211, 7] on div "Kết quả [PERSON_NAME] ( 51 ) Bộ lọc Mã ĐH Trạng thái Món hàng Thu hộ Tổng [PERS…" at bounding box center [165, 22] width 331 height 30
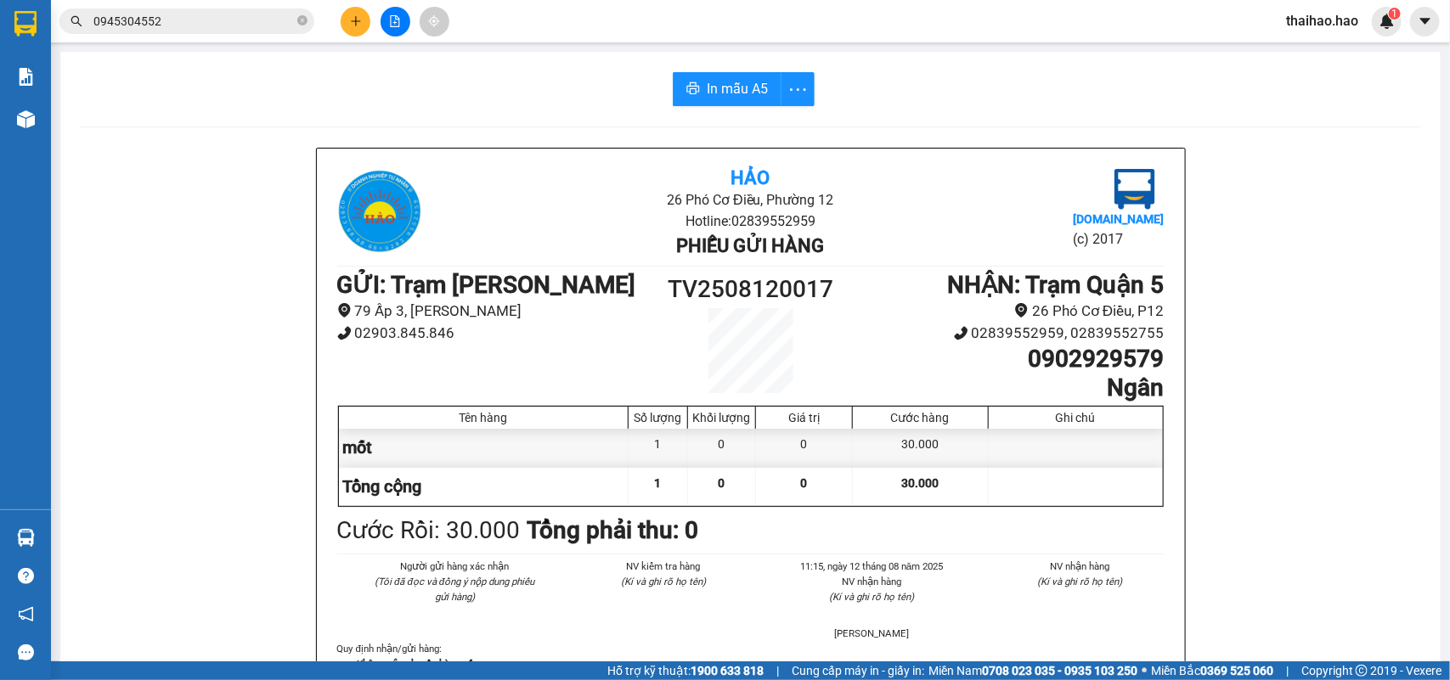
click at [211, 7] on div "Kết quả [PERSON_NAME] ( 51 ) Bộ lọc Mã ĐH Trạng thái Món hàng Thu hộ Tổng [PERS…" at bounding box center [165, 22] width 331 height 30
click at [200, 24] on input "0945304552" at bounding box center [193, 21] width 200 height 19
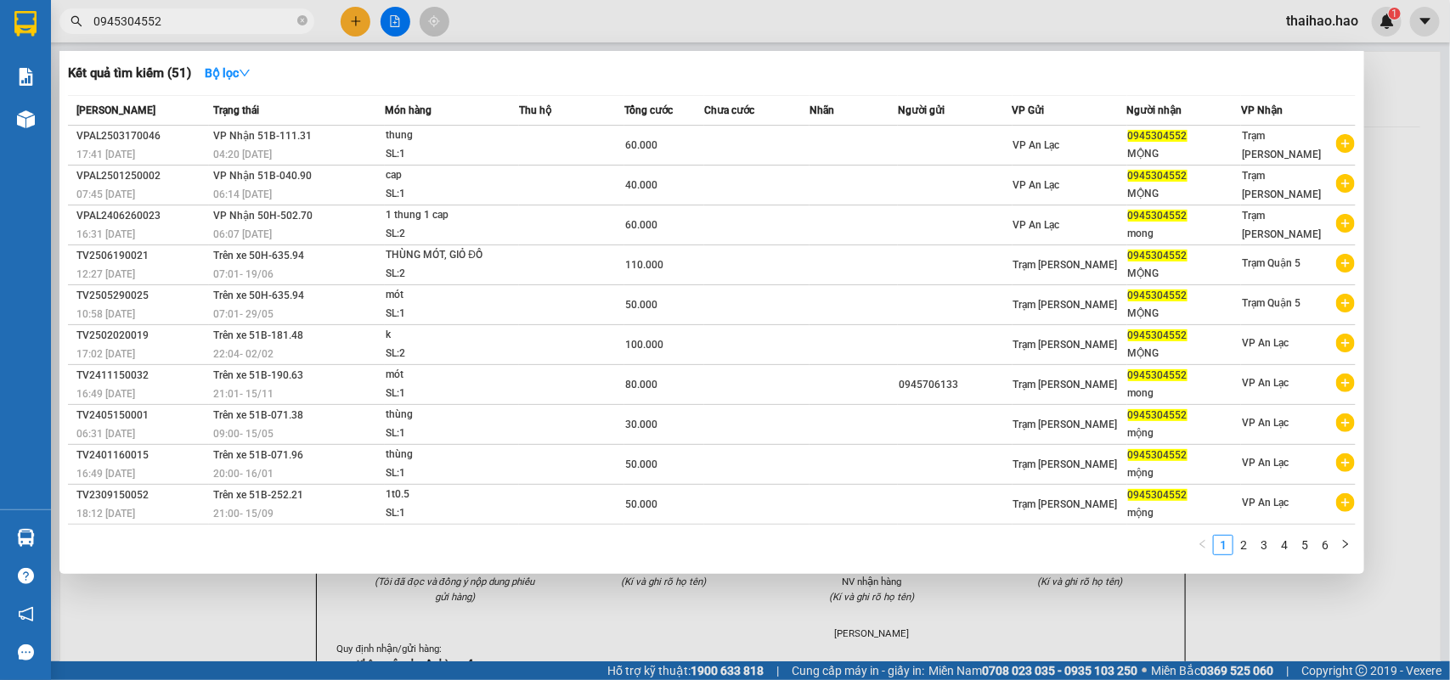
click at [200, 24] on input "0945304552" at bounding box center [193, 21] width 200 height 19
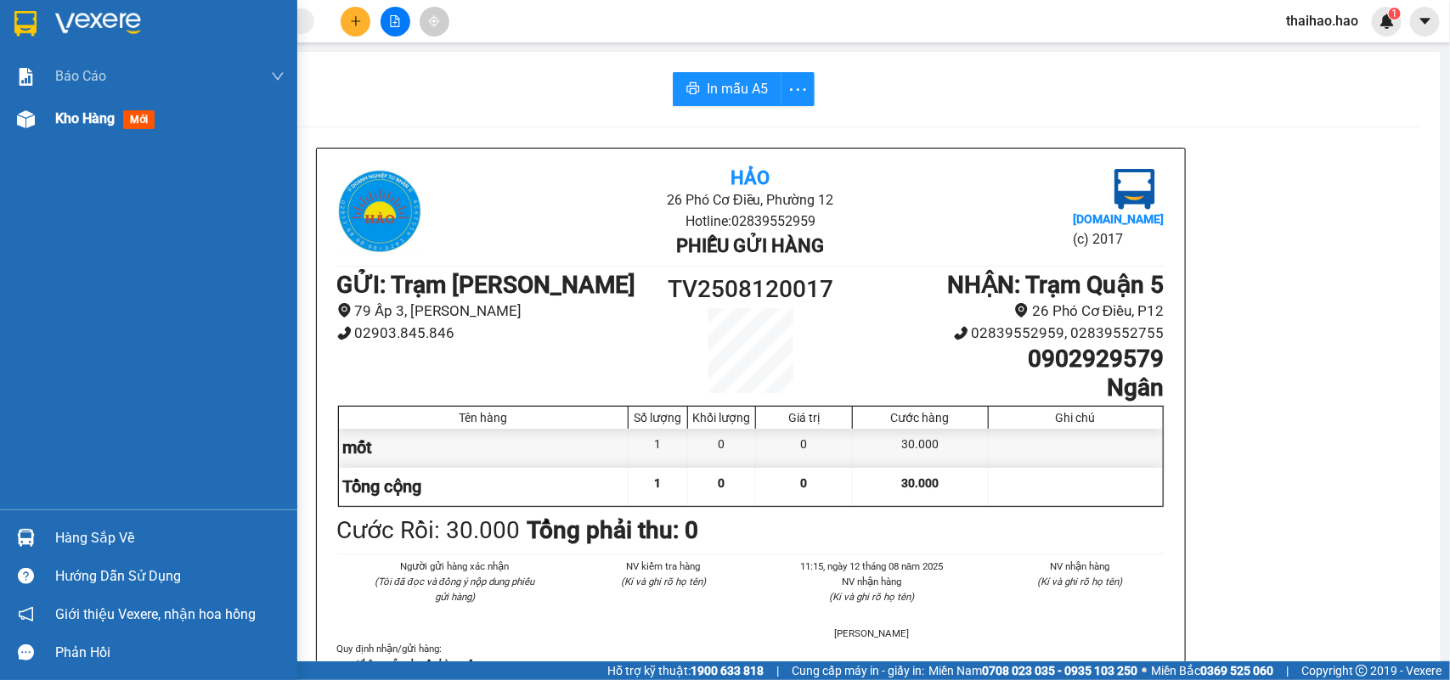
click at [34, 108] on div at bounding box center [26, 119] width 30 height 30
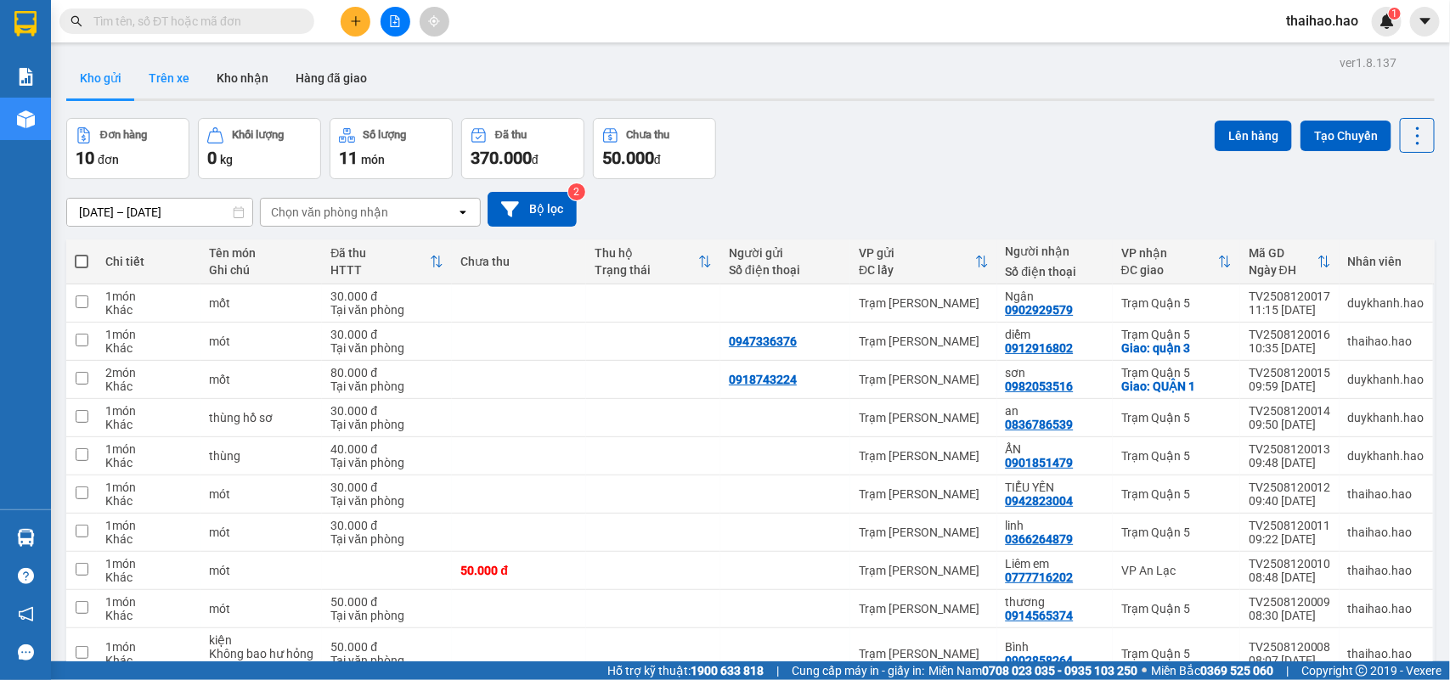
click at [180, 73] on button "Trên xe" at bounding box center [169, 78] width 68 height 41
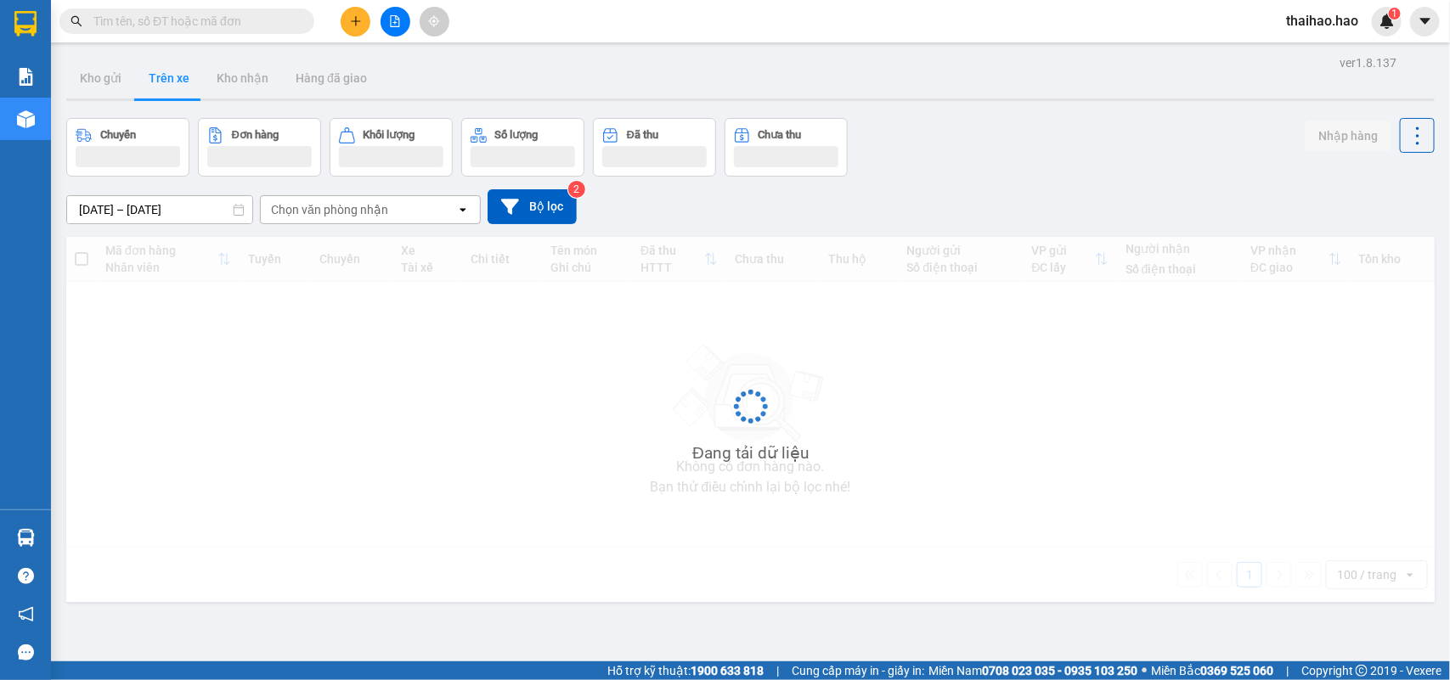
click at [215, 24] on input "text" at bounding box center [193, 21] width 200 height 19
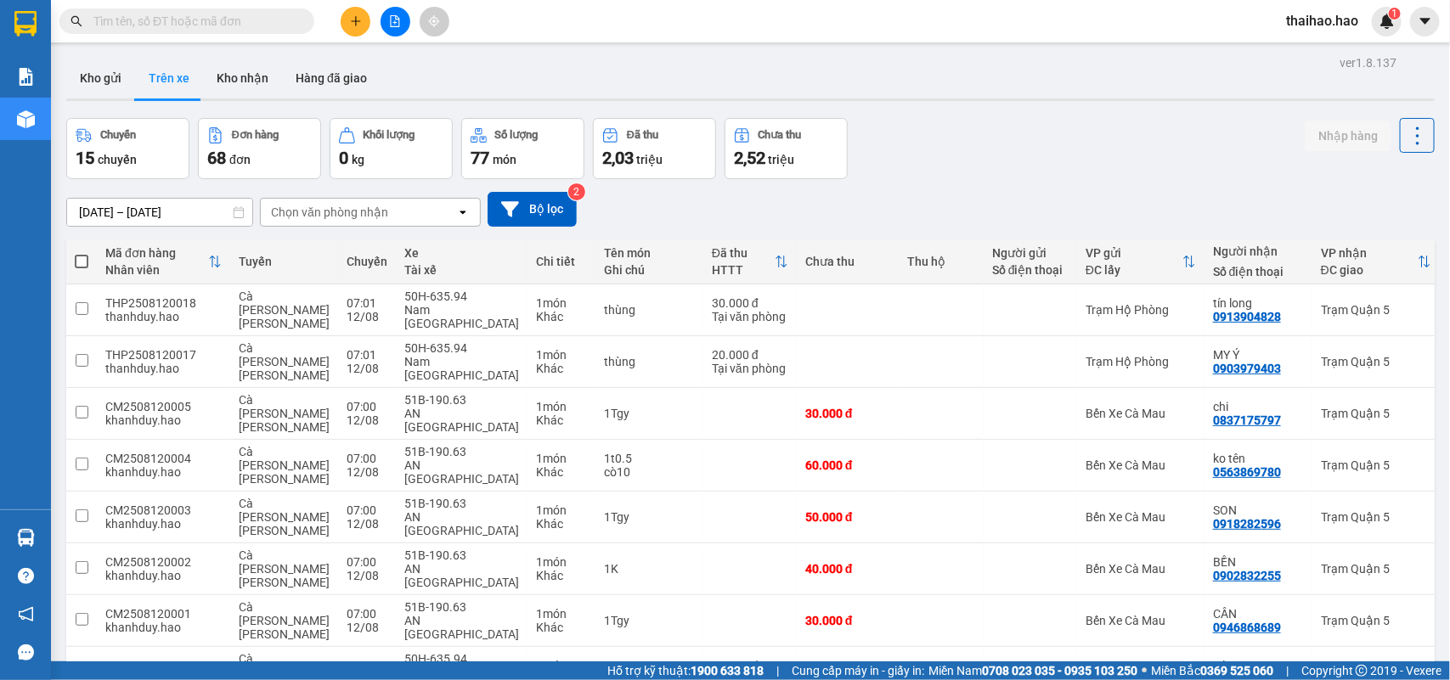
paste input "0945304552"
type input "0945304552"
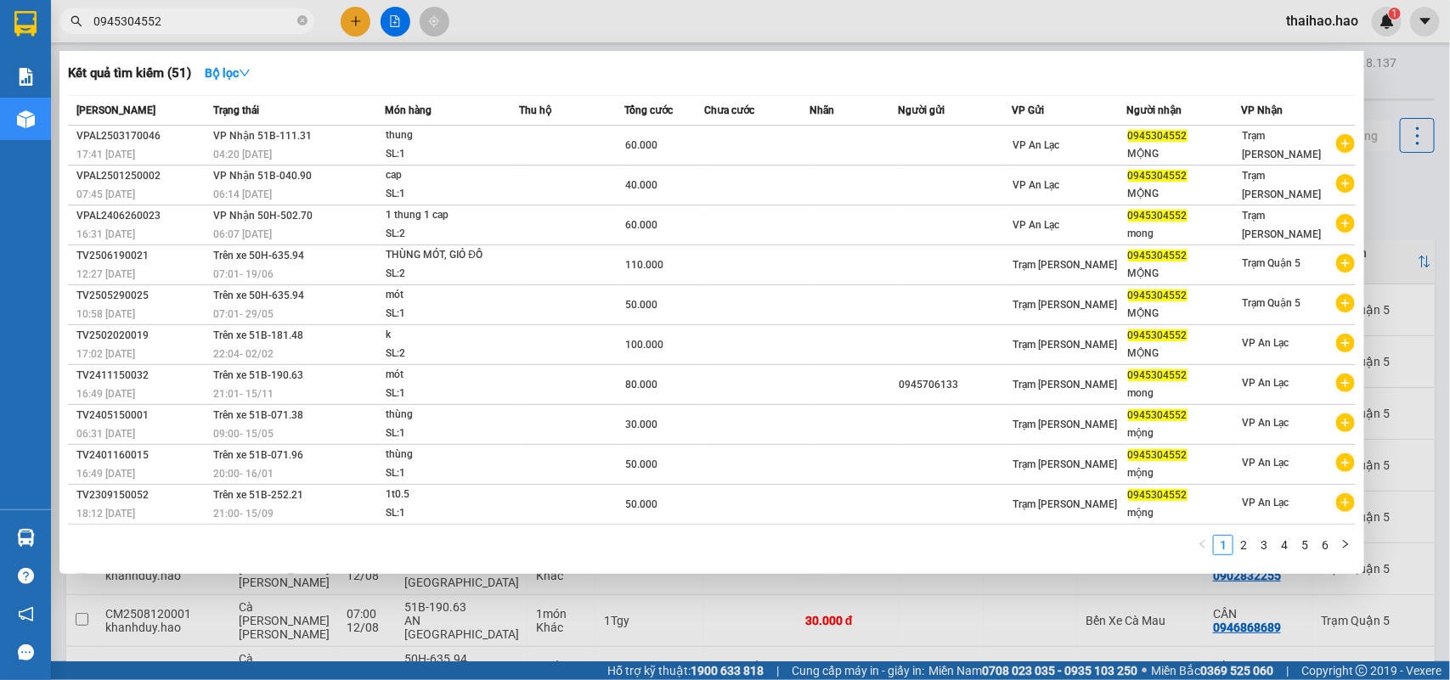
click at [191, 28] on input "0945304552" at bounding box center [193, 21] width 200 height 19
click at [191, 27] on input "0945304552" at bounding box center [193, 21] width 200 height 19
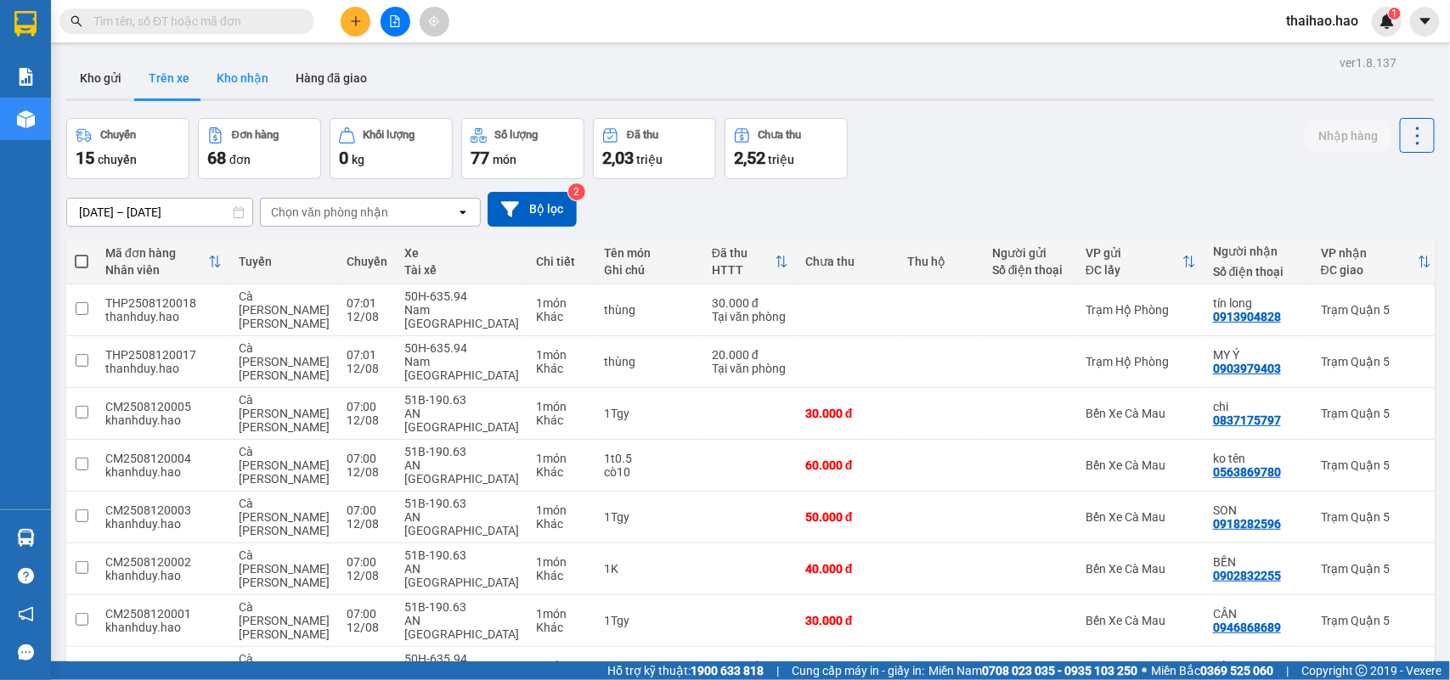
click at [251, 82] on button "Kho nhận" at bounding box center [242, 78] width 79 height 41
type input "[DATE] – [DATE]"
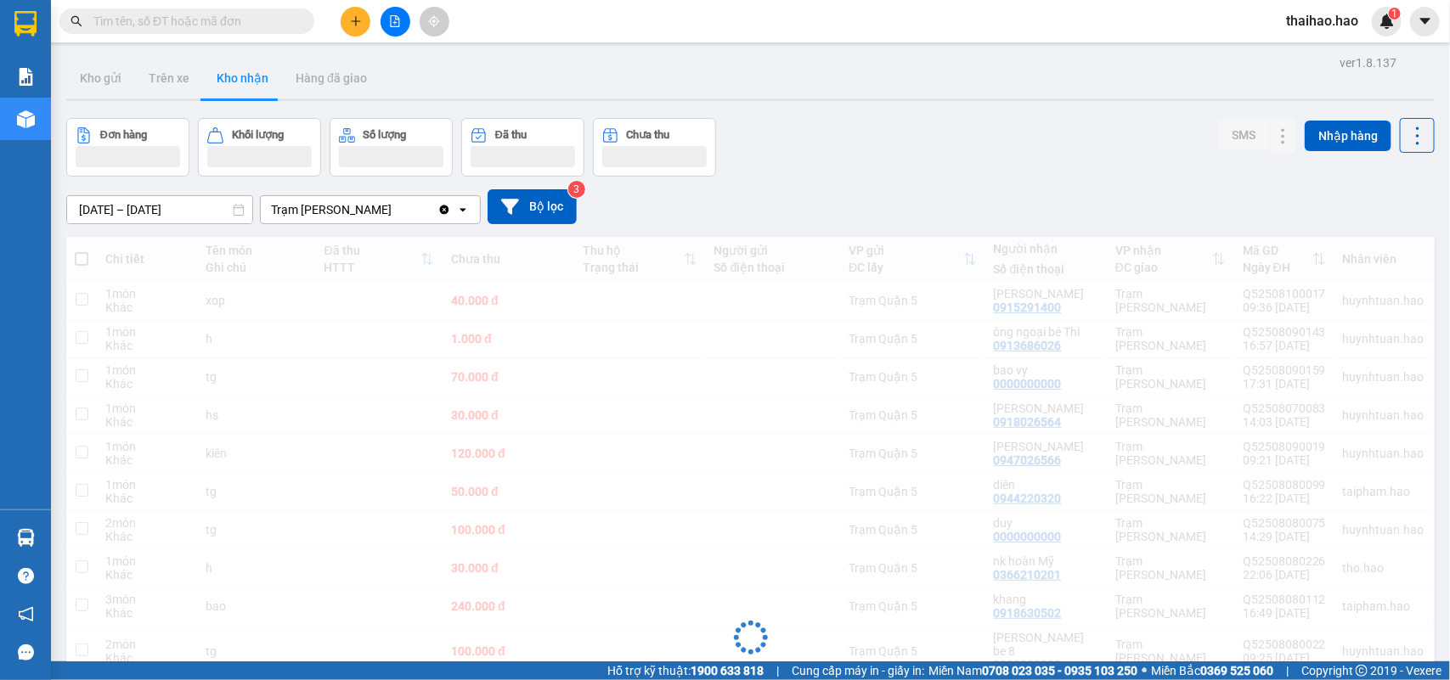
click at [214, 18] on input "text" at bounding box center [193, 21] width 200 height 19
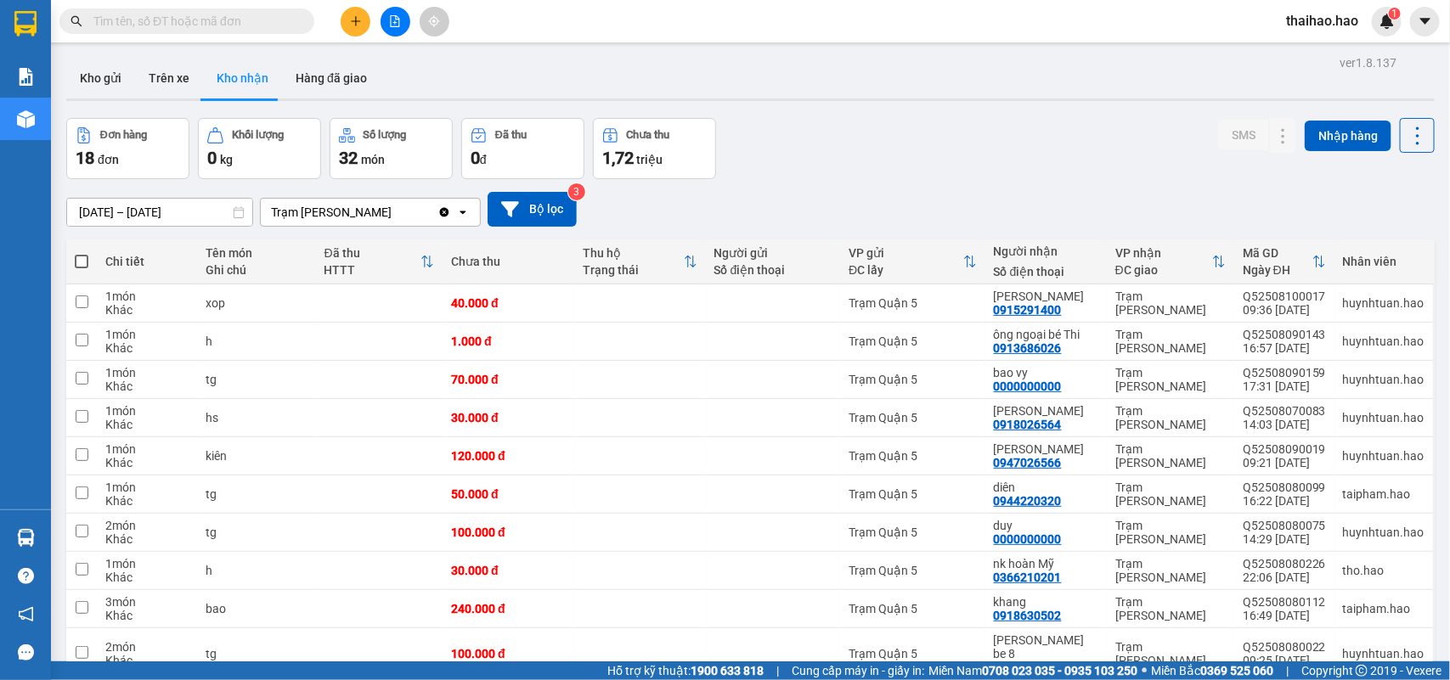
paste input "0945304552"
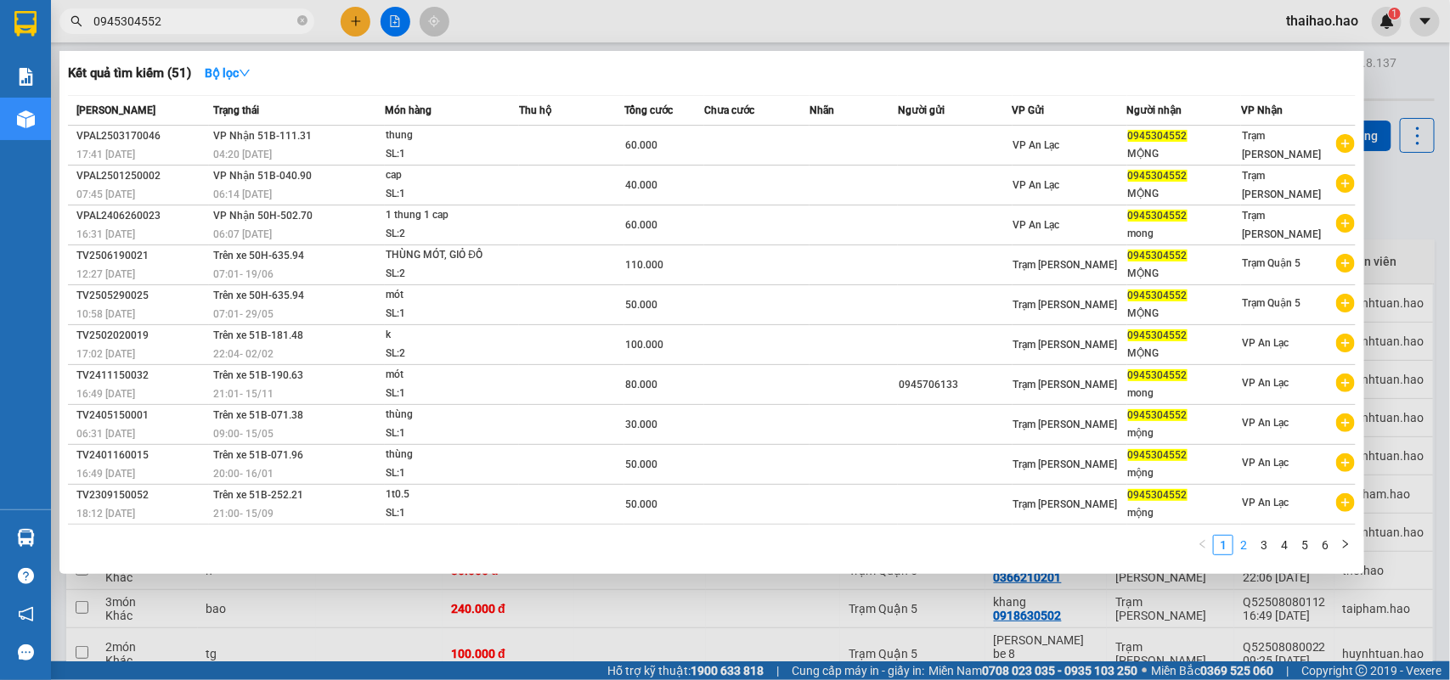
type input "0945304552"
click at [1250, 546] on link "2" at bounding box center [1243, 545] width 19 height 19
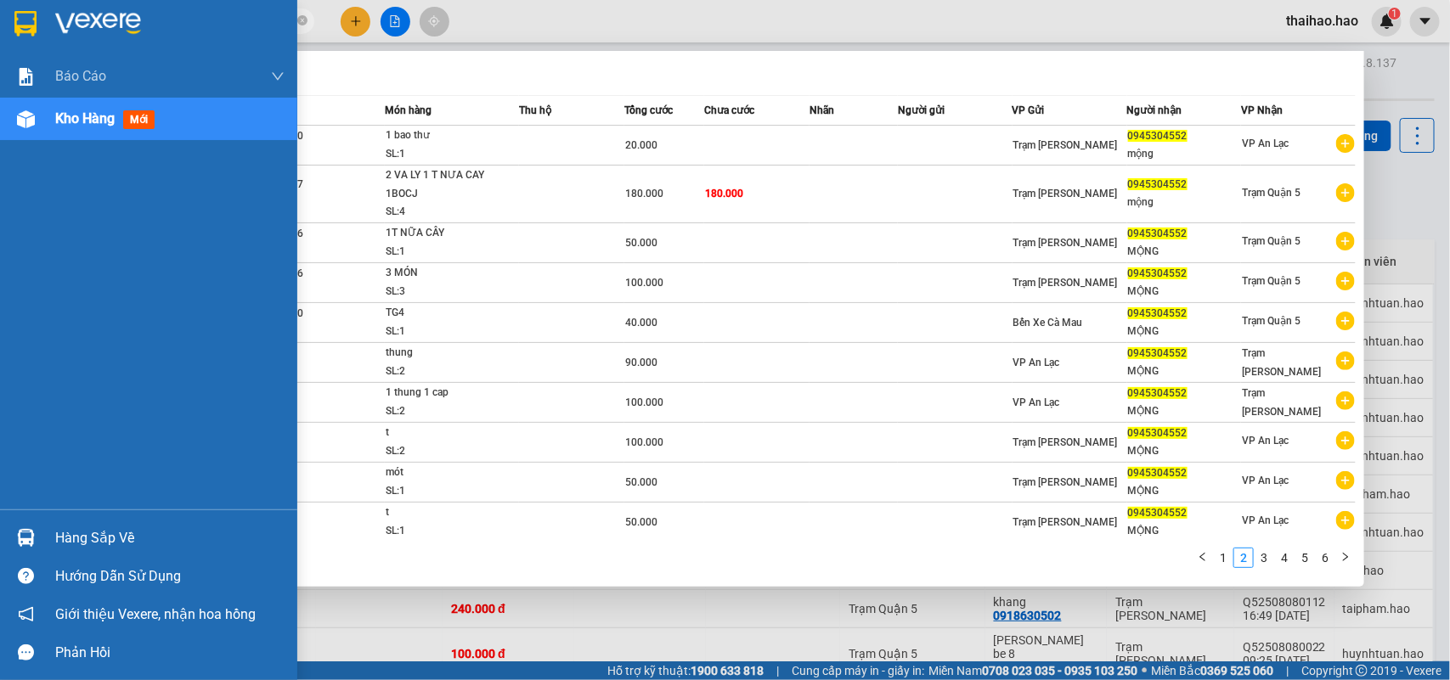
click at [1, 236] on div "[PERSON_NAME] BC [PERSON_NAME] nợ [PERSON_NAME] [PERSON_NAME] ([PERSON_NAME]) […" at bounding box center [148, 282] width 297 height 454
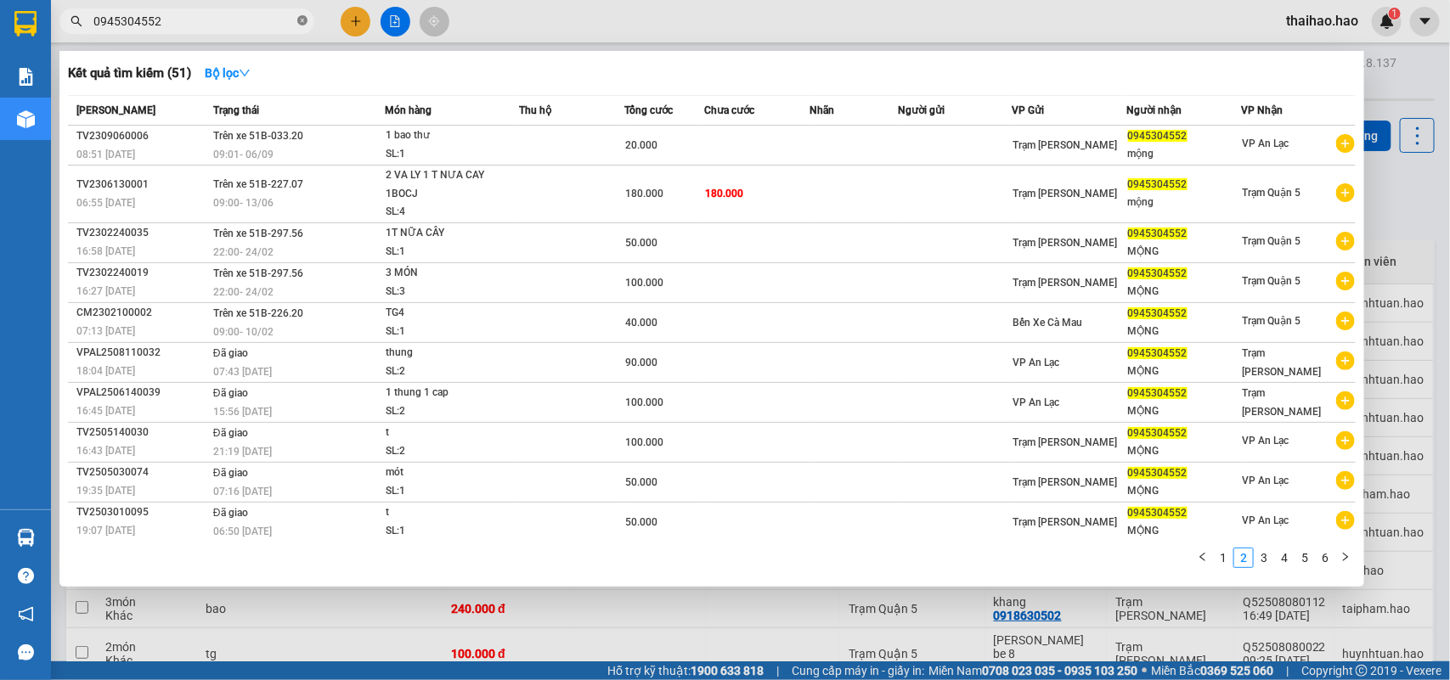
click at [302, 17] on icon "close-circle" at bounding box center [302, 20] width 10 height 10
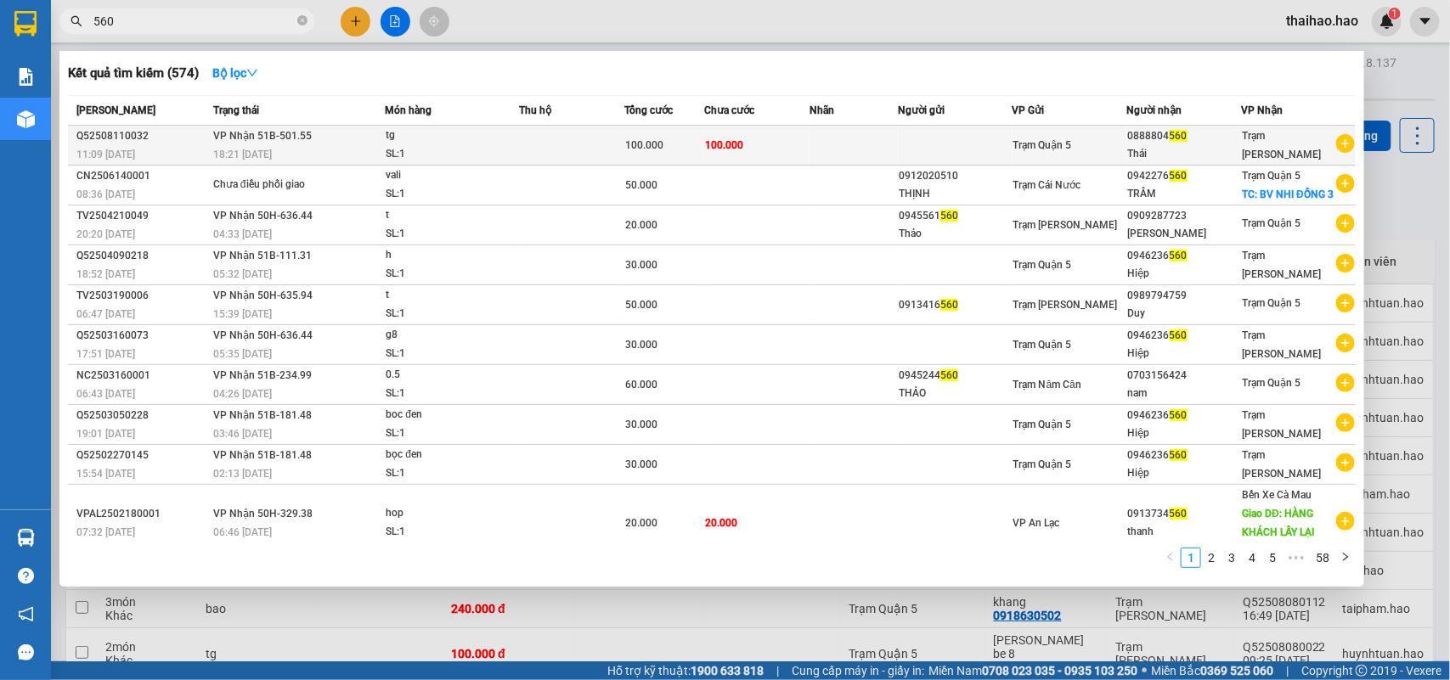
type input "560"
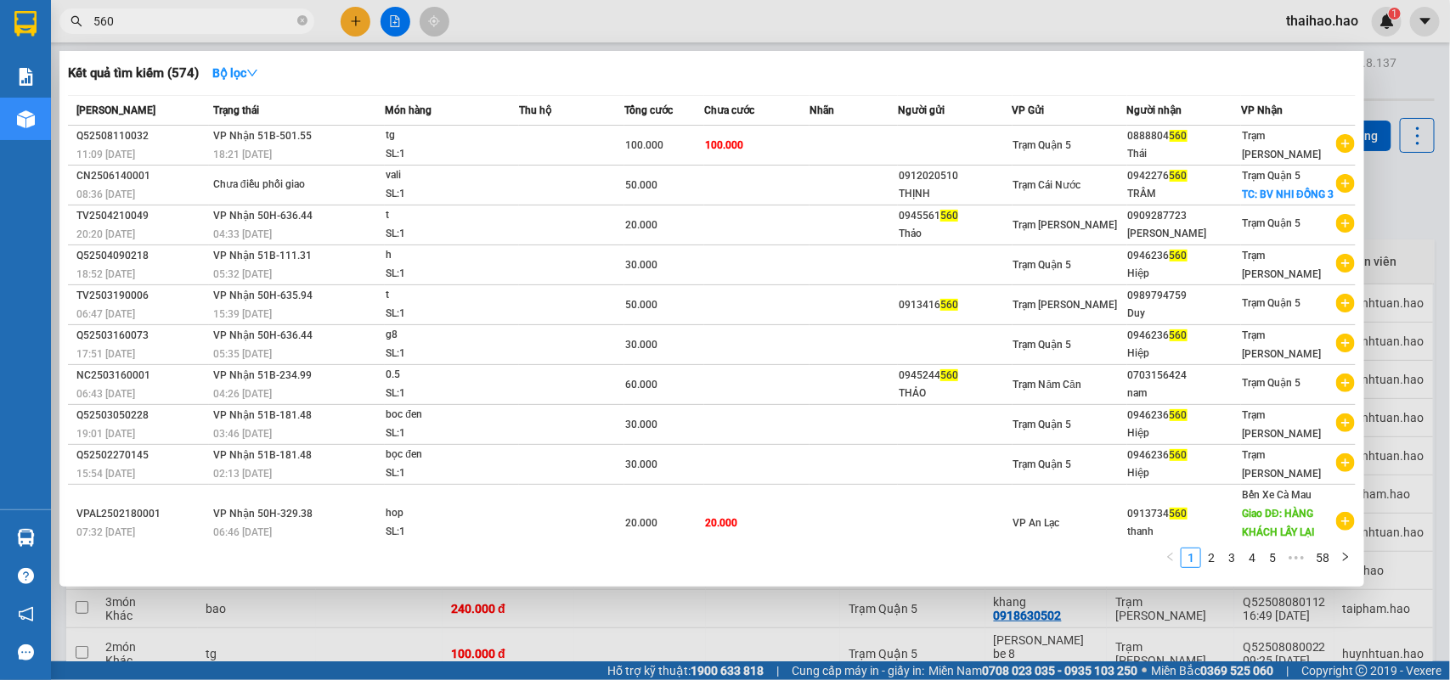
click at [770, 158] on td "100.000" at bounding box center [756, 146] width 105 height 40
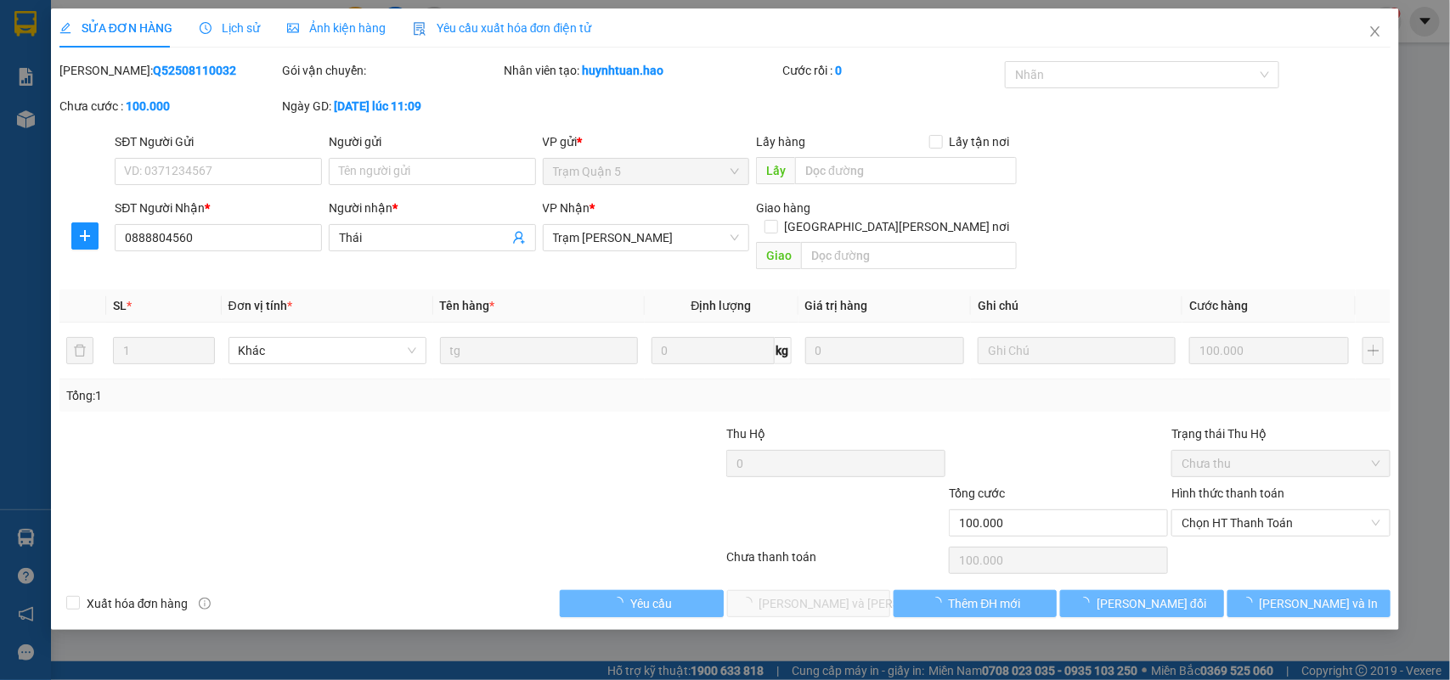
type input "0888804560"
type input "Thái"
type input "100.000"
drag, startPoint x: 230, startPoint y: 22, endPoint x: 293, endPoint y: 35, distance: 64.1
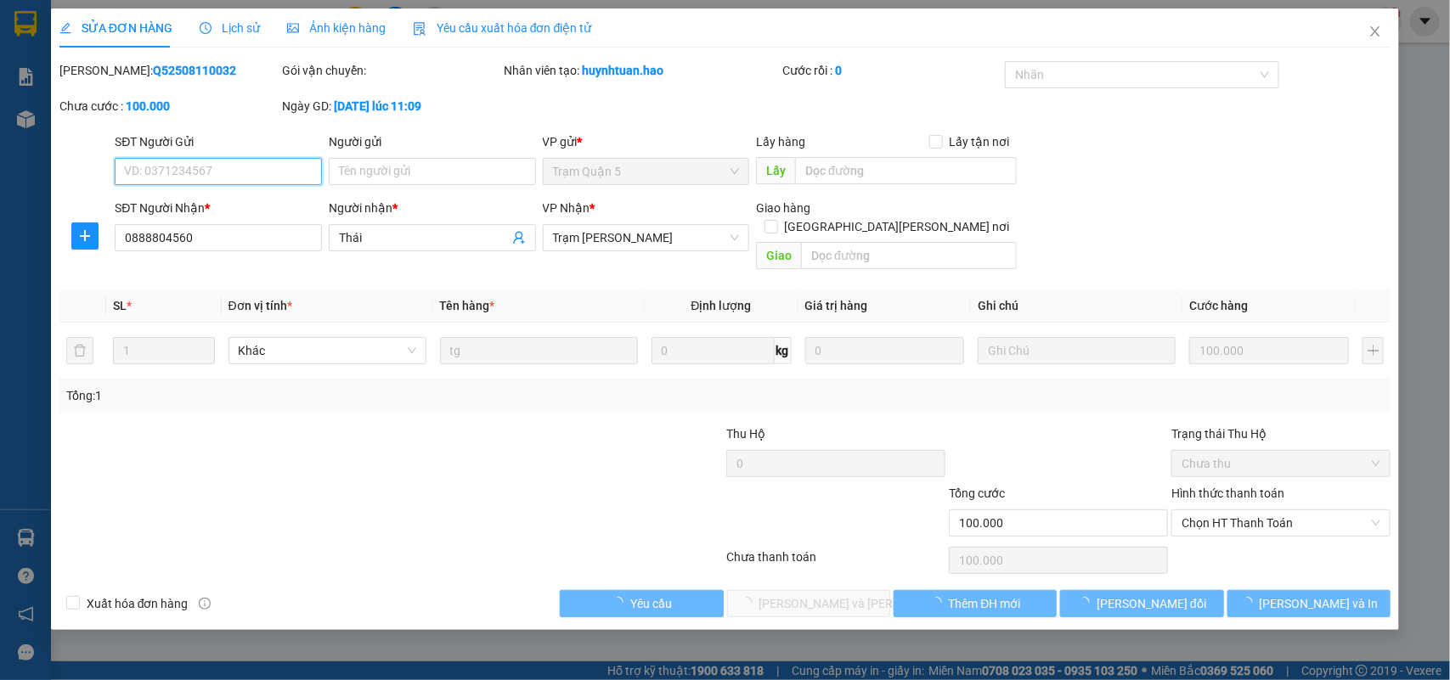
click at [231, 22] on span "Lịch sử" at bounding box center [230, 28] width 60 height 14
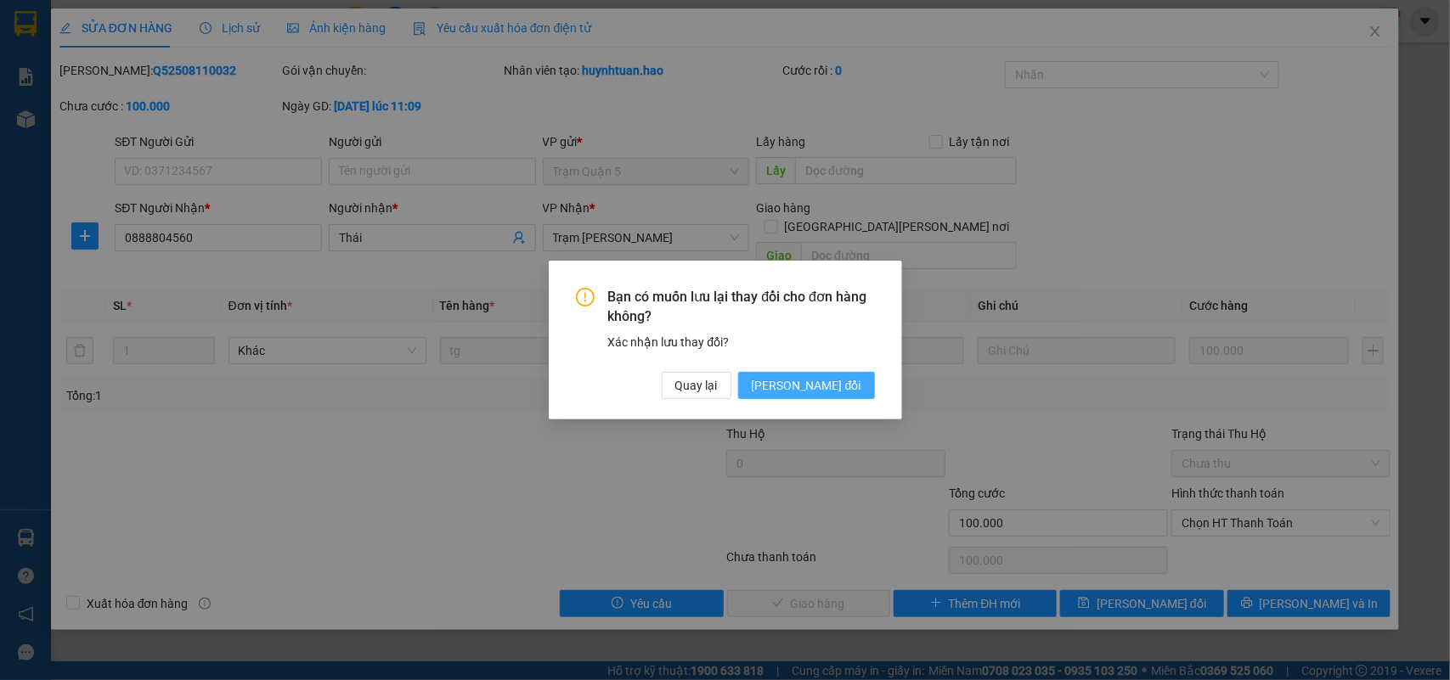
click at [804, 386] on span "[PERSON_NAME] đổi" at bounding box center [807, 385] width 110 height 19
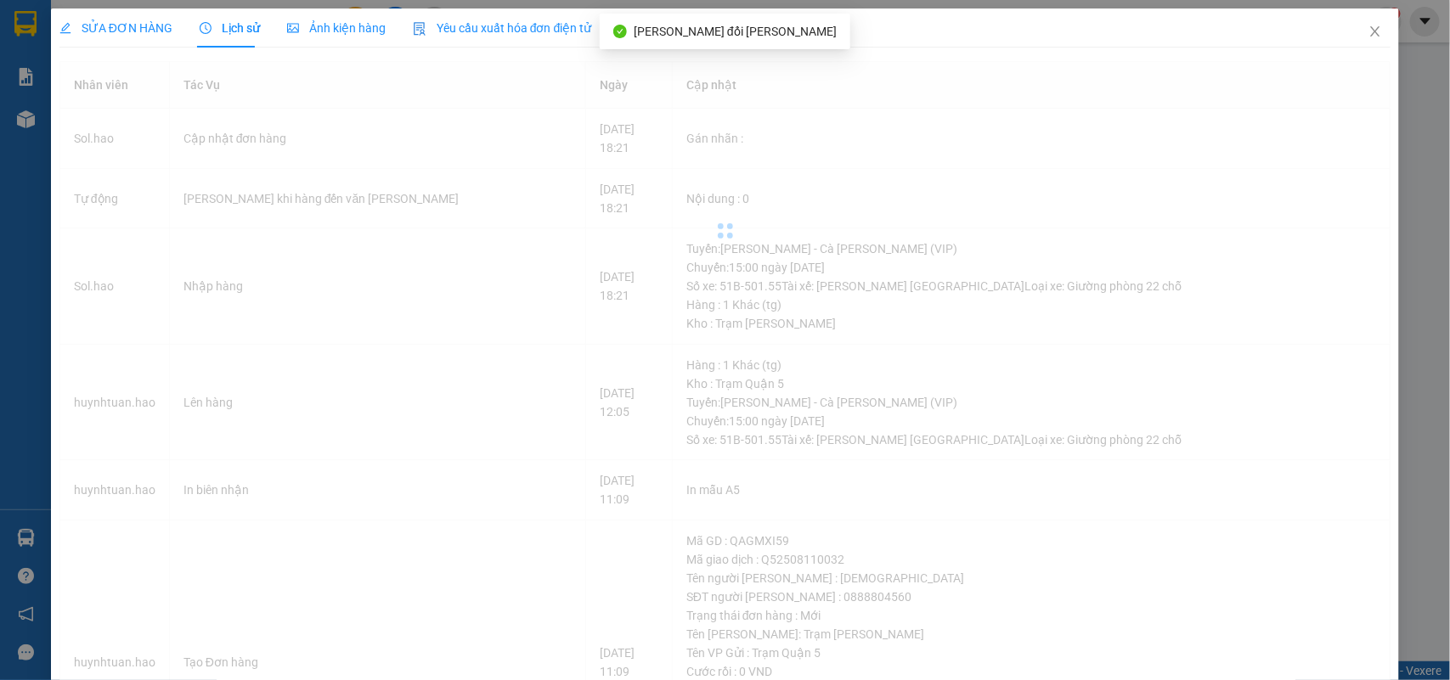
click at [310, 25] on span "Ảnh kiện hàng" at bounding box center [336, 28] width 99 height 14
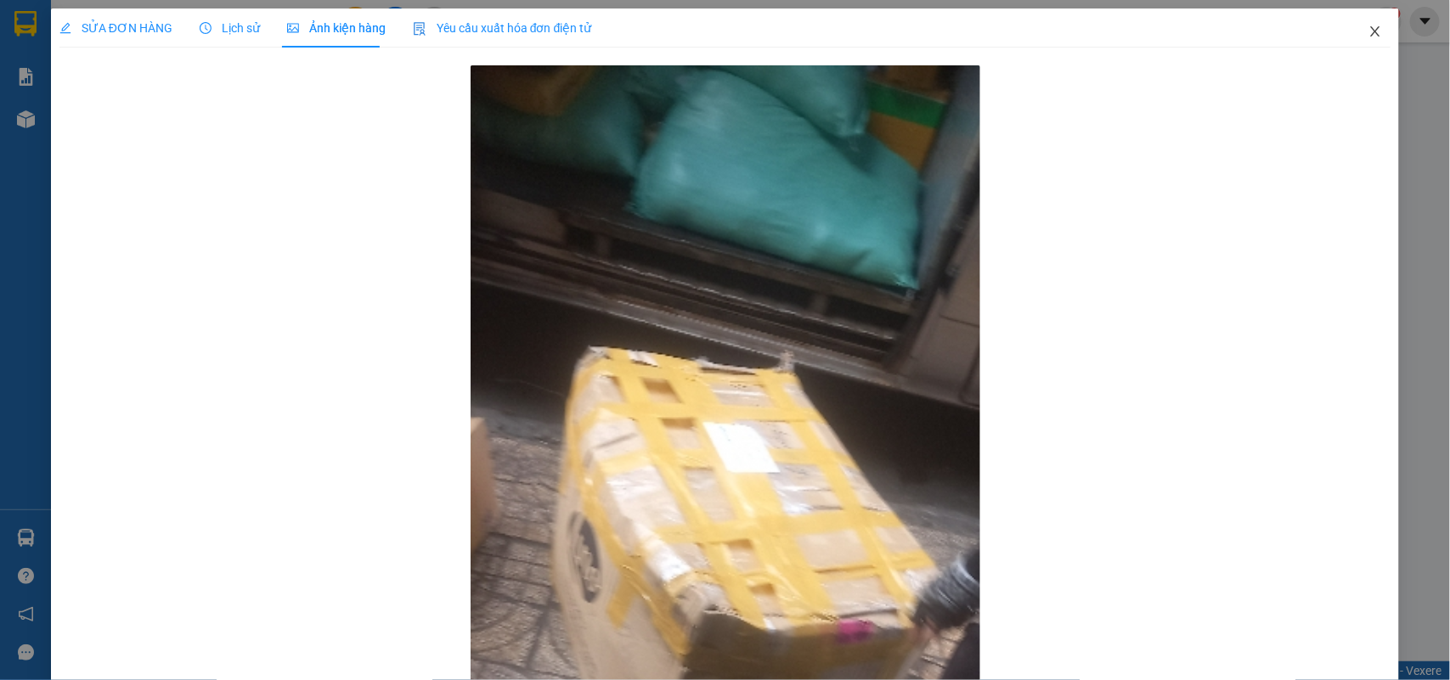
click at [1368, 32] on icon "close" at bounding box center [1375, 32] width 14 height 14
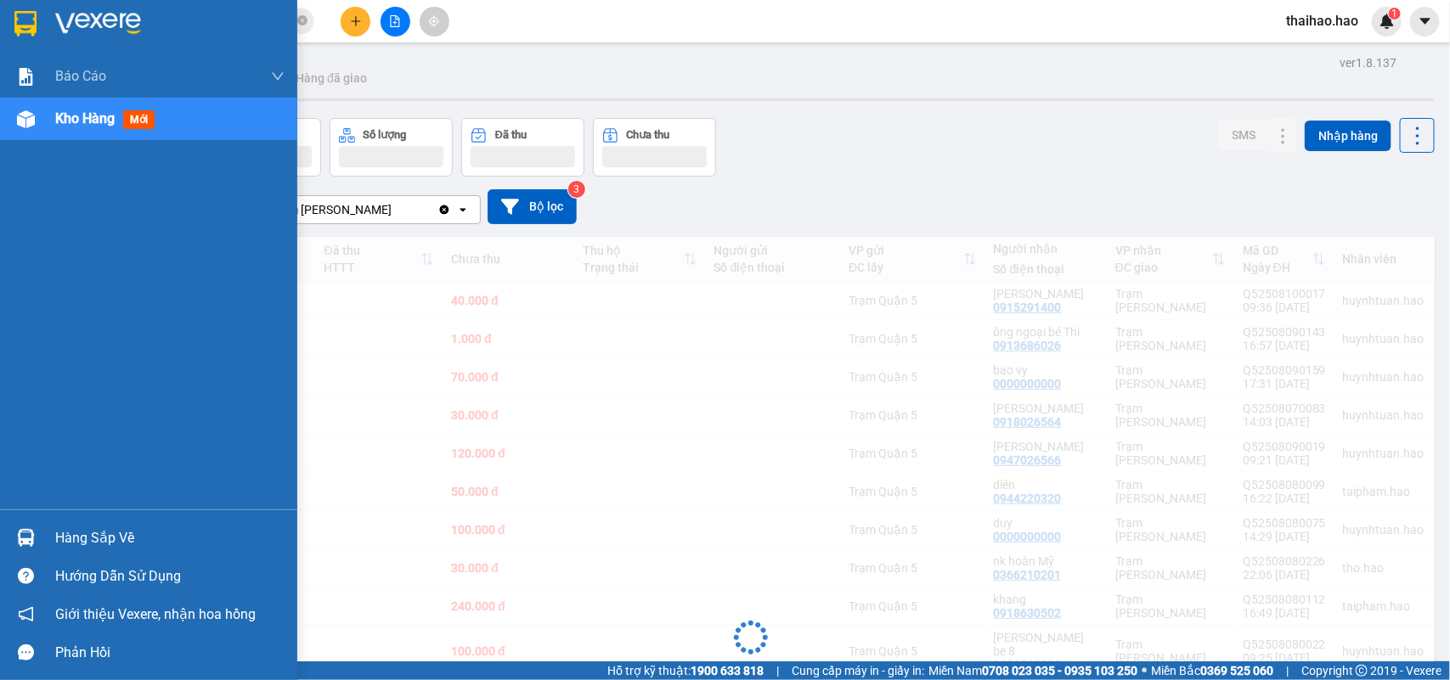
drag, startPoint x: 36, startPoint y: 121, endPoint x: 268, endPoint y: 185, distance: 240.5
click at [36, 121] on div at bounding box center [26, 119] width 30 height 30
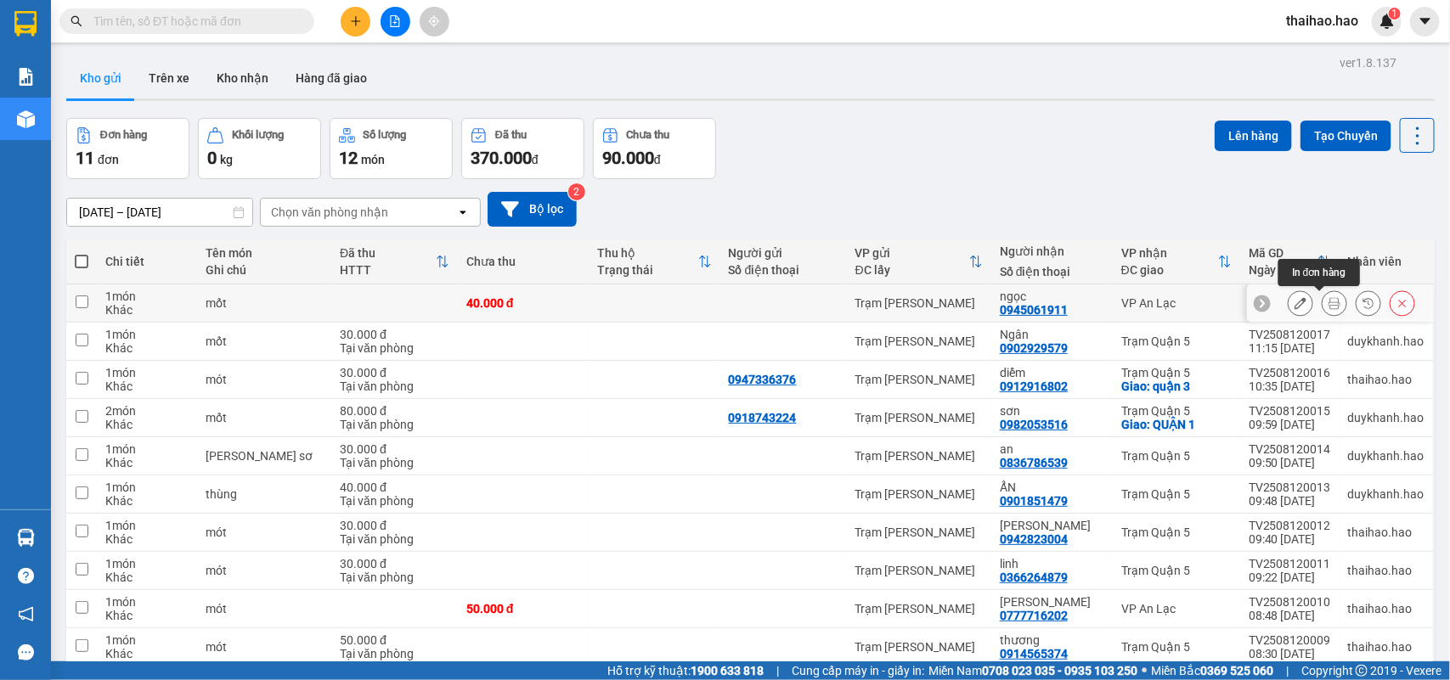
click at [1329, 306] on icon at bounding box center [1335, 303] width 12 height 12
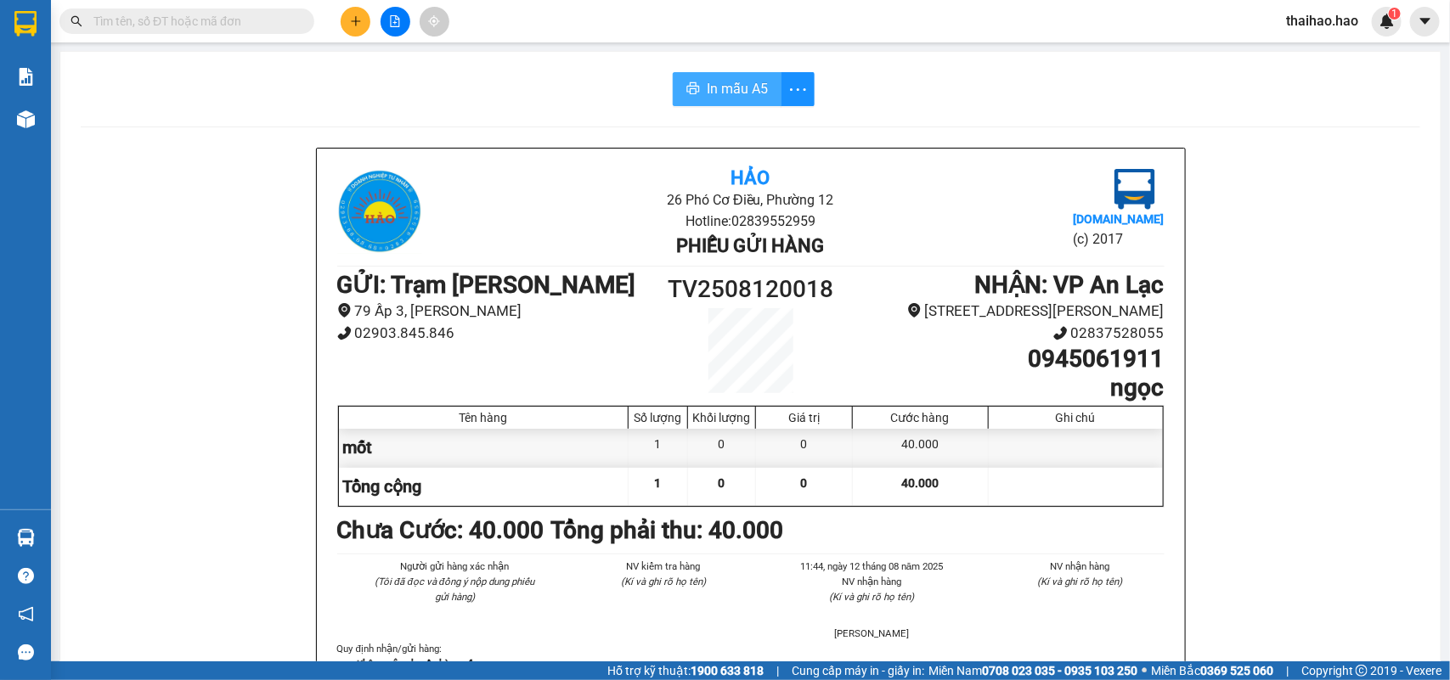
click at [759, 81] on span "In mẫu A5" at bounding box center [737, 88] width 61 height 21
